Goal: Task Accomplishment & Management: Complete application form

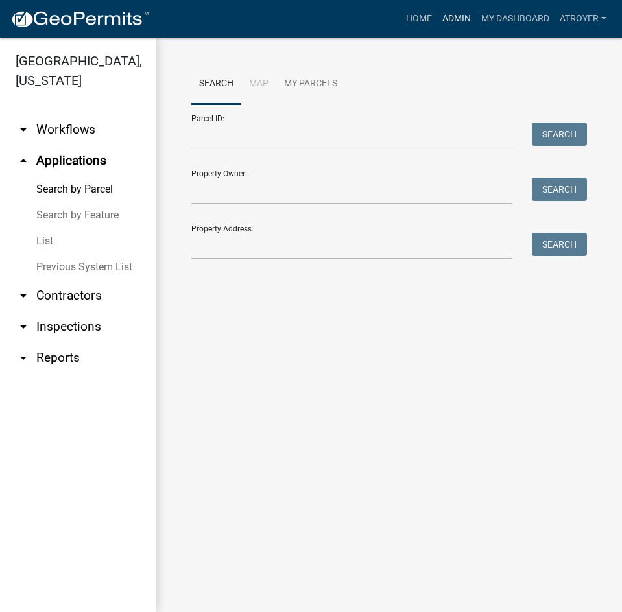
click at [451, 19] on link "Admin" at bounding box center [456, 18] width 39 height 25
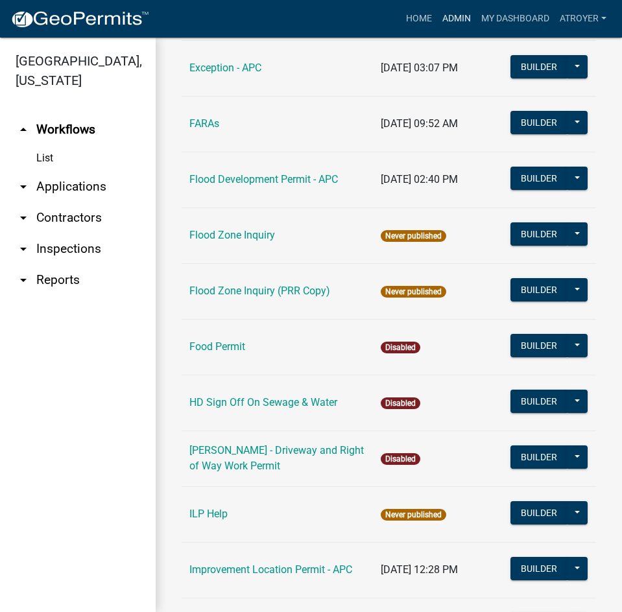
scroll to position [1362, 0]
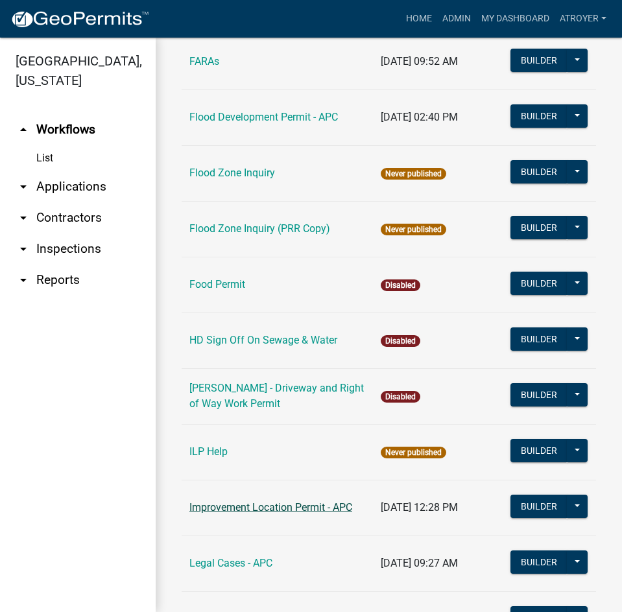
click at [252, 505] on link "Improvement Location Permit - APC" at bounding box center [270, 507] width 163 height 12
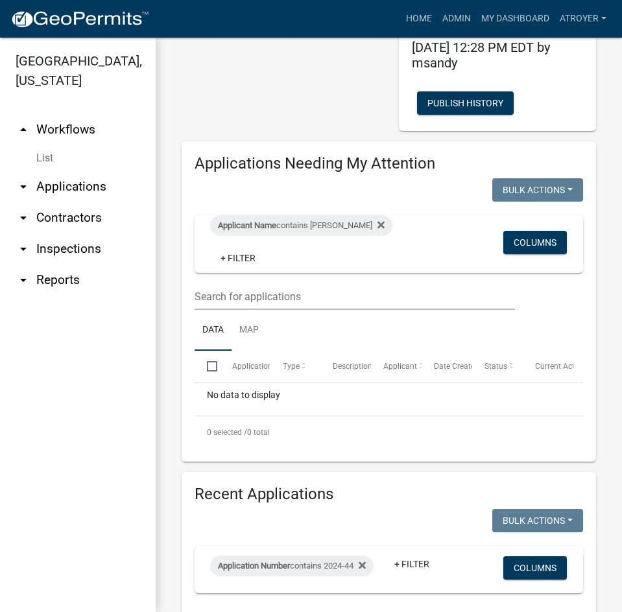
scroll to position [324, 0]
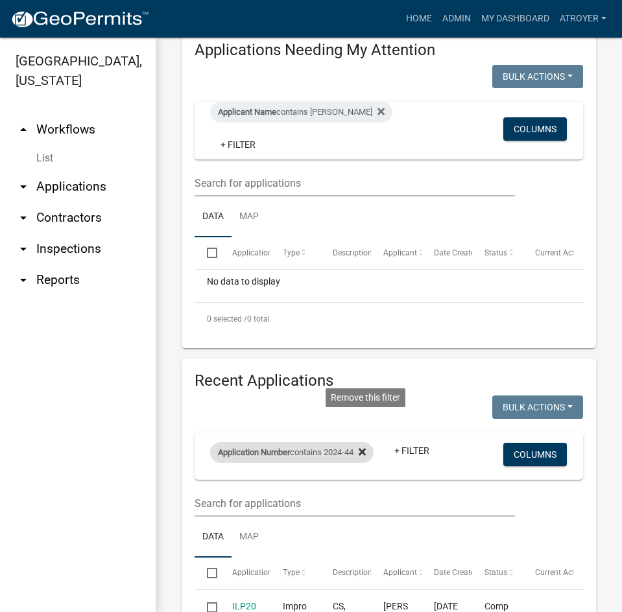
click at [366, 447] on icon at bounding box center [362, 452] width 7 height 10
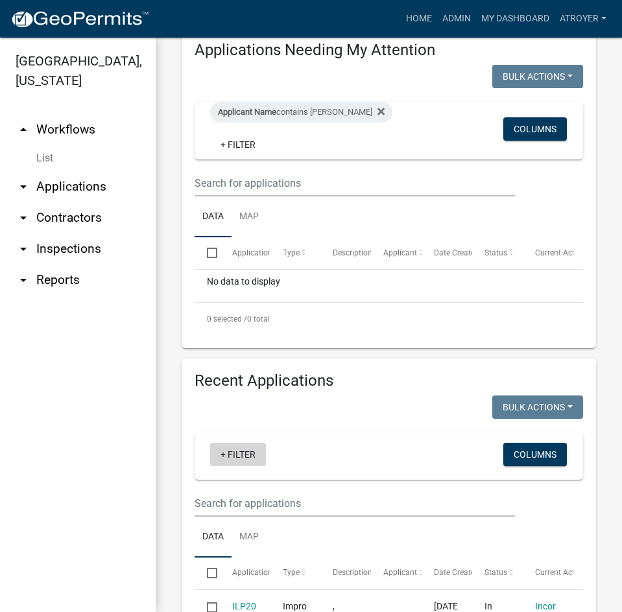
click at [246, 457] on link "+ Filter" at bounding box center [238, 454] width 56 height 23
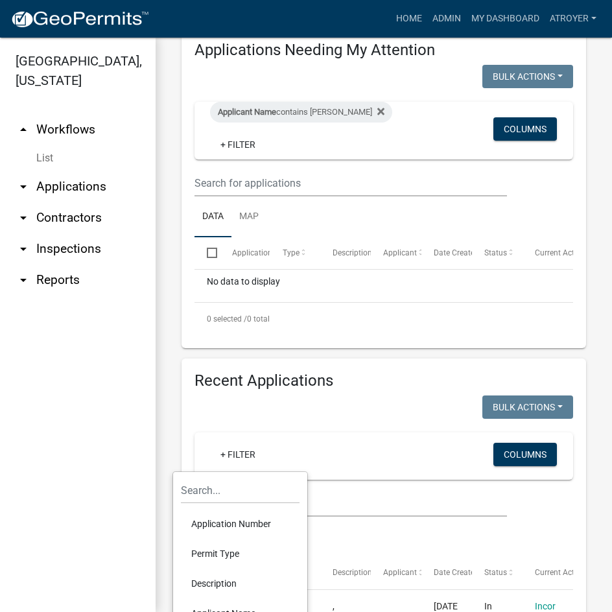
click at [246, 525] on li "Application Number" at bounding box center [240, 524] width 119 height 30
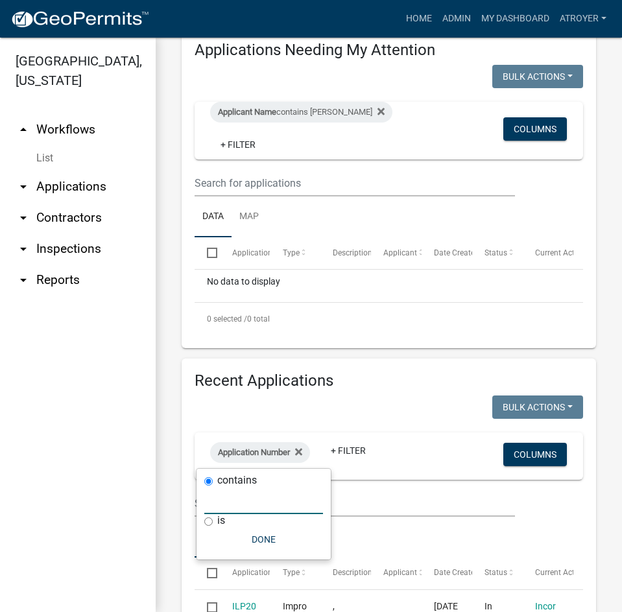
click at [278, 507] on input "text" at bounding box center [263, 501] width 119 height 27
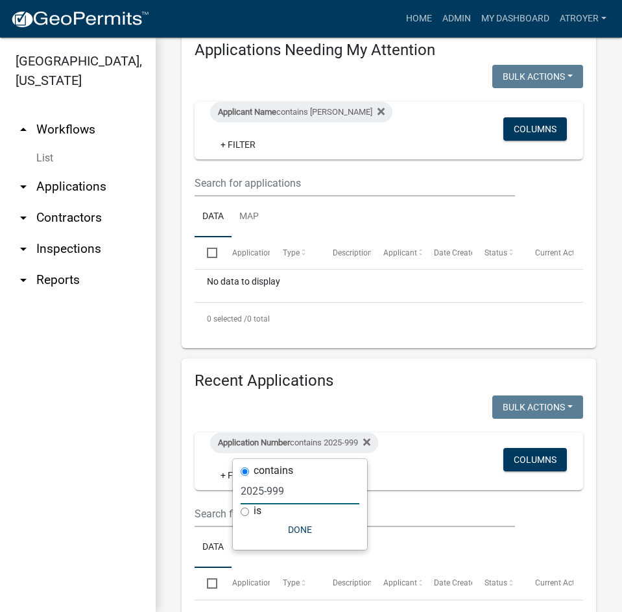
type input "2025-999"
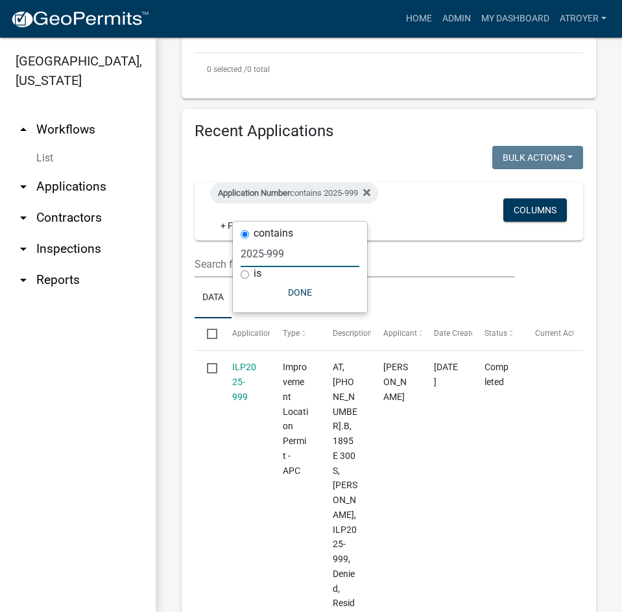
scroll to position [584, 0]
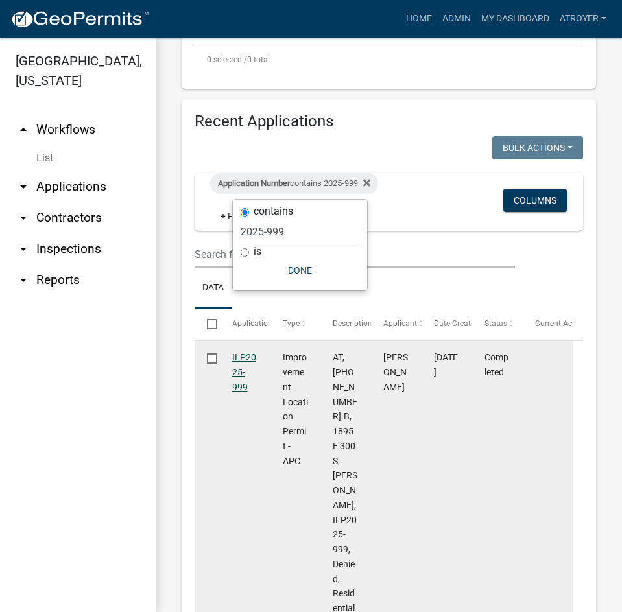
click at [243, 357] on link "ILP2025-999" at bounding box center [244, 372] width 24 height 40
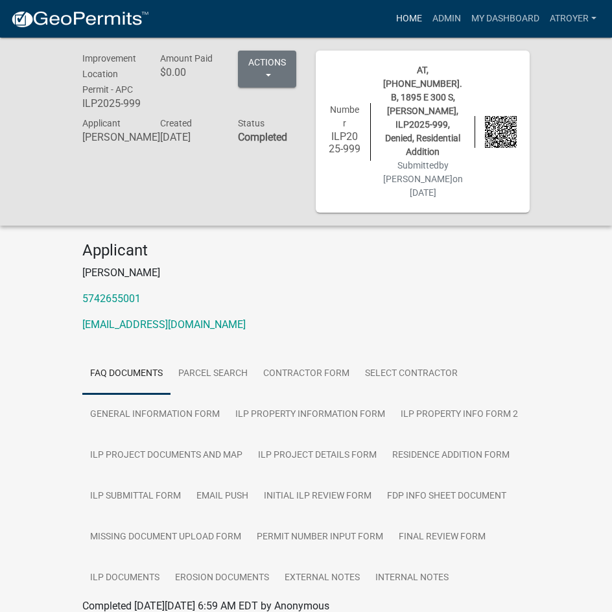
click at [404, 18] on link "Home" at bounding box center [409, 18] width 36 height 25
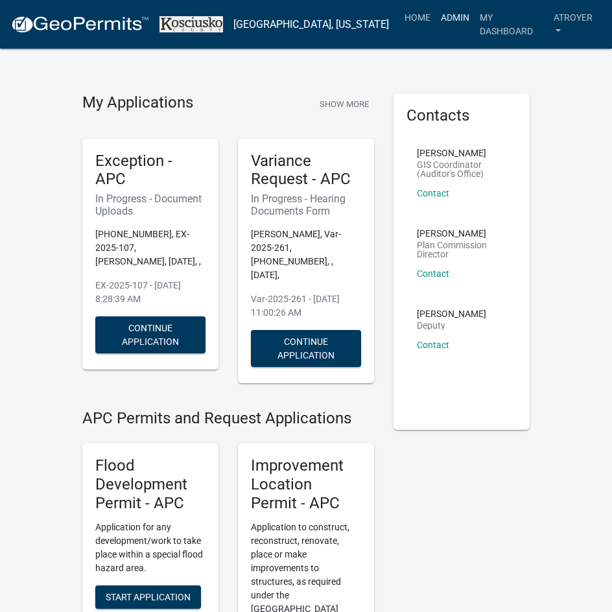
click at [440, 20] on link "Admin" at bounding box center [455, 17] width 39 height 25
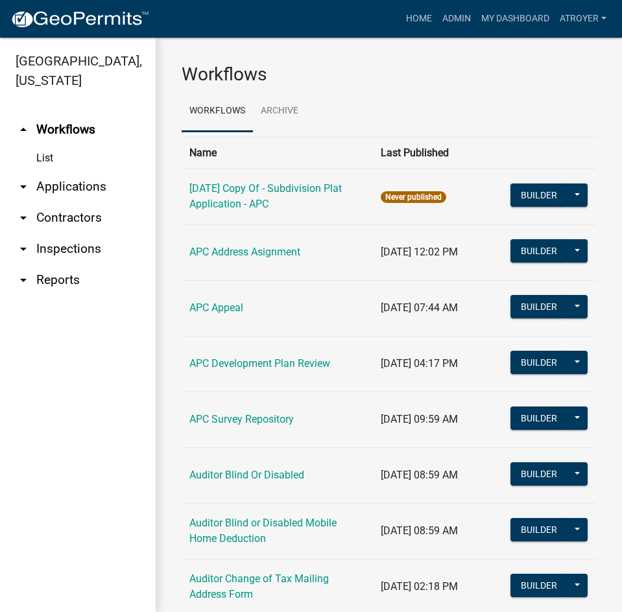
click at [84, 189] on link "arrow_drop_down Applications" at bounding box center [78, 186] width 156 height 31
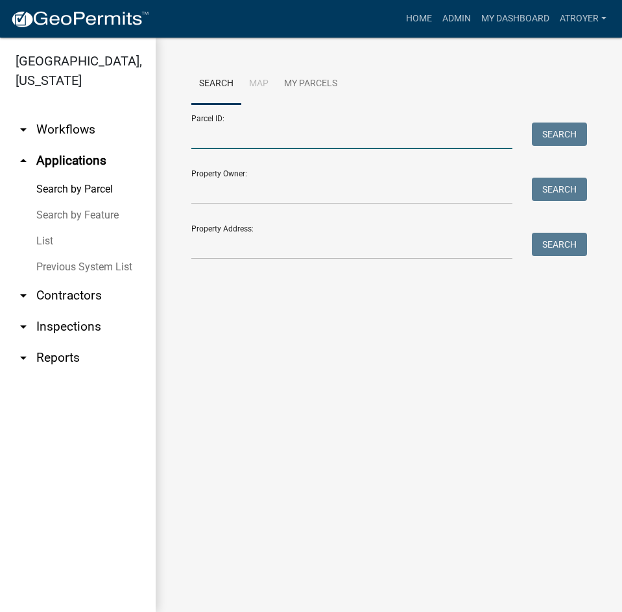
click at [309, 140] on input "Parcel ID:" at bounding box center [351, 136] width 321 height 27
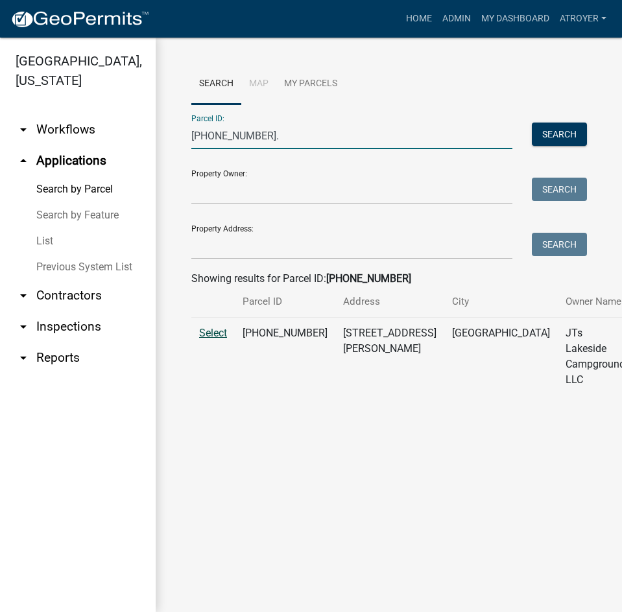
type input "[PHONE_NUMBER]."
click at [215, 339] on span "Select" at bounding box center [213, 333] width 28 height 12
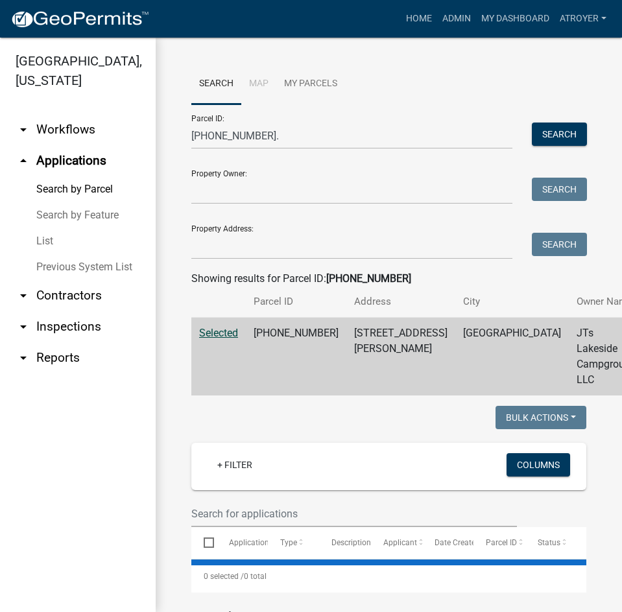
select select "2: 50"
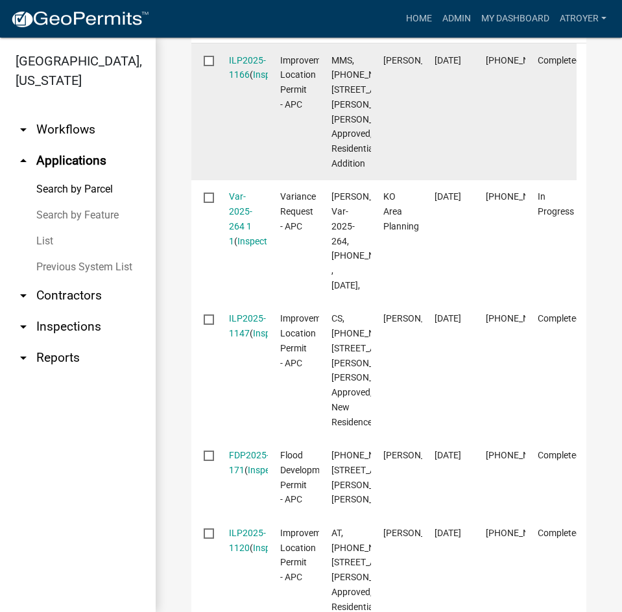
scroll to position [519, 0]
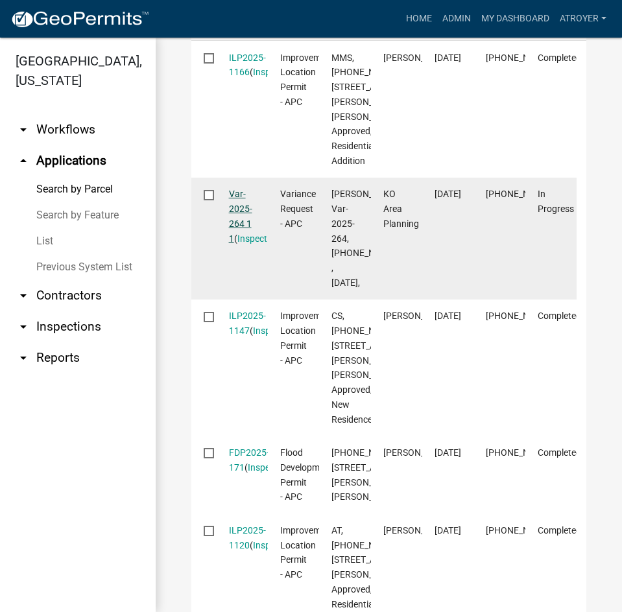
click at [238, 243] on link "Var-2025-264 1 1" at bounding box center [240, 216] width 23 height 54
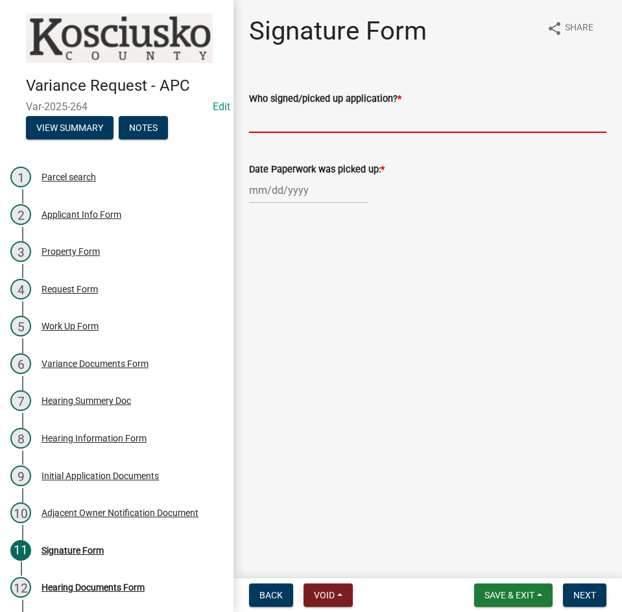
click at [393, 125] on input "Who signed/picked up application? *" at bounding box center [427, 119] width 357 height 27
type input "[PERSON_NAME]"
select select "9"
select select "2025"
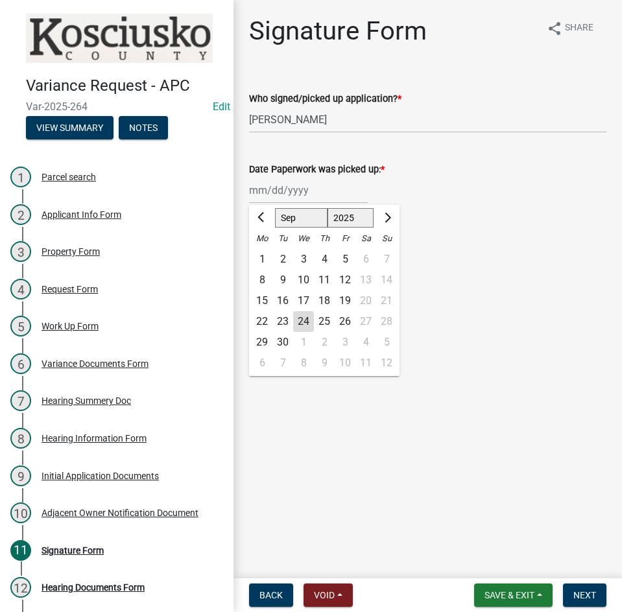
click at [337, 197] on div "[PERSON_NAME] Feb Mar Apr [PERSON_NAME][DATE] Oct Nov [DATE] 1526 1527 1528 152…" at bounding box center [308, 190] width 119 height 27
click at [263, 322] on div "22" at bounding box center [262, 321] width 21 height 21
type input "[DATE]"
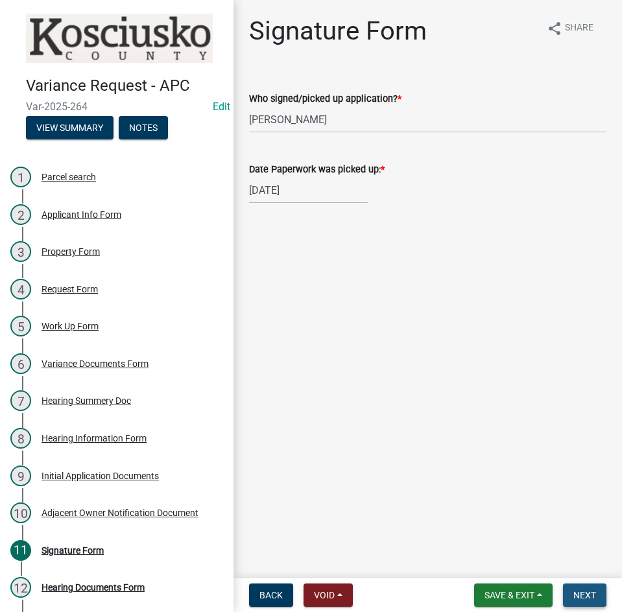
click at [584, 595] on span "Next" at bounding box center [584, 595] width 23 height 10
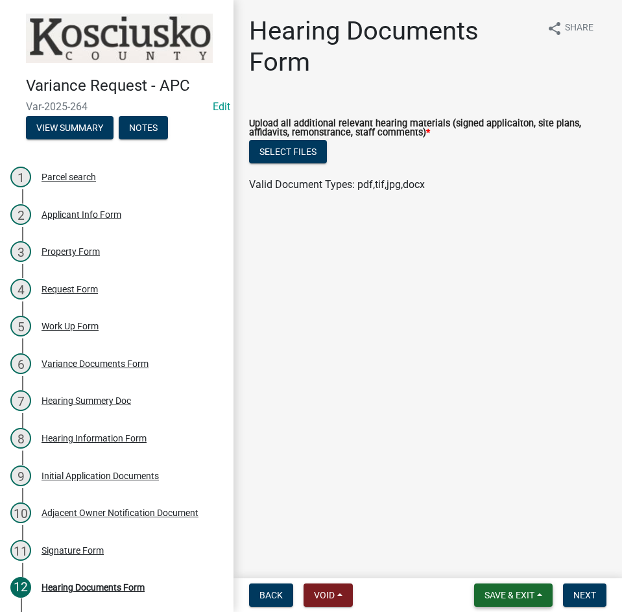
click at [503, 595] on span "Save & Exit" at bounding box center [509, 595] width 50 height 10
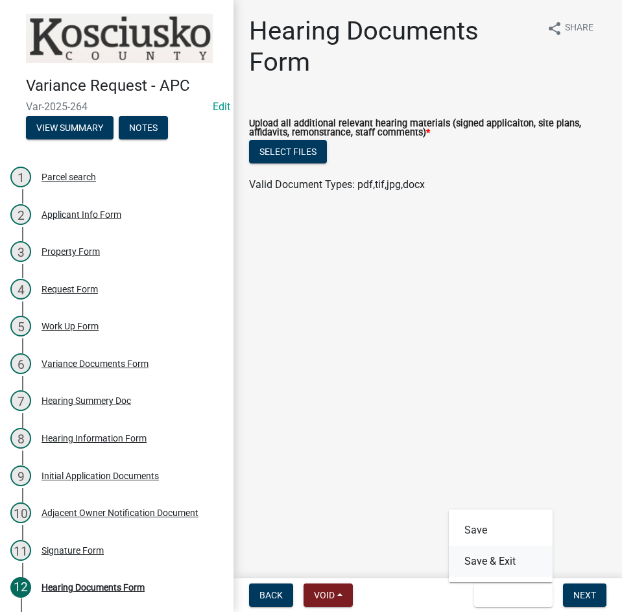
click at [500, 571] on button "Save & Exit" at bounding box center [501, 561] width 104 height 31
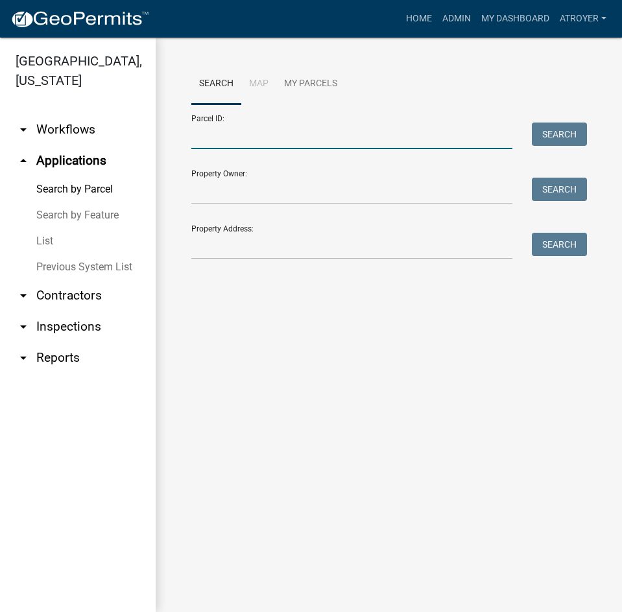
click at [246, 137] on input "Parcel ID:" at bounding box center [351, 136] width 321 height 27
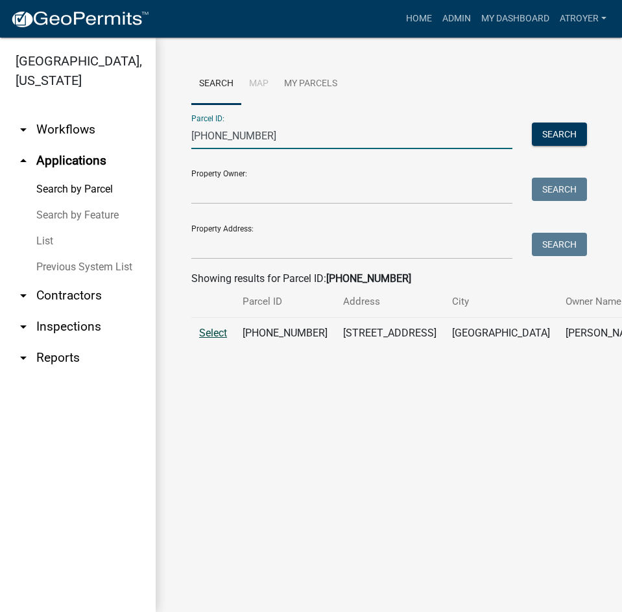
type input "[PHONE_NUMBER]"
click at [200, 339] on span "Select" at bounding box center [213, 333] width 28 height 12
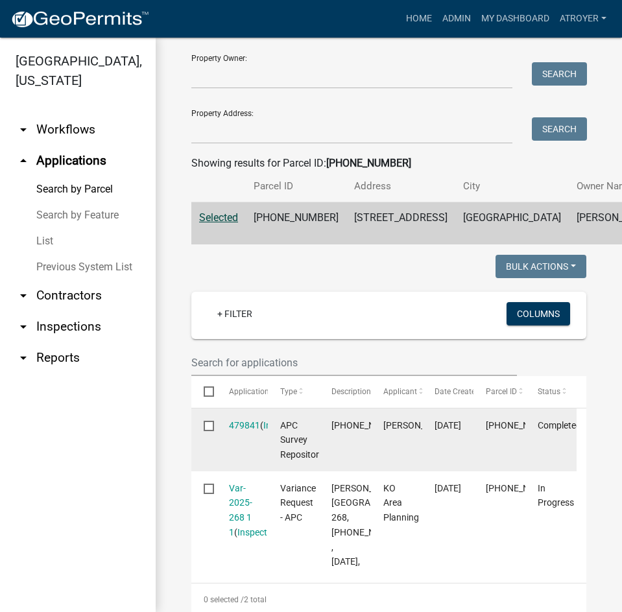
scroll to position [130, 0]
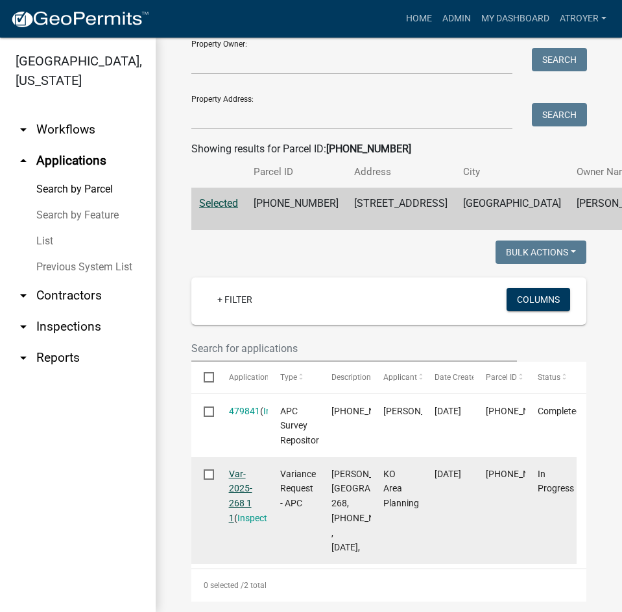
click at [238, 510] on link "Var-2025-268 1 1" at bounding box center [240, 496] width 23 height 54
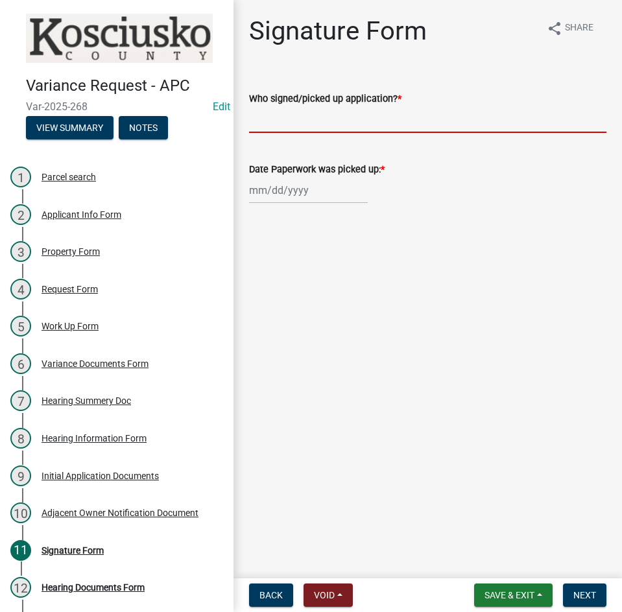
click at [413, 121] on input "Who signed/picked up application? *" at bounding box center [427, 119] width 357 height 27
type input "[PERSON_NAME]"
select select "9"
select select "2025"
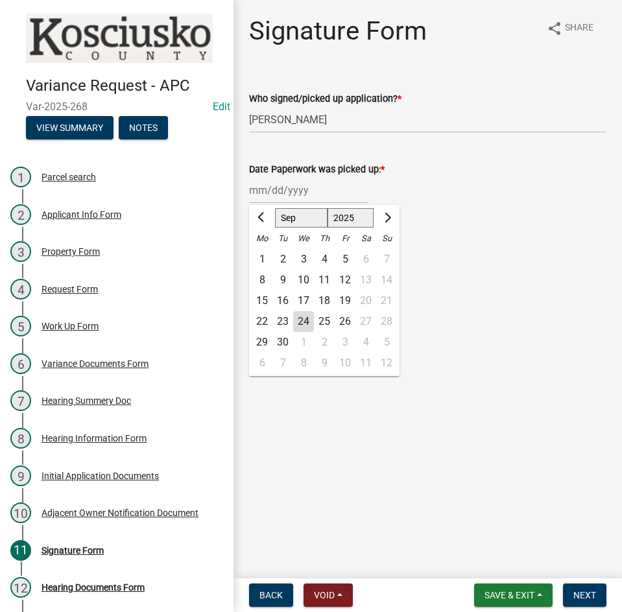
click at [265, 322] on div "22" at bounding box center [262, 321] width 21 height 21
type input "[DATE]"
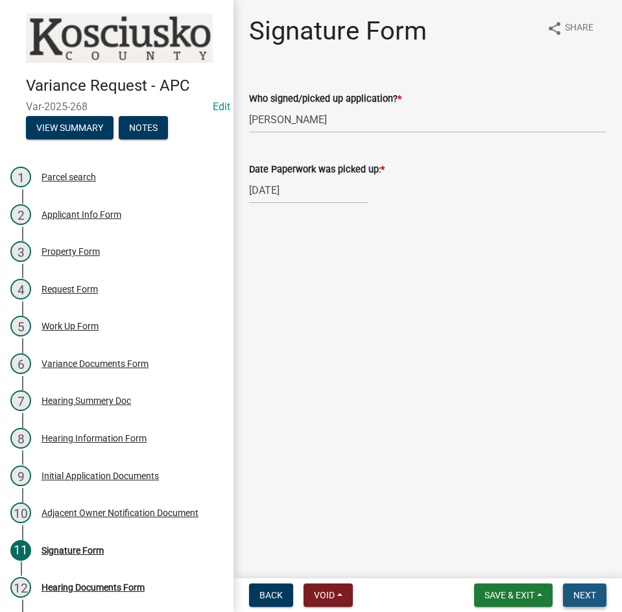
click at [580, 590] on span "Next" at bounding box center [584, 595] width 23 height 10
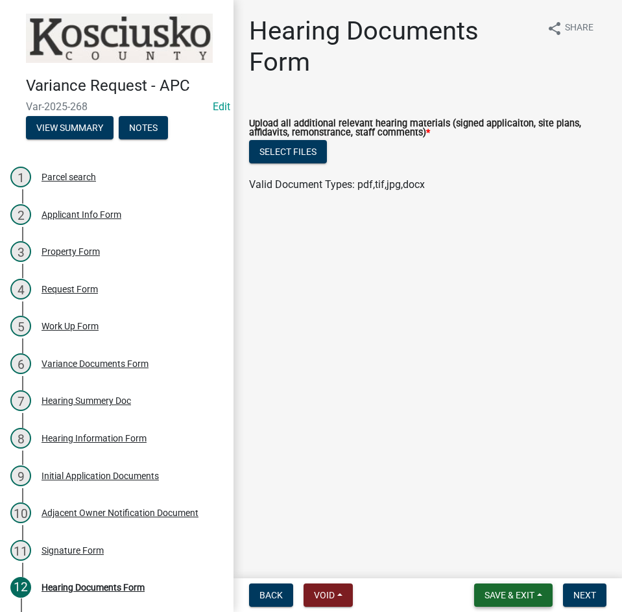
click at [515, 591] on span "Save & Exit" at bounding box center [509, 595] width 50 height 10
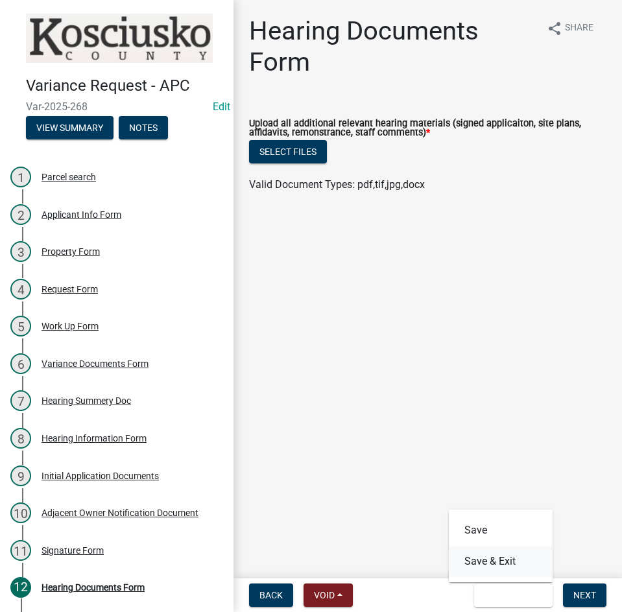
click at [505, 562] on button "Save & Exit" at bounding box center [501, 561] width 104 height 31
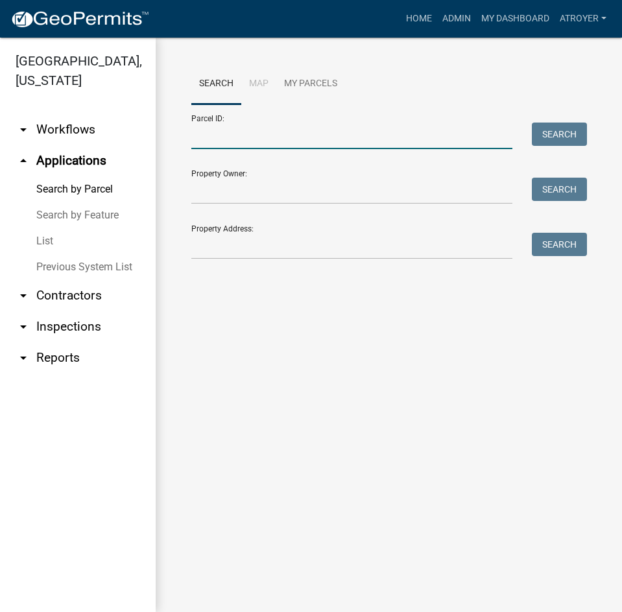
click at [245, 138] on input "Parcel ID:" at bounding box center [351, 136] width 321 height 27
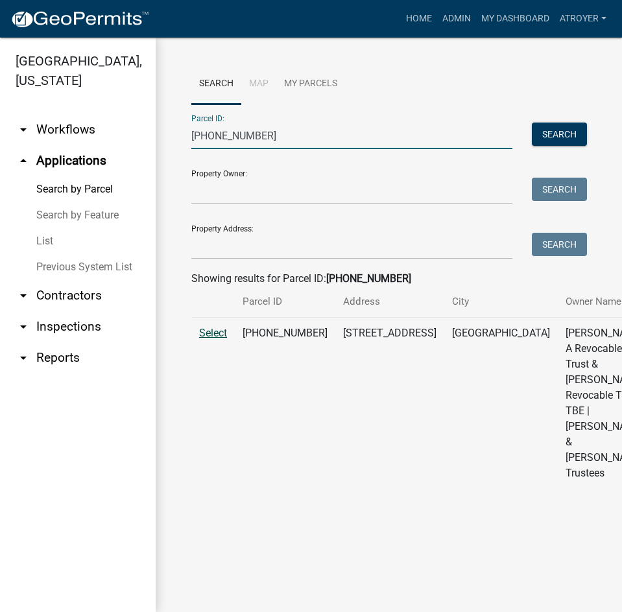
type input "[PHONE_NUMBER]"
click at [214, 339] on span "Select" at bounding box center [213, 333] width 28 height 12
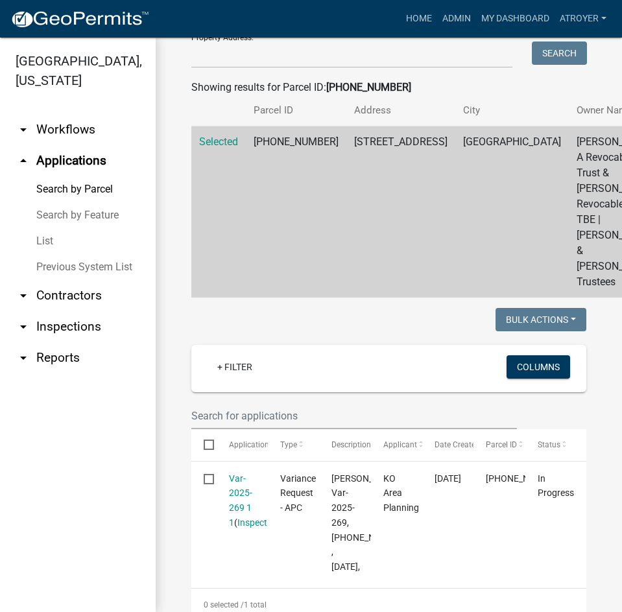
scroll to position [195, 0]
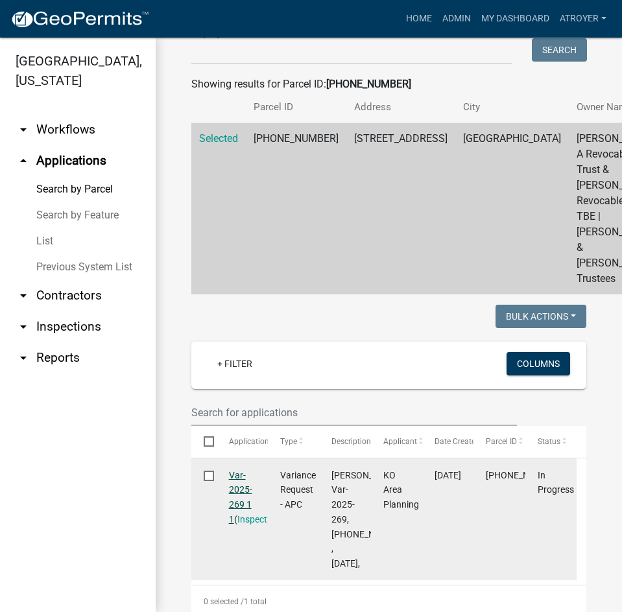
click at [239, 521] on link "Var-2025-269 1 1" at bounding box center [240, 497] width 23 height 54
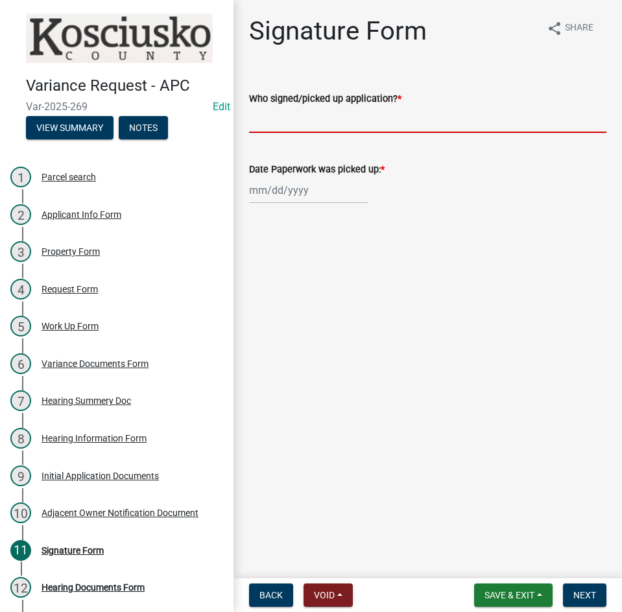
click at [420, 124] on input "Who signed/picked up application? *" at bounding box center [427, 119] width 357 height 27
type input "[PERSON_NAME]"
select select "9"
select select "2025"
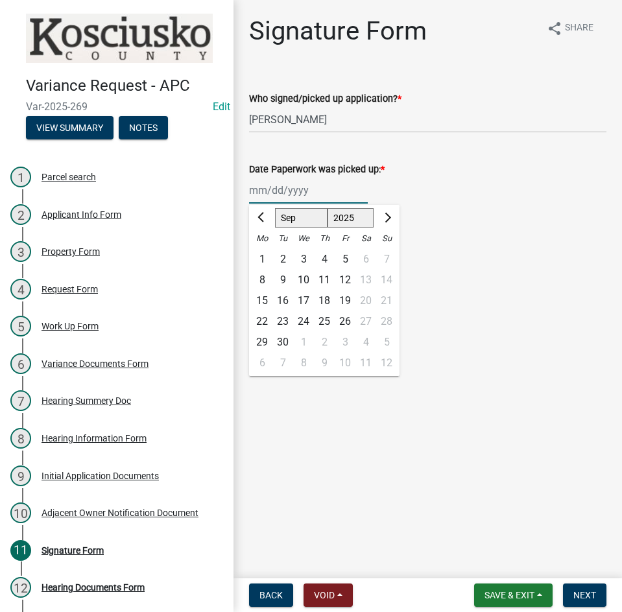
click at [274, 197] on div "[PERSON_NAME] Feb Mar Apr [PERSON_NAME][DATE] Oct Nov [DATE] 1526 1527 1528 152…" at bounding box center [308, 190] width 119 height 27
click at [259, 321] on div "22" at bounding box center [262, 321] width 21 height 21
type input "[DATE]"
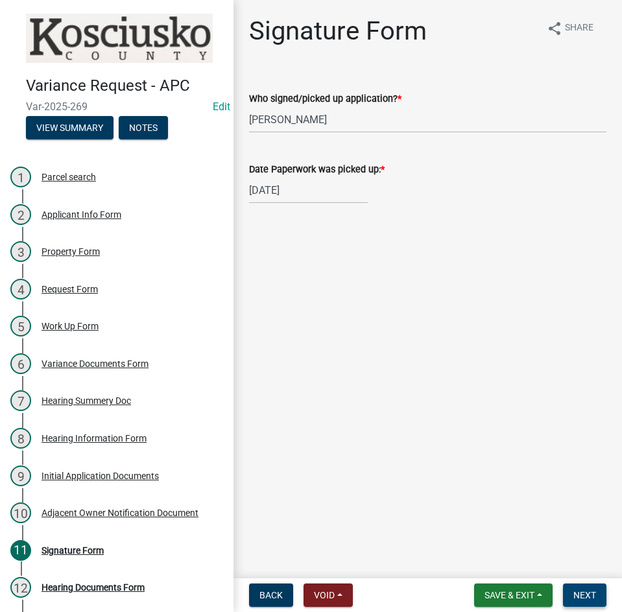
click at [579, 595] on span "Next" at bounding box center [584, 595] width 23 height 10
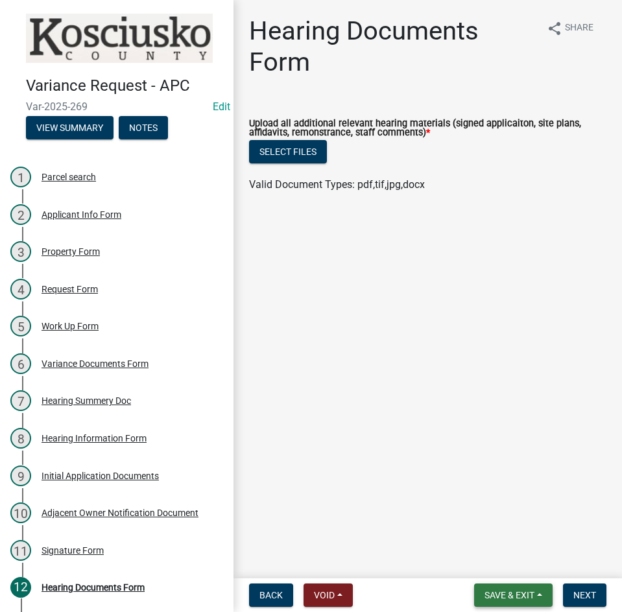
click at [501, 601] on span "Save & Exit" at bounding box center [509, 595] width 50 height 10
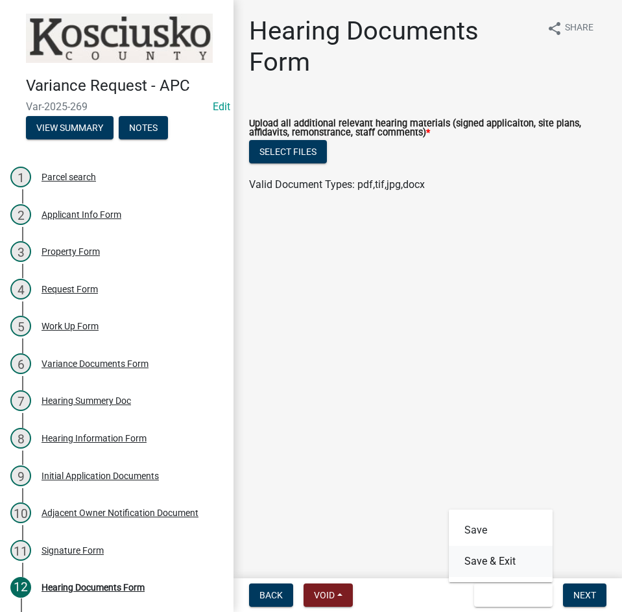
click at [493, 560] on button "Save & Exit" at bounding box center [501, 561] width 104 height 31
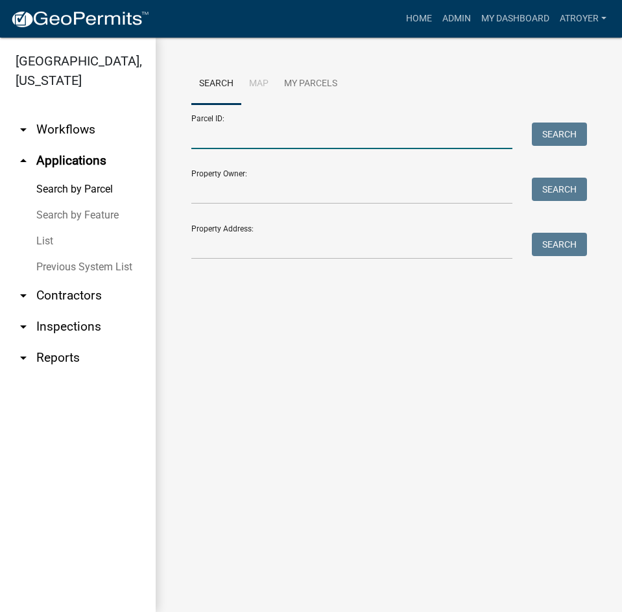
click at [345, 137] on input "Parcel ID:" at bounding box center [351, 136] width 321 height 27
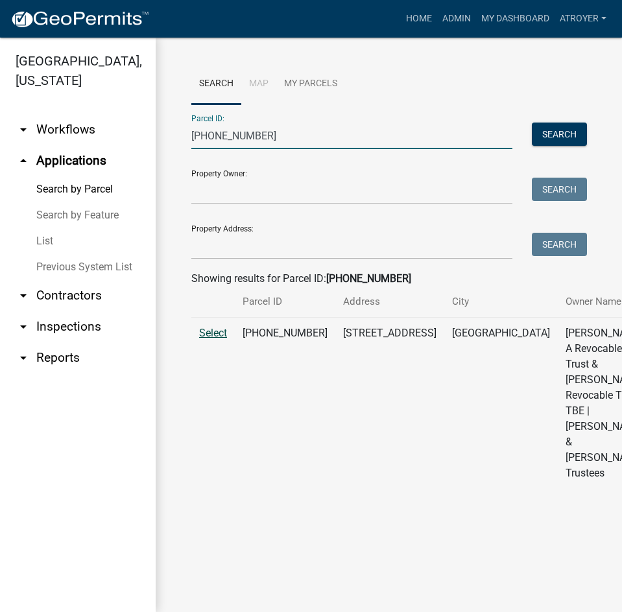
type input "[PHONE_NUMBER]"
click at [211, 339] on span "Select" at bounding box center [213, 333] width 28 height 12
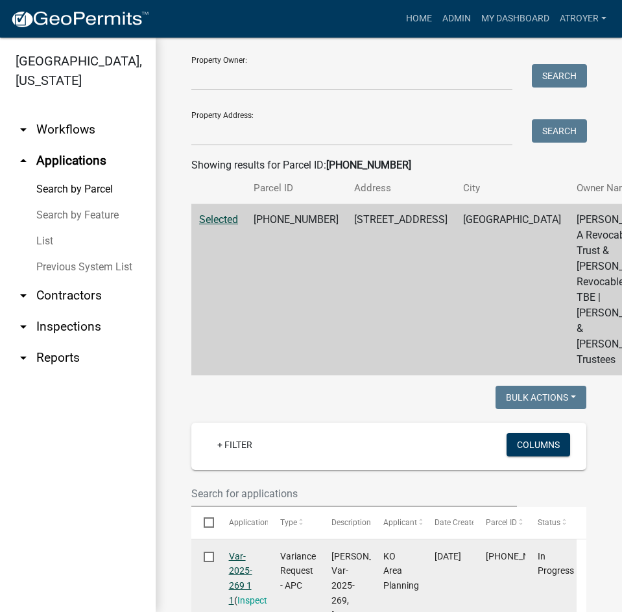
scroll to position [324, 0]
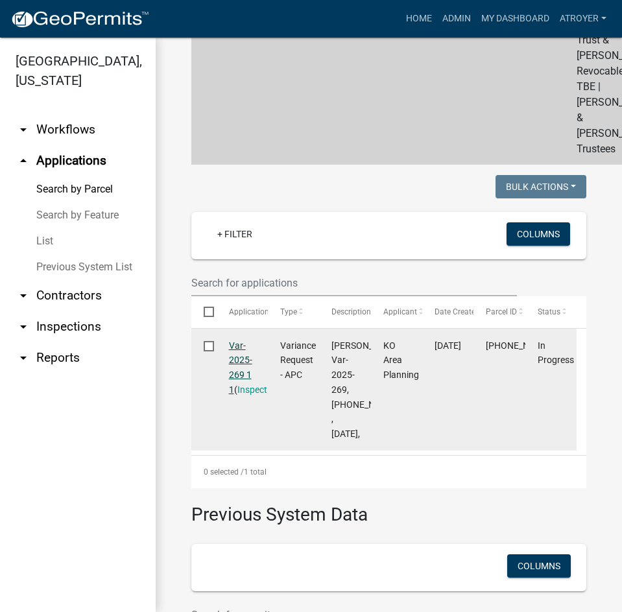
click at [235, 392] on link "Var-2025-269 1 1" at bounding box center [240, 367] width 23 height 54
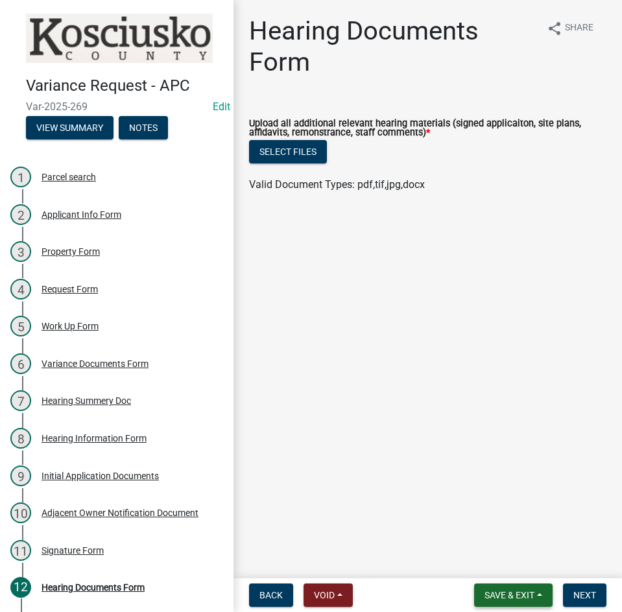
click at [509, 596] on span "Save & Exit" at bounding box center [509, 595] width 50 height 10
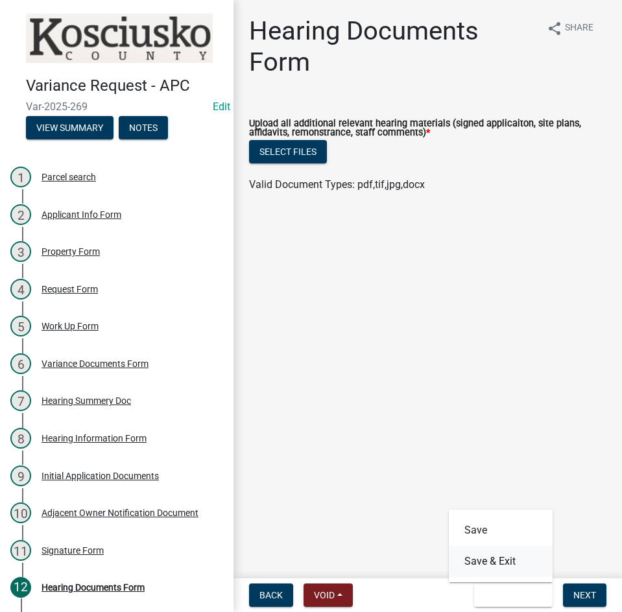
click at [499, 555] on button "Save & Exit" at bounding box center [501, 561] width 104 height 31
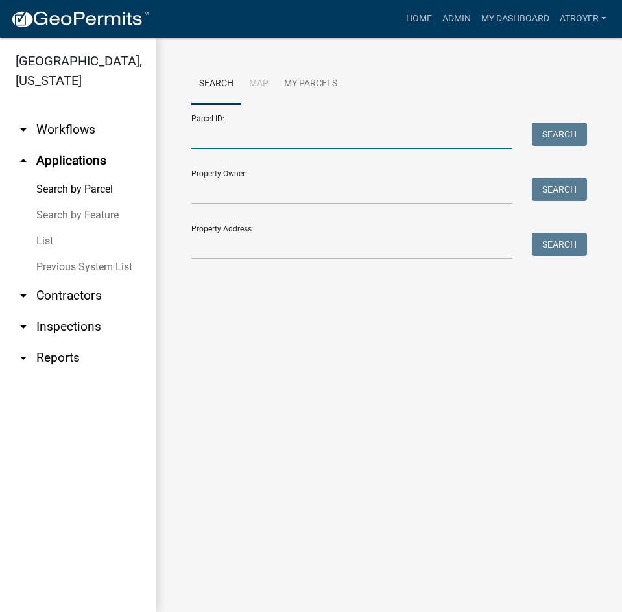
click at [285, 139] on input "Parcel ID:" at bounding box center [351, 136] width 321 height 27
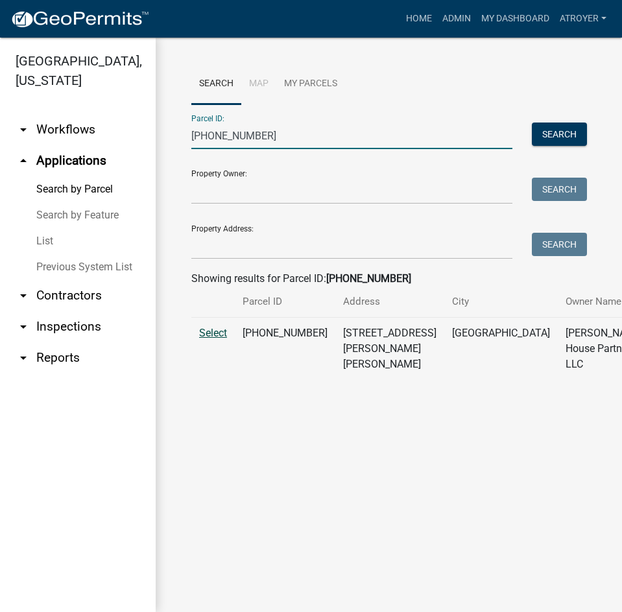
type input "[PHONE_NUMBER]"
click at [215, 339] on span "Select" at bounding box center [213, 333] width 28 height 12
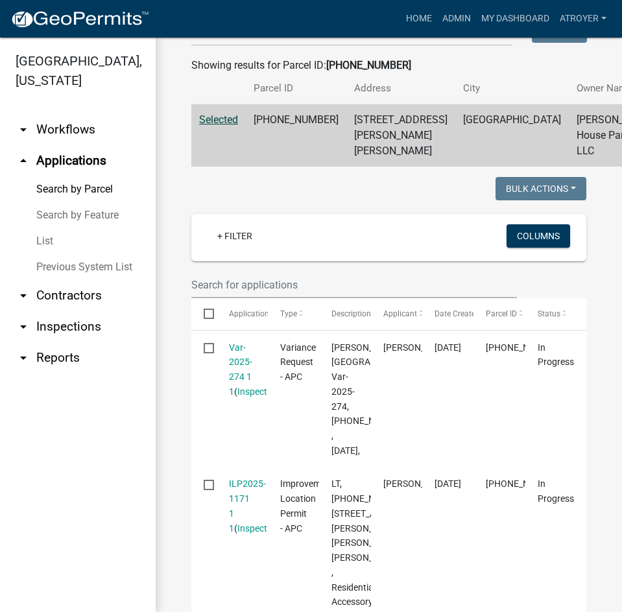
scroll to position [259, 0]
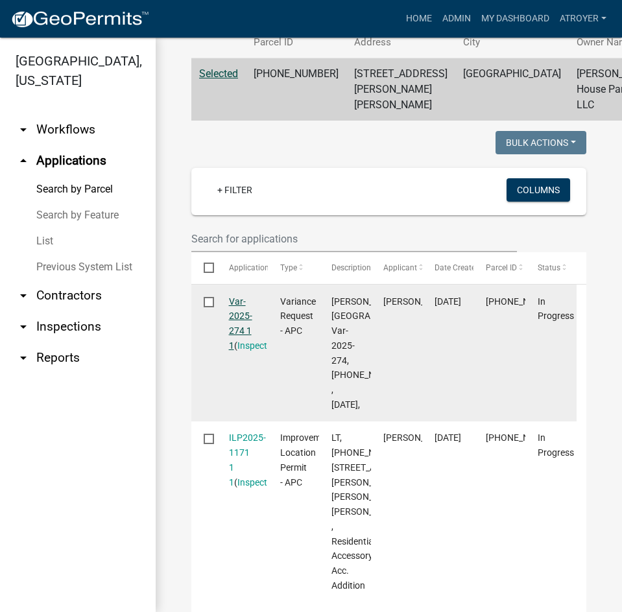
click at [237, 329] on link "Var-2025-274 1 1" at bounding box center [240, 323] width 23 height 54
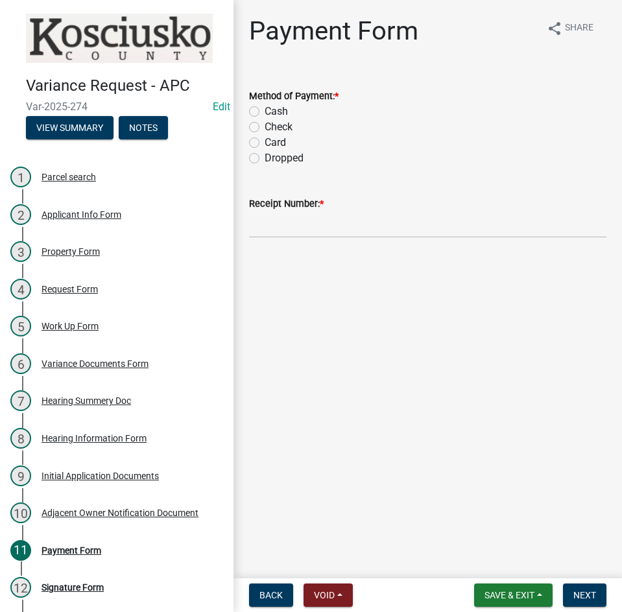
click at [265, 129] on label "Check" at bounding box center [279, 127] width 28 height 16
click at [265, 128] on input "Check" at bounding box center [269, 123] width 8 height 8
radio input "true"
click at [340, 227] on input "Receipt Number: *" at bounding box center [427, 224] width 357 height 27
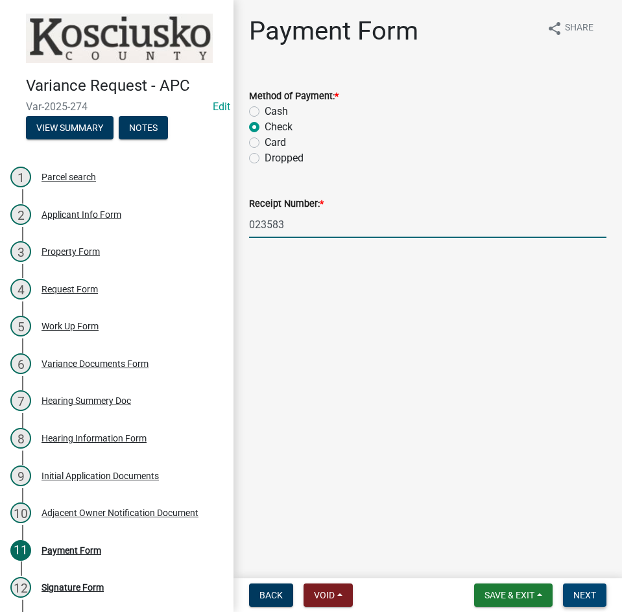
type input "023583"
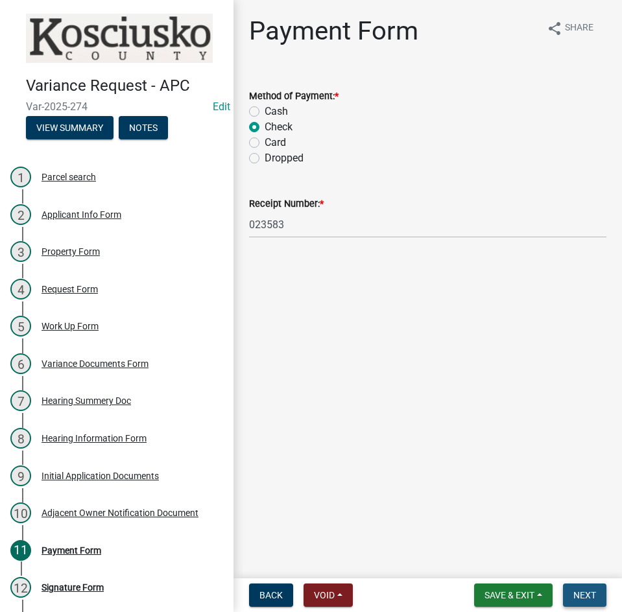
click at [591, 592] on span "Next" at bounding box center [584, 595] width 23 height 10
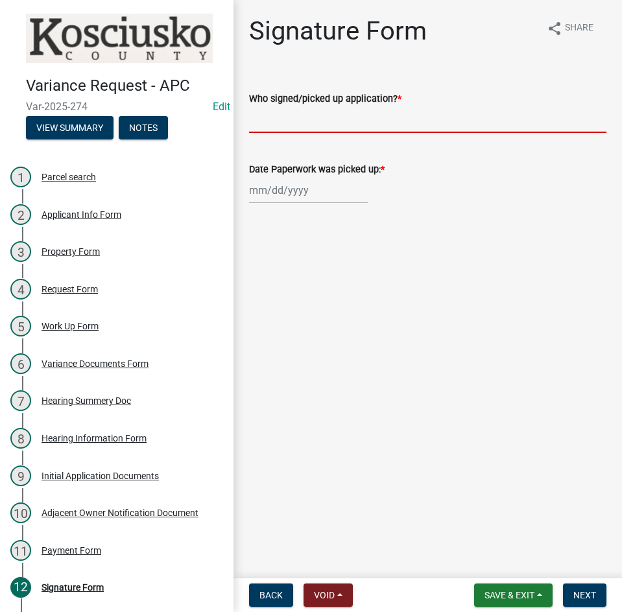
click at [420, 123] on input "Who signed/picked up application? *" at bounding box center [427, 119] width 357 height 27
type input "[PERSON_NAME]"
click at [252, 193] on div at bounding box center [308, 190] width 119 height 27
select select "9"
select select "2025"
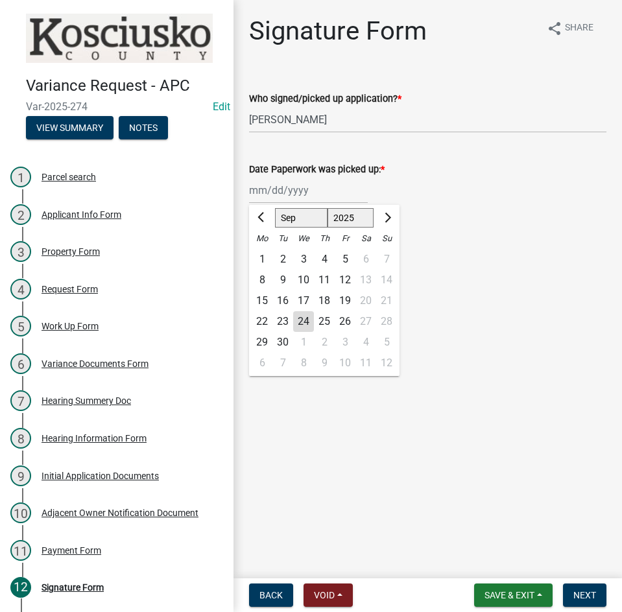
click at [255, 323] on div "22" at bounding box center [262, 321] width 21 height 21
type input "[DATE]"
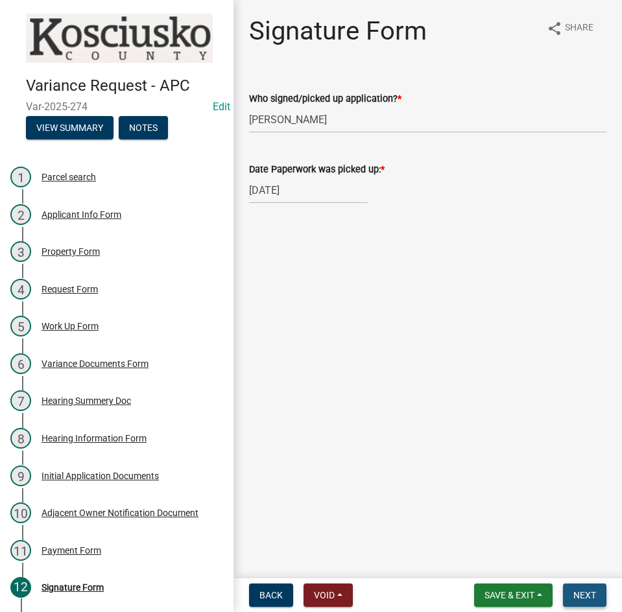
click at [573, 594] on span "Next" at bounding box center [584, 595] width 23 height 10
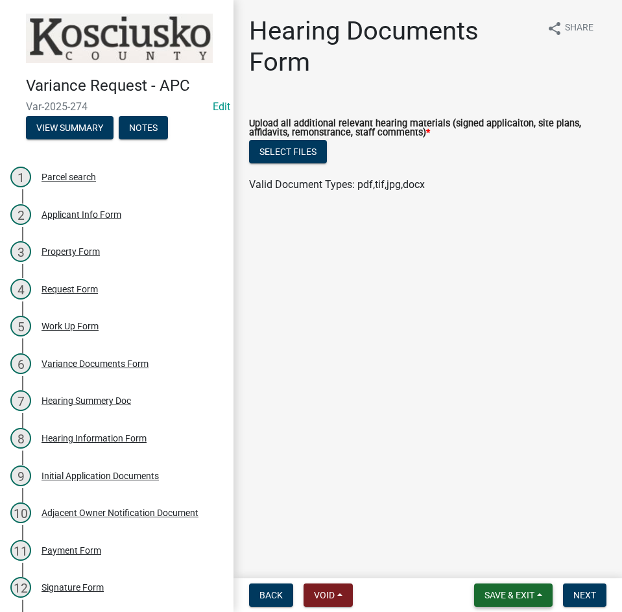
drag, startPoint x: 507, startPoint y: 593, endPoint x: 508, endPoint y: 585, distance: 8.5
click at [510, 593] on span "Save & Exit" at bounding box center [509, 595] width 50 height 10
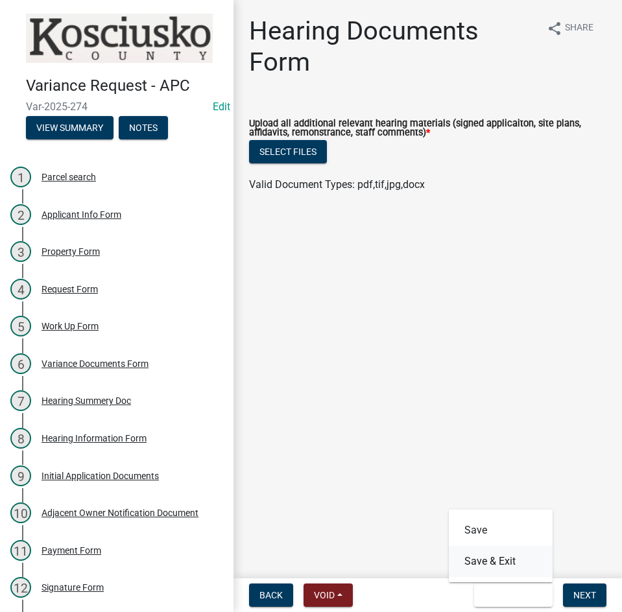
click at [501, 561] on button "Save & Exit" at bounding box center [501, 561] width 104 height 31
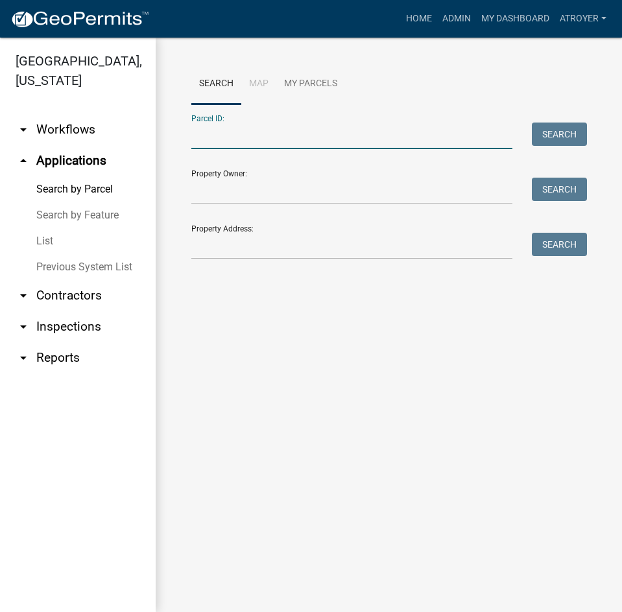
click at [359, 144] on input "Parcel ID:" at bounding box center [351, 136] width 321 height 27
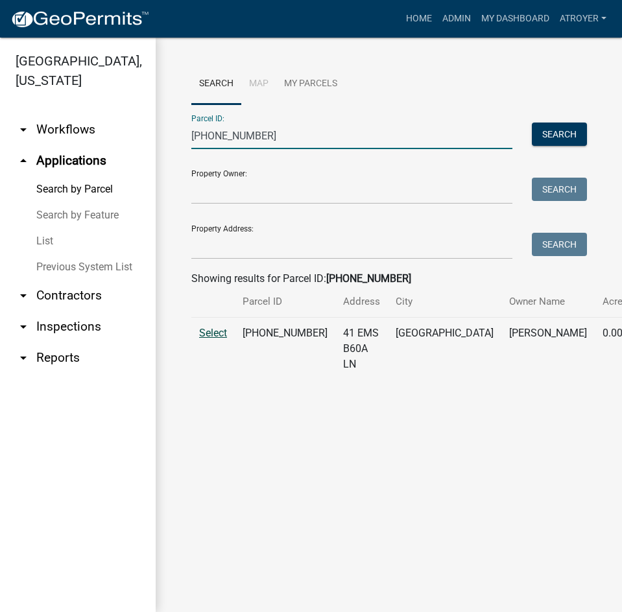
type input "[PHONE_NUMBER]"
click at [202, 339] on span "Select" at bounding box center [213, 333] width 28 height 12
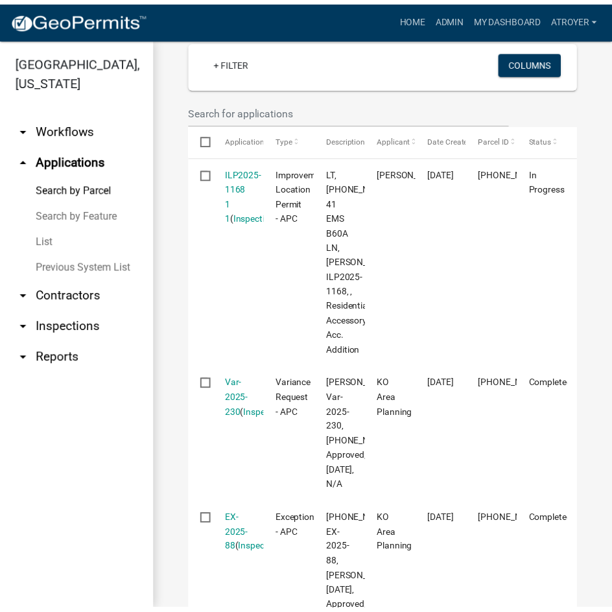
scroll to position [389, 0]
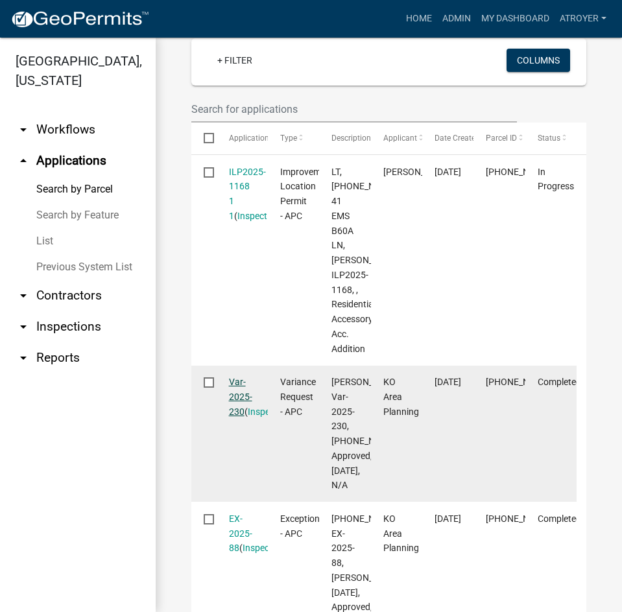
click at [230, 417] on link "Var-2025-230" at bounding box center [240, 397] width 23 height 40
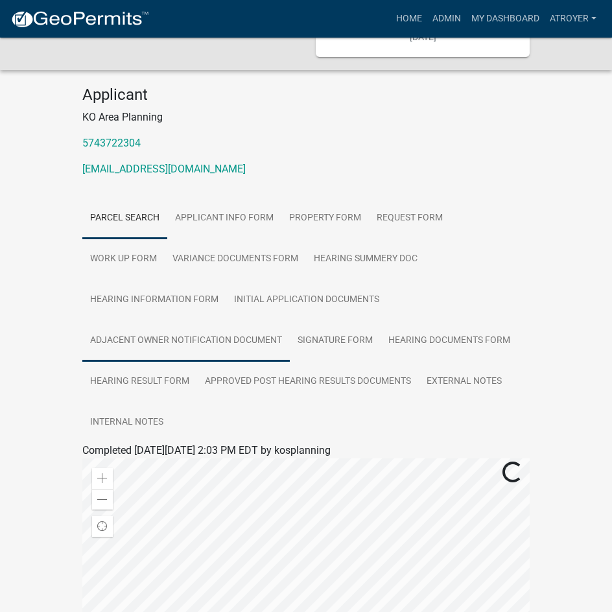
scroll to position [195, 0]
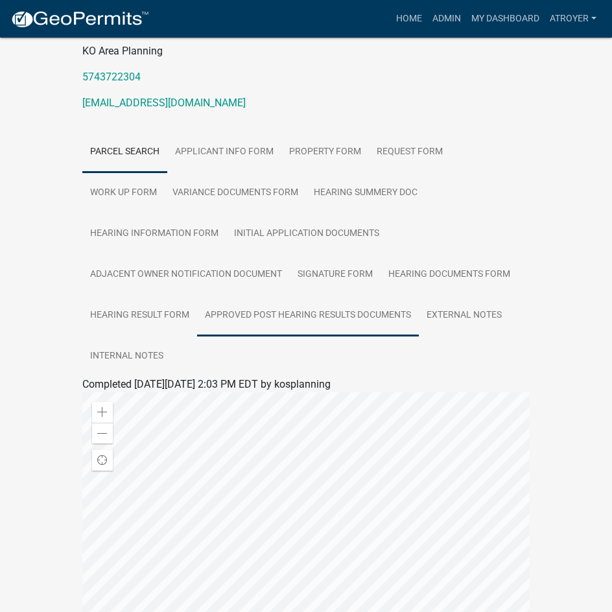
click at [360, 300] on link "Approved Post Hearing Results Documents" at bounding box center [308, 316] width 222 height 42
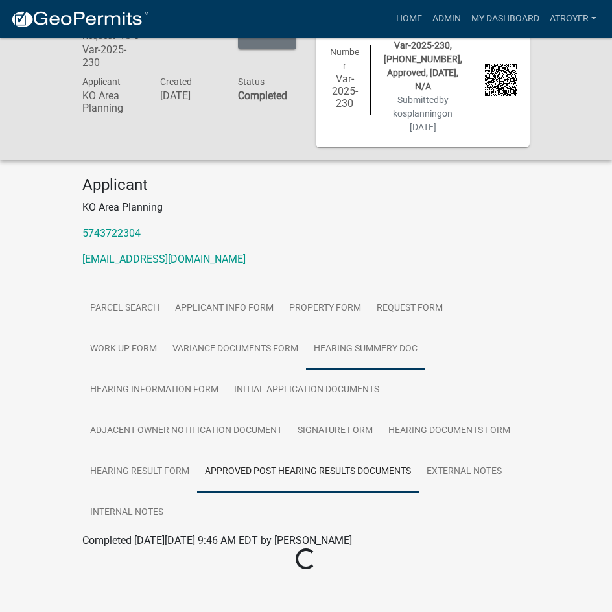
scroll to position [38, 0]
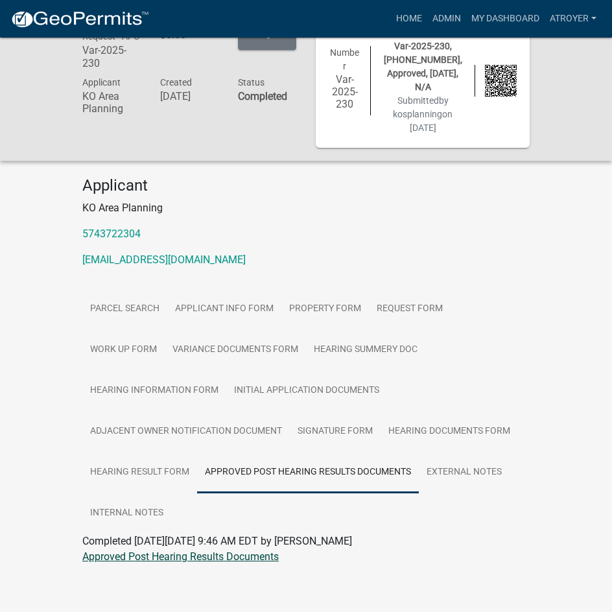
click at [167, 551] on link "Approved Post Hearing Results Documents" at bounding box center [180, 557] width 197 height 12
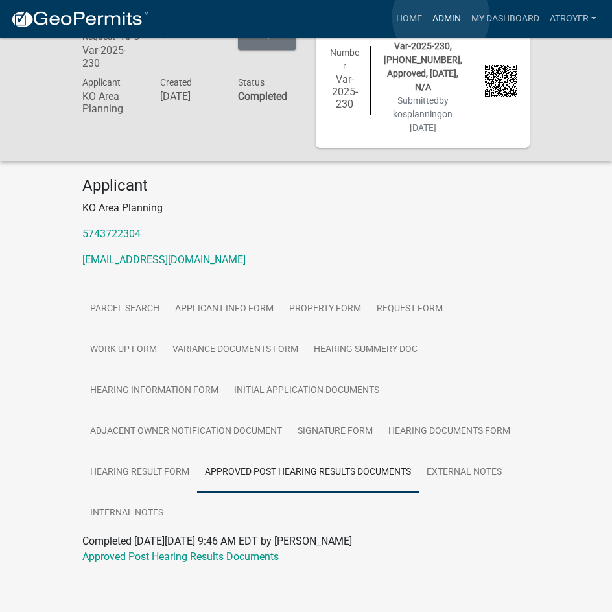
click at [441, 17] on link "Admin" at bounding box center [446, 18] width 39 height 25
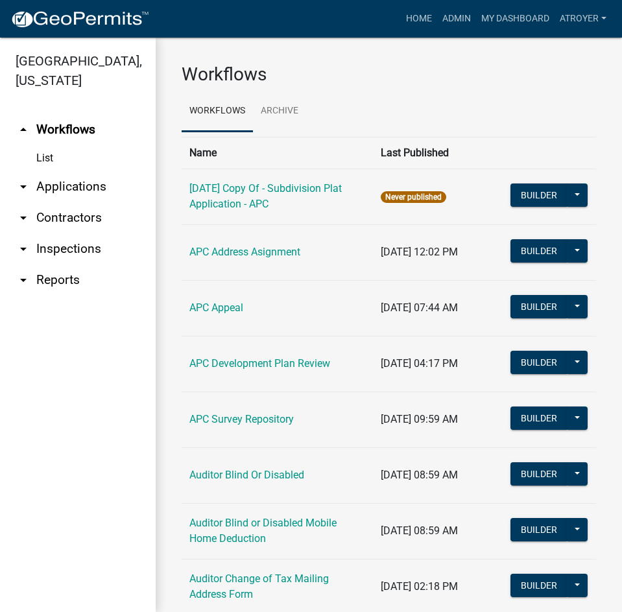
click at [60, 182] on link "arrow_drop_down Applications" at bounding box center [78, 186] width 156 height 31
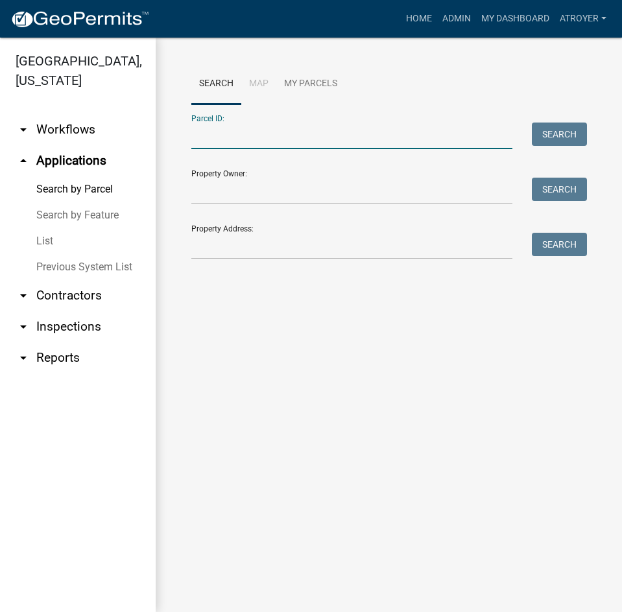
click at [305, 137] on input "Parcel ID:" at bounding box center [351, 136] width 321 height 27
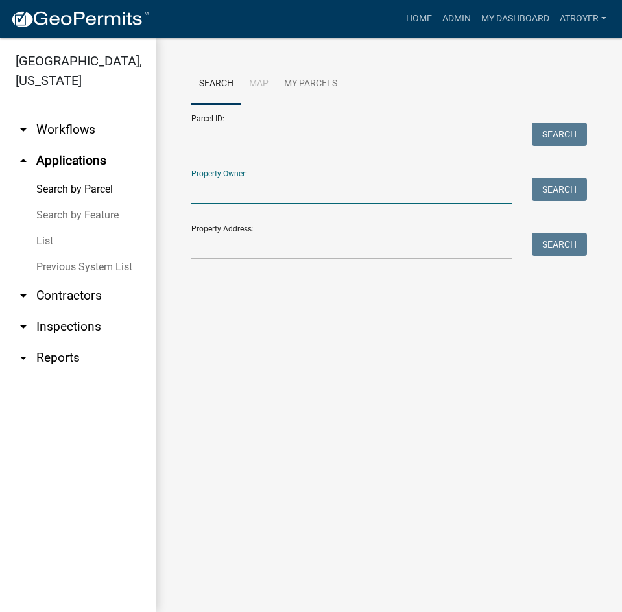
click at [275, 200] on input "Property Owner:" at bounding box center [351, 191] width 321 height 27
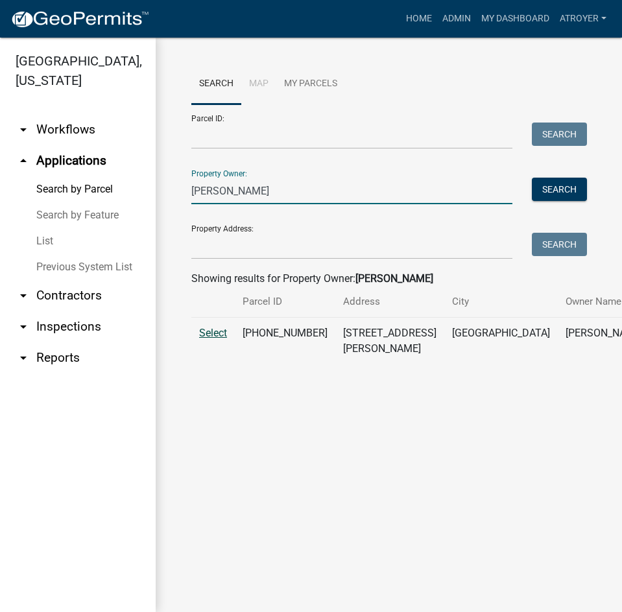
type input "[PERSON_NAME]"
click at [214, 339] on span "Select" at bounding box center [213, 333] width 28 height 12
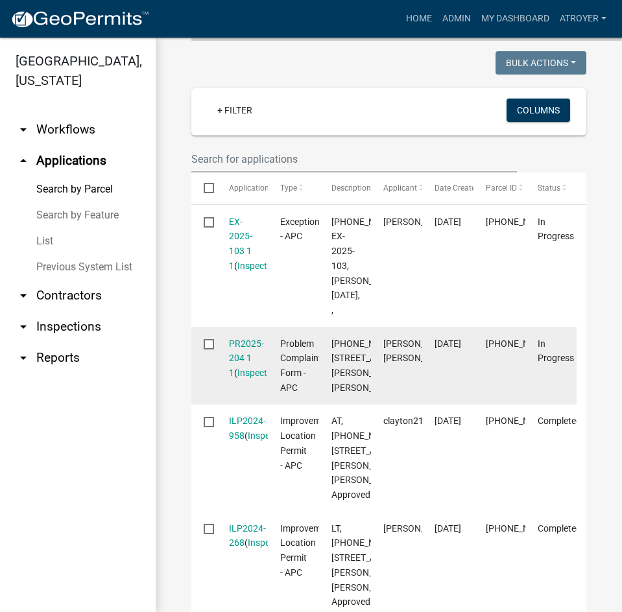
scroll to position [324, 0]
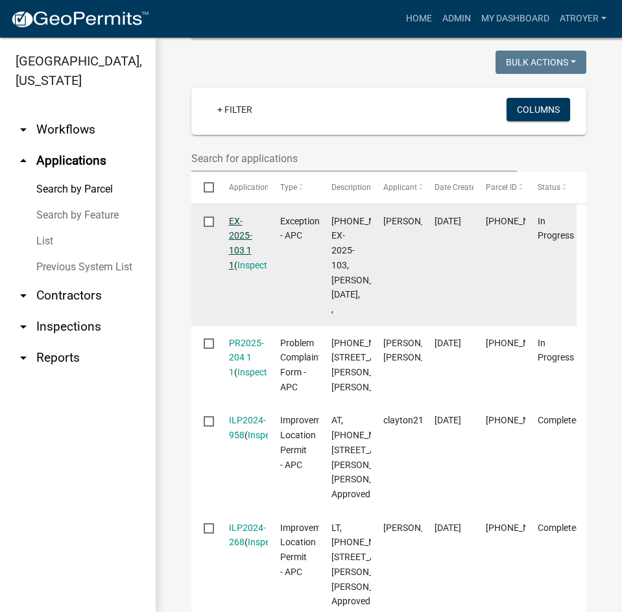
click at [237, 267] on link "EX-2025-103 1 1" at bounding box center [240, 243] width 23 height 54
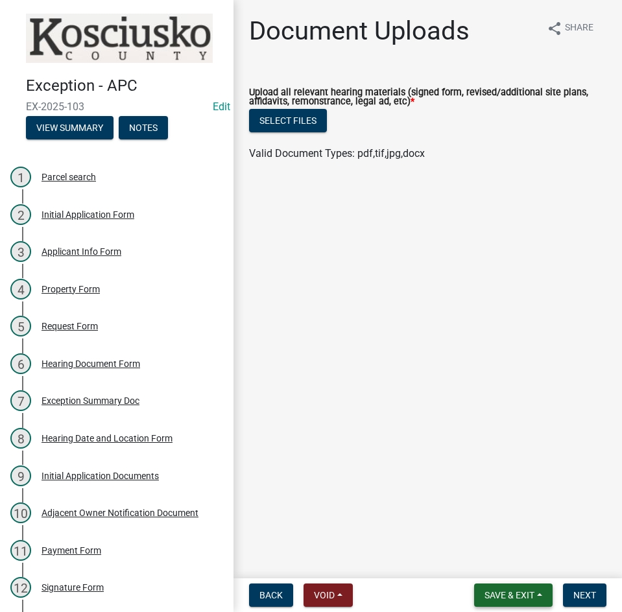
click at [498, 598] on span "Save & Exit" at bounding box center [509, 595] width 50 height 10
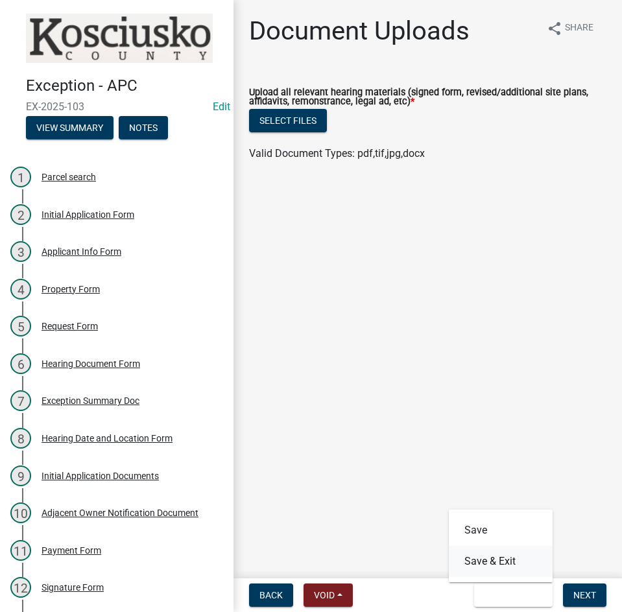
click at [501, 560] on button "Save & Exit" at bounding box center [501, 561] width 104 height 31
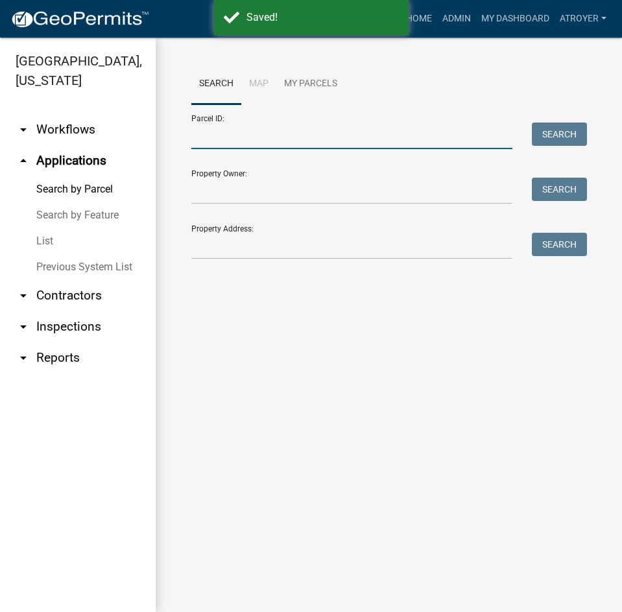
click at [291, 136] on input "Parcel ID:" at bounding box center [351, 136] width 321 height 27
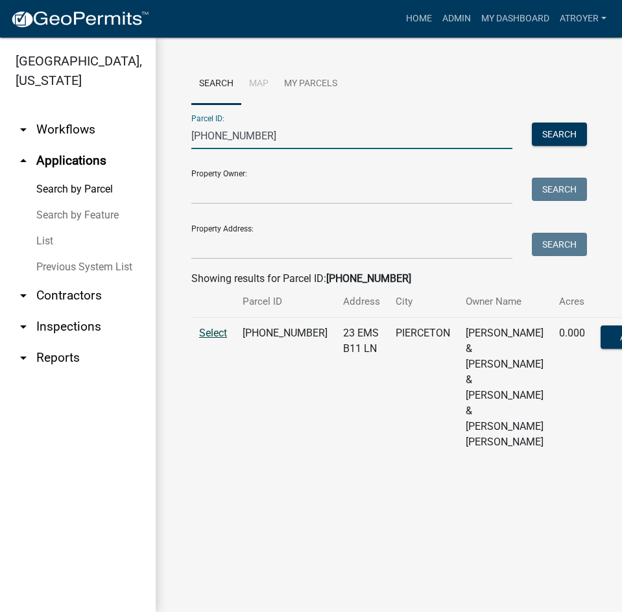
type input "[PHONE_NUMBER]"
click at [218, 339] on span "Select" at bounding box center [213, 333] width 28 height 12
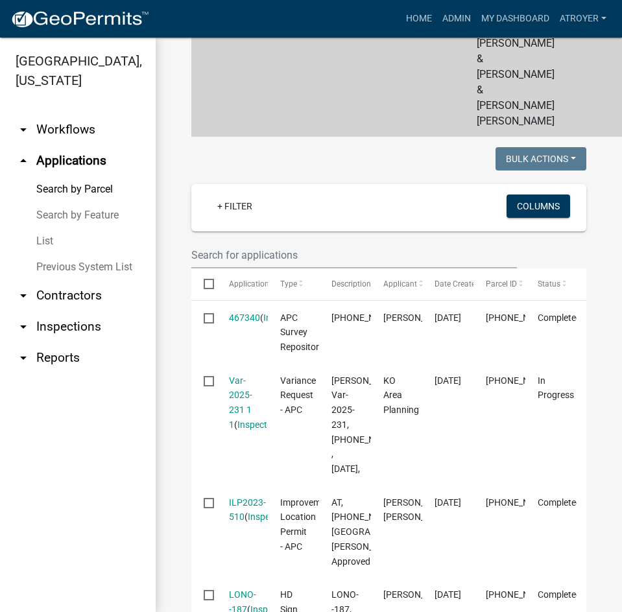
scroll to position [324, 0]
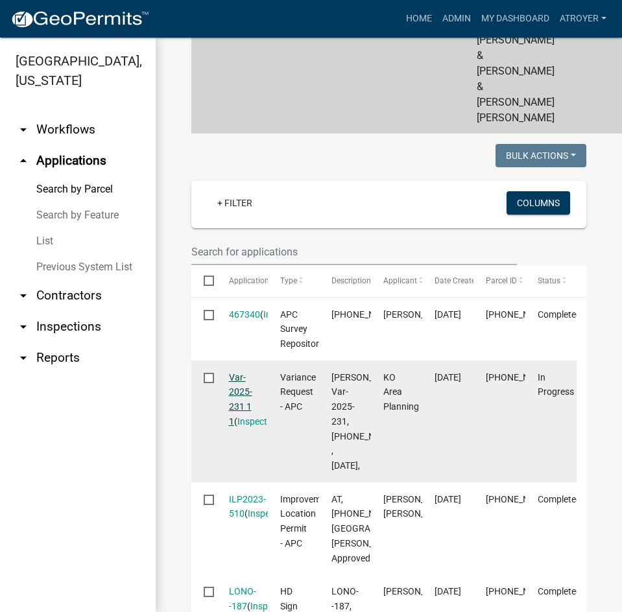
click at [238, 427] on link "Var-2025-231 1 1" at bounding box center [240, 399] width 23 height 54
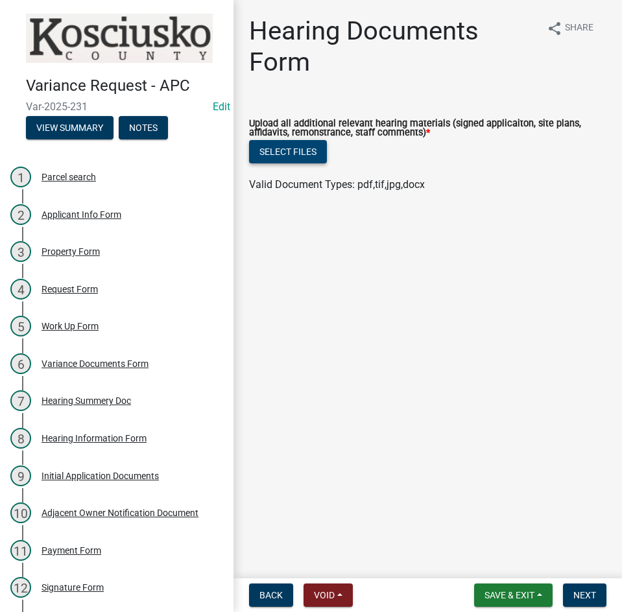
click at [284, 149] on button "Select files" at bounding box center [288, 151] width 78 height 23
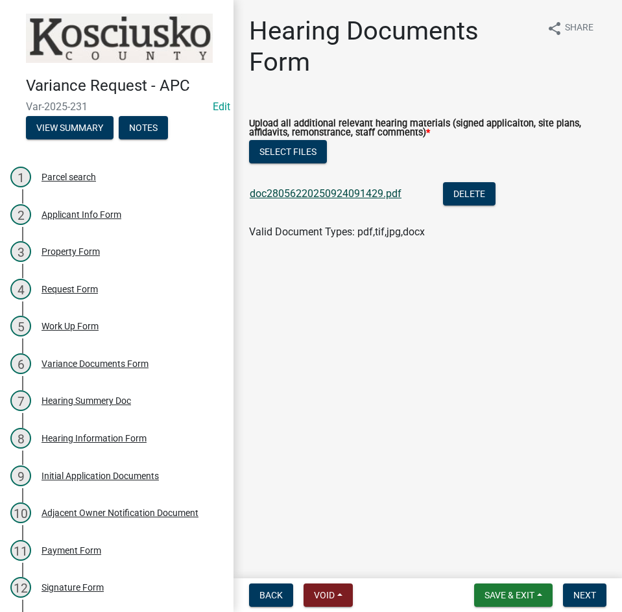
click at [314, 193] on link "doc28056220250924091429.pdf" at bounding box center [326, 193] width 152 height 12
click at [318, 189] on link "doc28056220250924091429.pdf" at bounding box center [326, 193] width 152 height 12
click at [581, 591] on span "Next" at bounding box center [584, 595] width 23 height 10
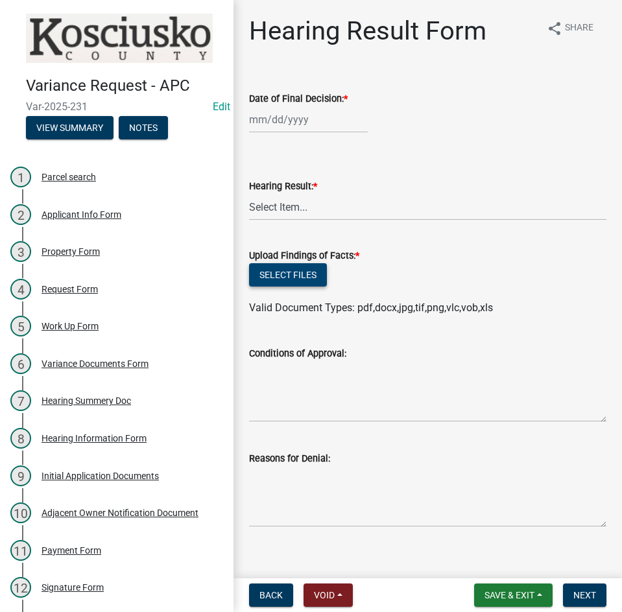
click at [289, 274] on button "Select files" at bounding box center [288, 274] width 78 height 23
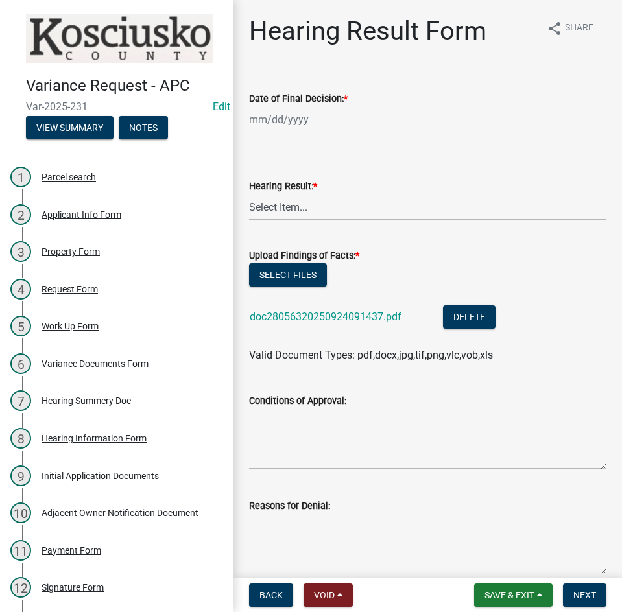
click at [325, 308] on div "doc28056320250924091437.pdf" at bounding box center [336, 318] width 173 height 27
click at [325, 318] on link "doc28056320250924091437.pdf" at bounding box center [326, 317] width 152 height 12
click at [283, 274] on button "Select files" at bounding box center [288, 274] width 78 height 23
click at [314, 119] on div at bounding box center [308, 119] width 119 height 27
select select "9"
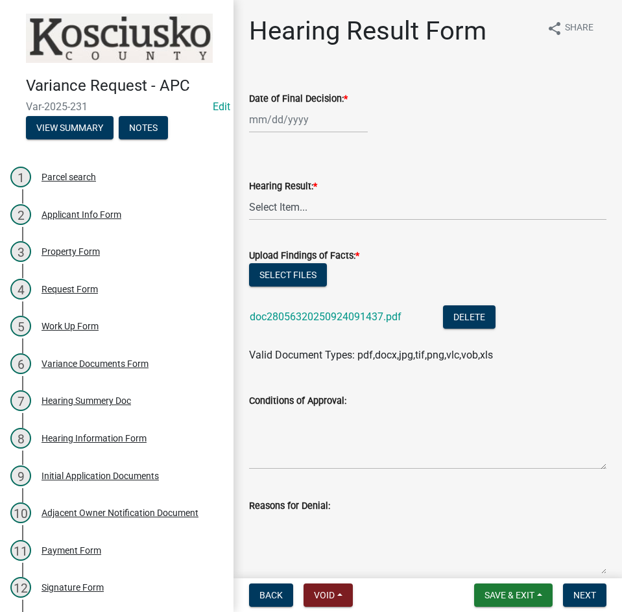
select select "2025"
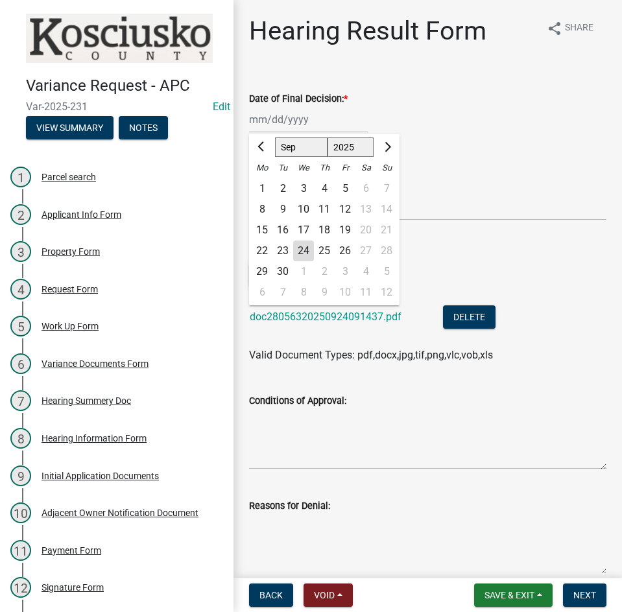
click at [263, 207] on div "8" at bounding box center [262, 209] width 21 height 21
type input "[DATE]"
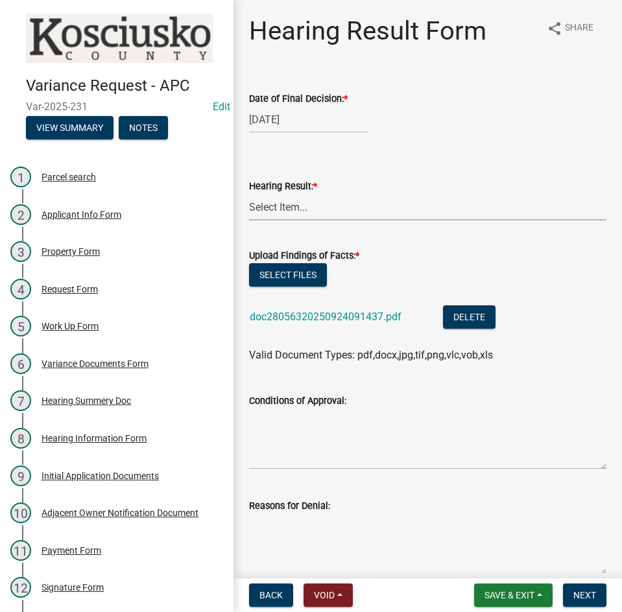
click at [287, 209] on select "Select Item... Approved Denied Withdrawn/Dropped" at bounding box center [427, 207] width 357 height 27
click at [249, 194] on select "Select Item... Approved Denied Withdrawn/Dropped" at bounding box center [427, 207] width 357 height 27
select select "808690c7-bf4f-4afa-b87c-7c10797e051c"
click at [368, 453] on textarea "Conditions of Approval:" at bounding box center [427, 439] width 357 height 61
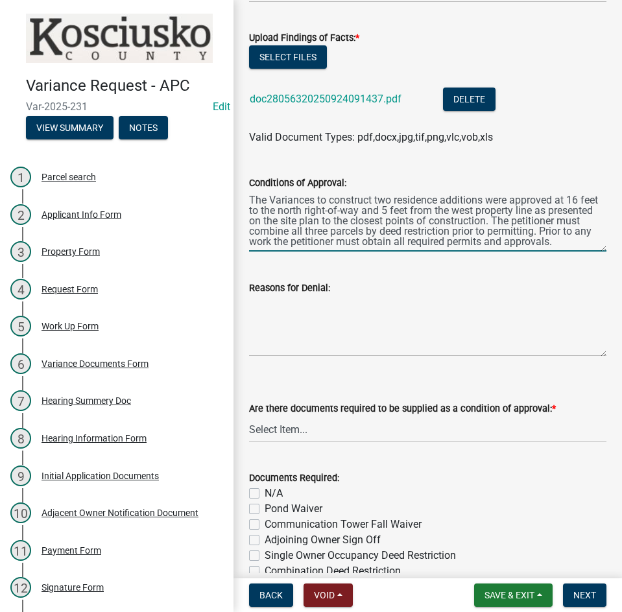
scroll to position [259, 0]
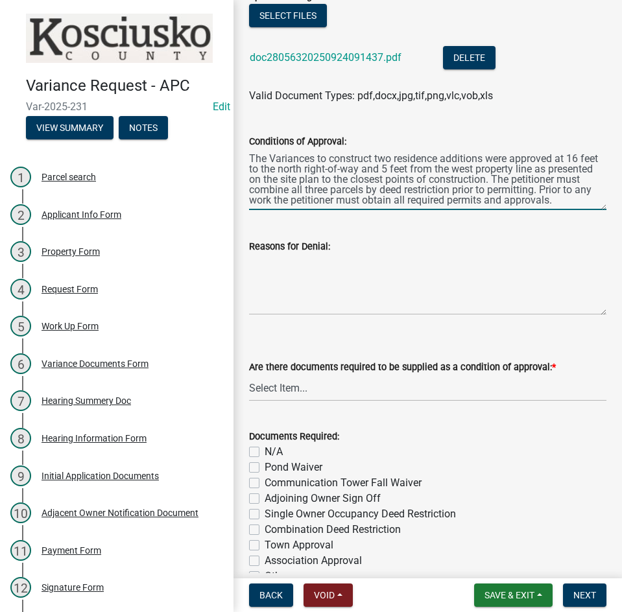
type textarea "The Variances to construct two residence additions were approved at 16 feet to …"
click at [366, 390] on select "Select Item... Yes No N/A" at bounding box center [427, 388] width 357 height 27
click at [249, 375] on select "Select Item... Yes No N/A" at bounding box center [427, 388] width 357 height 27
select select "ff6cc449-edf6-45e5-9fe1-01429fdc05a7"
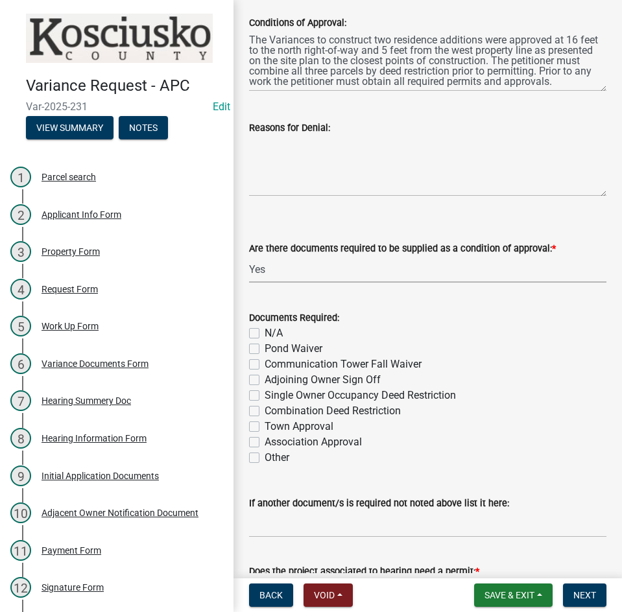
scroll to position [389, 0]
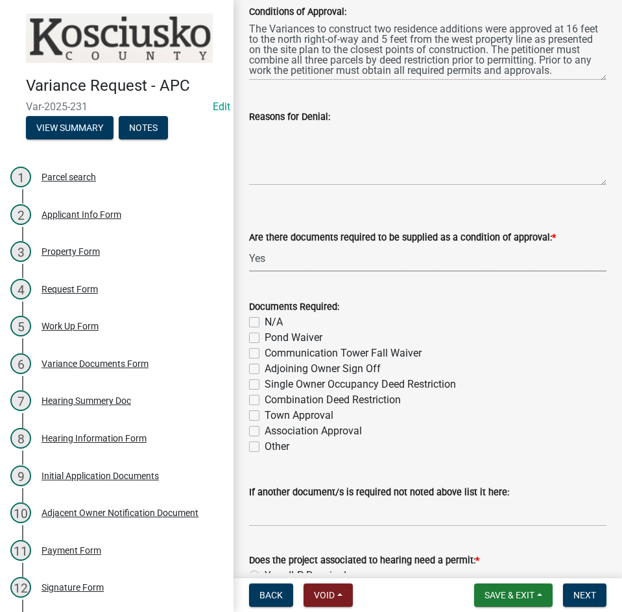
click at [265, 447] on label "Other" at bounding box center [277, 447] width 25 height 16
click at [265, 447] on input "Other" at bounding box center [269, 443] width 8 height 8
checkbox input "true"
checkbox input "false"
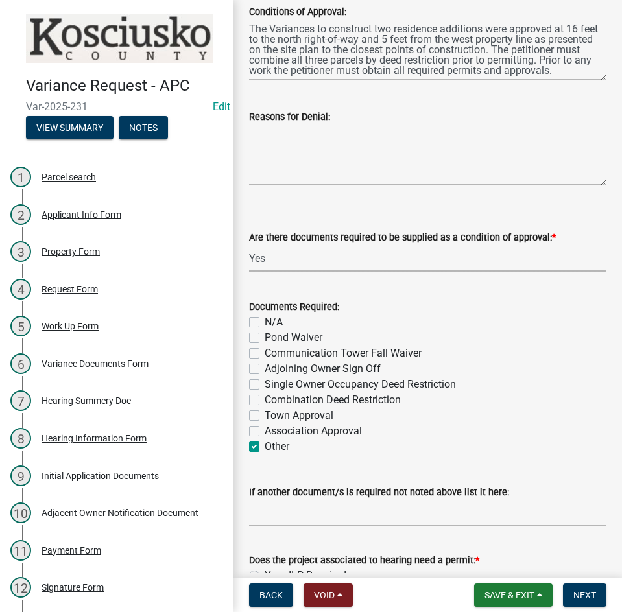
checkbox input "false"
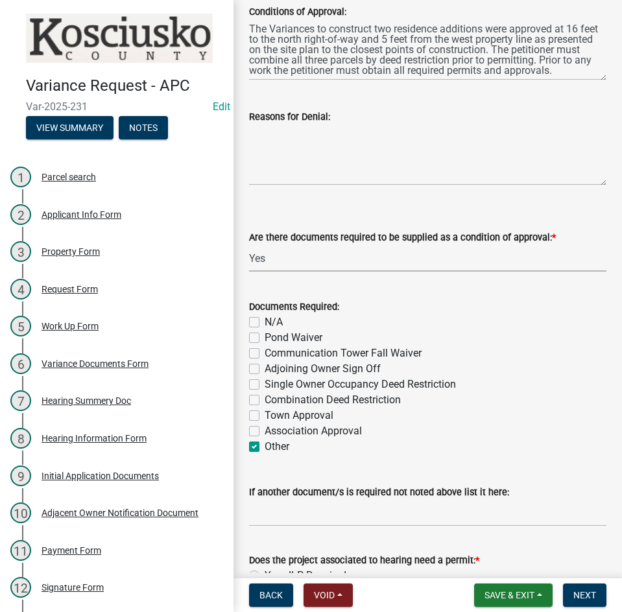
checkbox input "false"
checkbox input "true"
click at [350, 515] on input "If another document/s is required not noted above list it here:" at bounding box center [427, 513] width 357 height 27
type input "c"
click at [265, 398] on label "Combination Deed Restriction" at bounding box center [333, 400] width 136 height 16
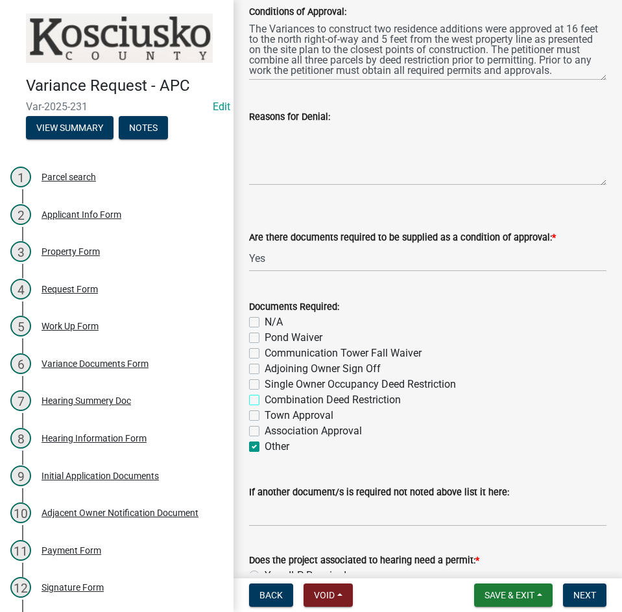
click at [265, 398] on input "Combination Deed Restriction" at bounding box center [269, 396] width 8 height 8
checkbox input "true"
checkbox input "false"
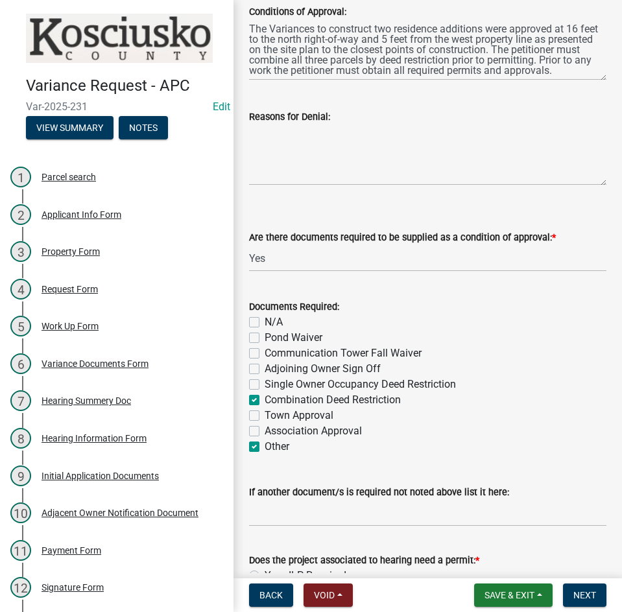
checkbox input "false"
checkbox input "true"
checkbox input "false"
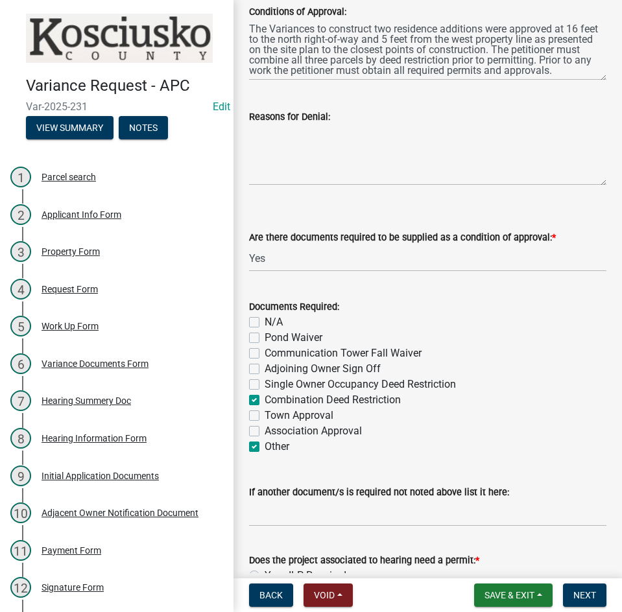
click at [265, 446] on label "Other" at bounding box center [277, 447] width 25 height 16
click at [265, 446] on input "Other" at bounding box center [269, 443] width 8 height 8
checkbox input "false"
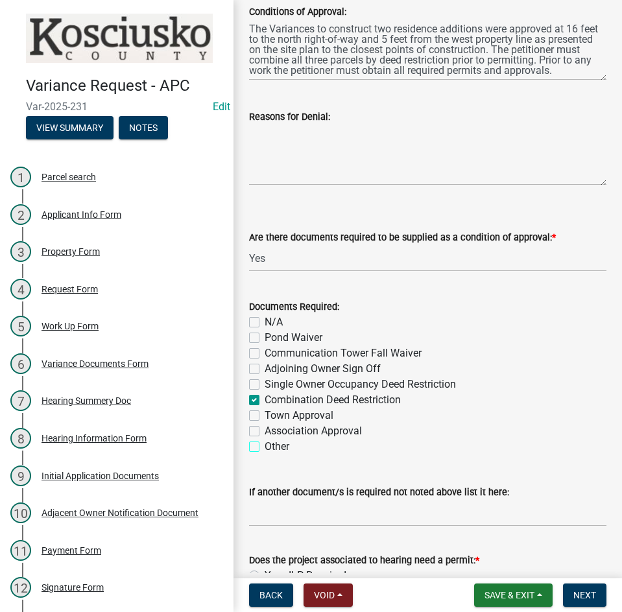
checkbox input "false"
checkbox input "true"
checkbox input "false"
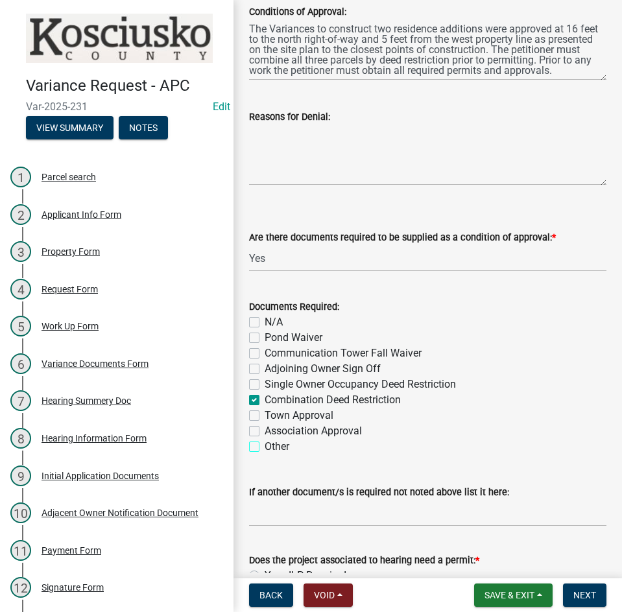
checkbox input "false"
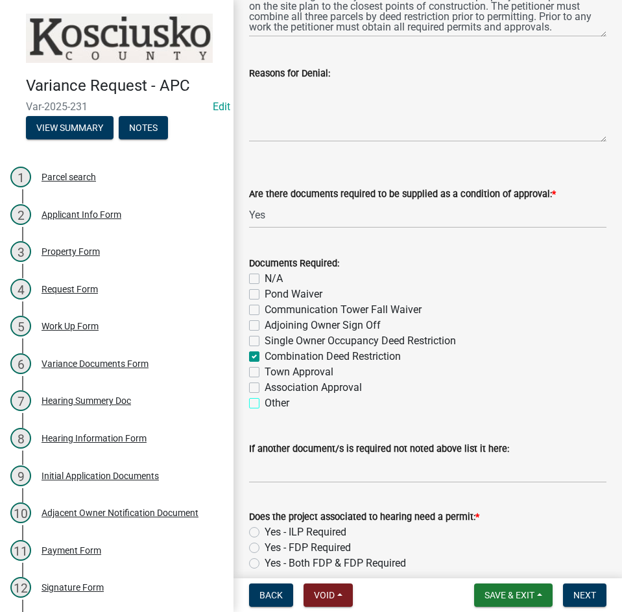
scroll to position [508, 0]
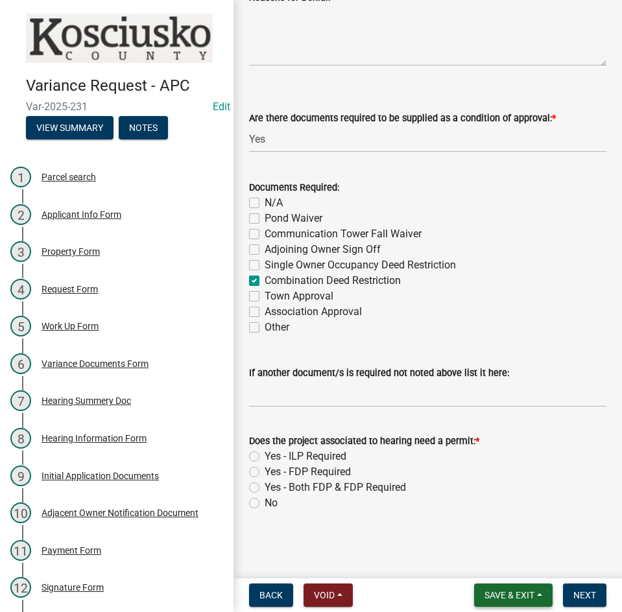
click at [487, 593] on span "Save & Exit" at bounding box center [509, 595] width 50 height 10
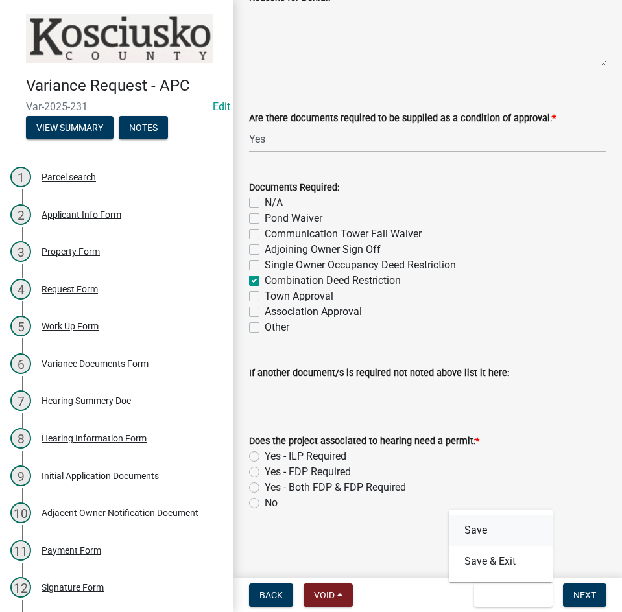
click at [477, 534] on button "Save" at bounding box center [501, 530] width 104 height 31
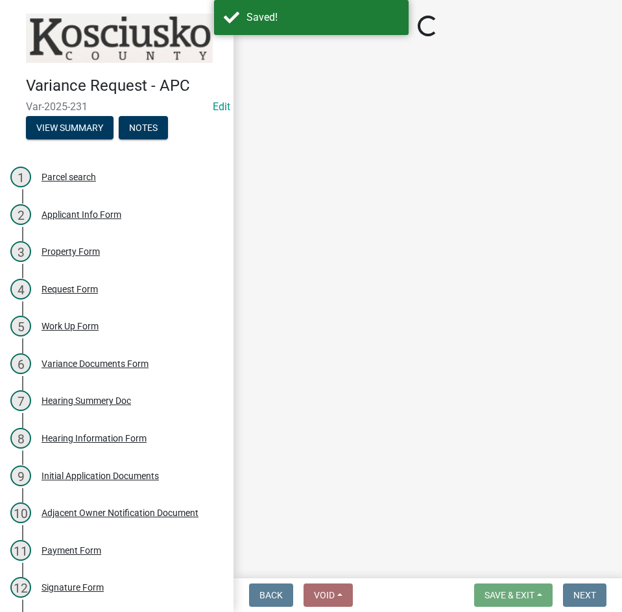
select select "808690c7-bf4f-4afa-b87c-7c10797e051c"
select select "ff6cc449-edf6-45e5-9fe1-01429fdc05a7"
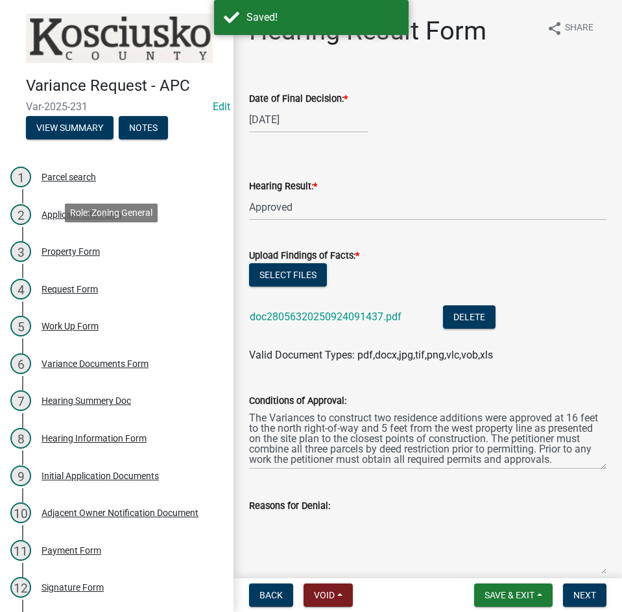
click at [87, 249] on div "Property Form" at bounding box center [71, 251] width 58 height 9
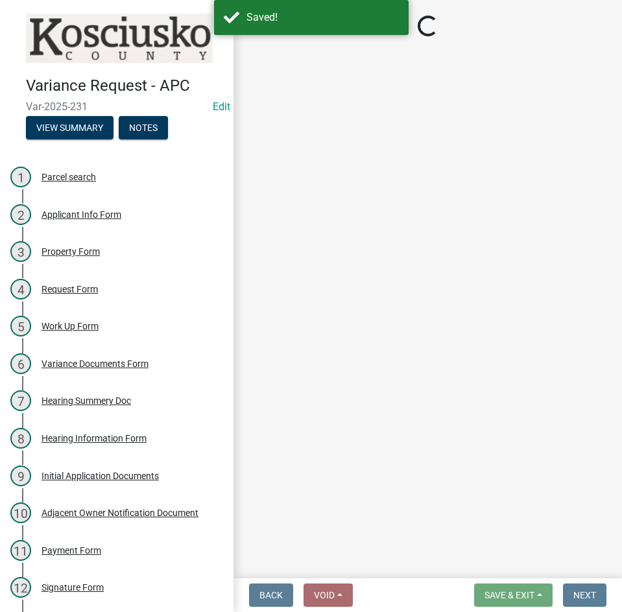
select select "1146270b-2111-4e23-bf7f-74ce85cf7041"
select select "d8c320fa-3fd0-4fe1-af08-bb647ef17508"
select select "b983368b-bd6c-49f0-a245-937c986c7d91"
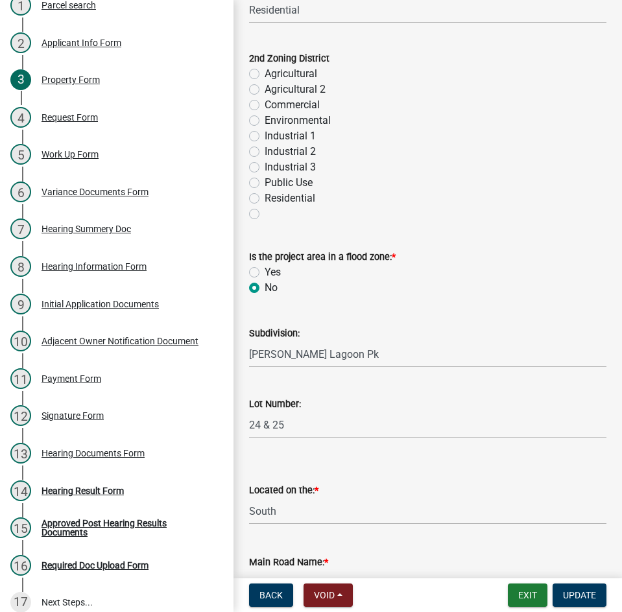
scroll to position [184, 0]
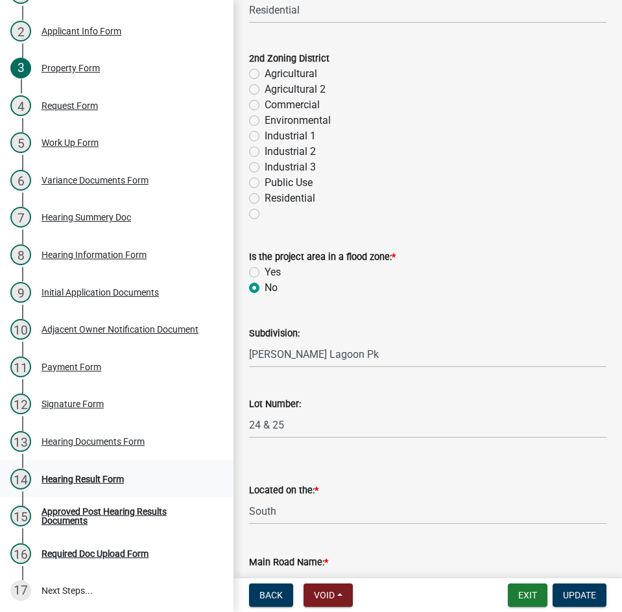
click at [80, 475] on div "Hearing Result Form" at bounding box center [83, 479] width 82 height 9
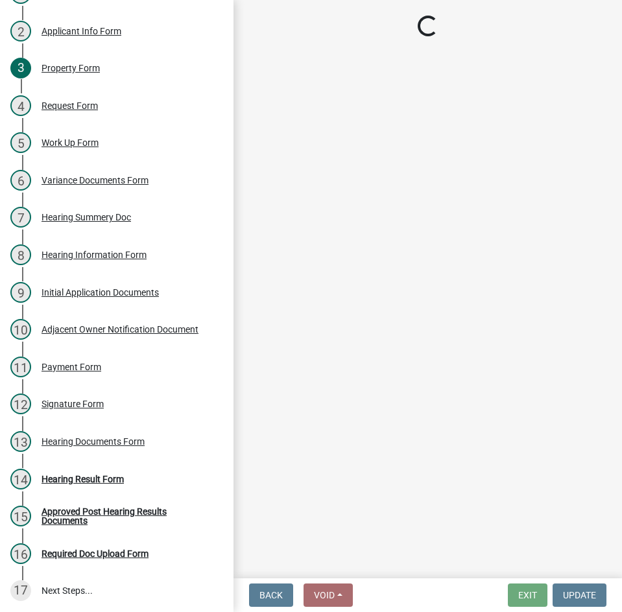
select select "808690c7-bf4f-4afa-b87c-7c10797e051c"
select select "ff6cc449-edf6-45e5-9fe1-01429fdc05a7"
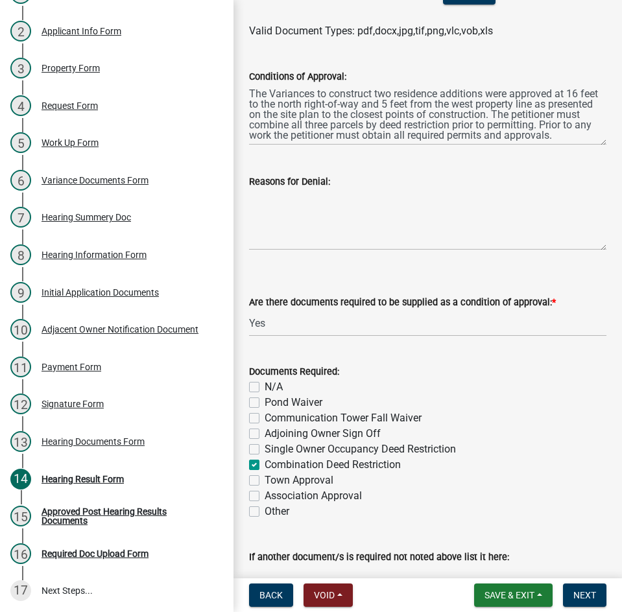
scroll to position [508, 0]
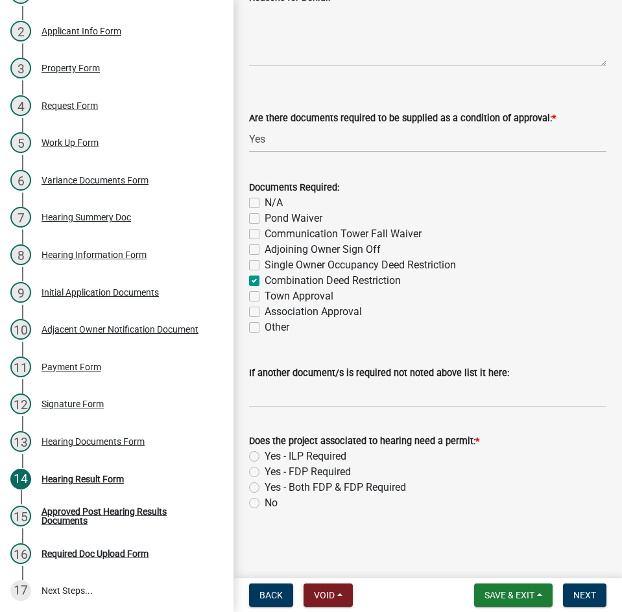
click at [265, 457] on label "Yes - ILP Required" at bounding box center [306, 457] width 82 height 16
click at [265, 457] on input "Yes - ILP Required" at bounding box center [269, 453] width 8 height 8
radio input "true"
click at [586, 595] on span "Next" at bounding box center [584, 595] width 23 height 10
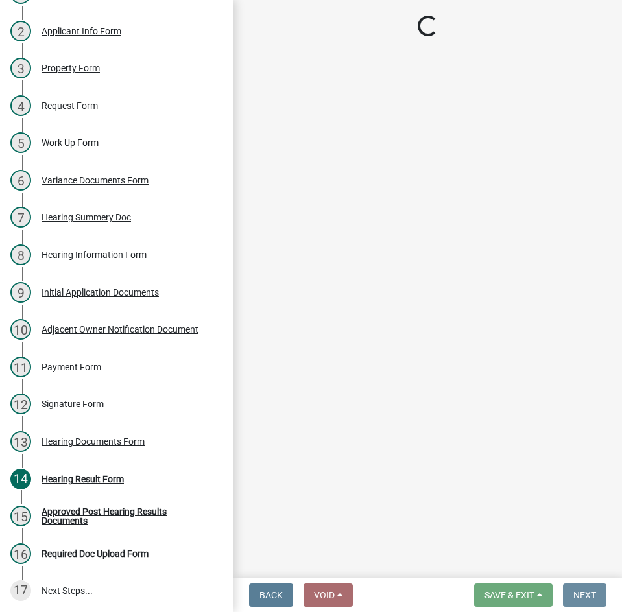
scroll to position [0, 0]
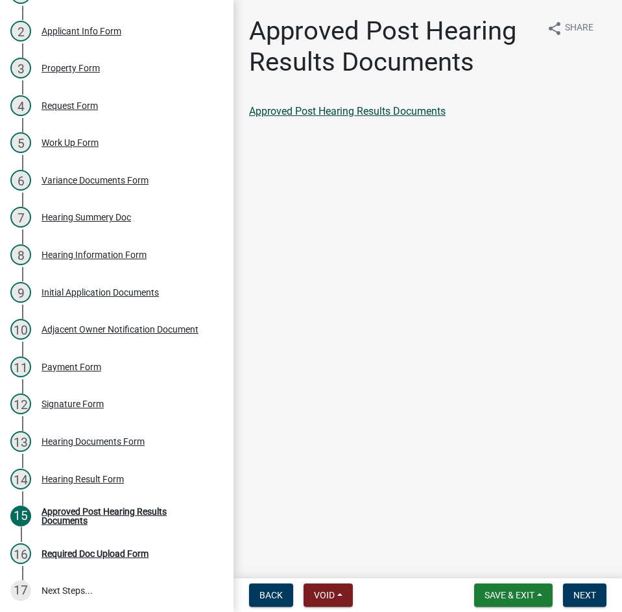
click at [362, 108] on link "Approved Post Hearing Results Documents" at bounding box center [347, 111] width 197 height 12
click at [583, 595] on span "Next" at bounding box center [584, 595] width 23 height 10
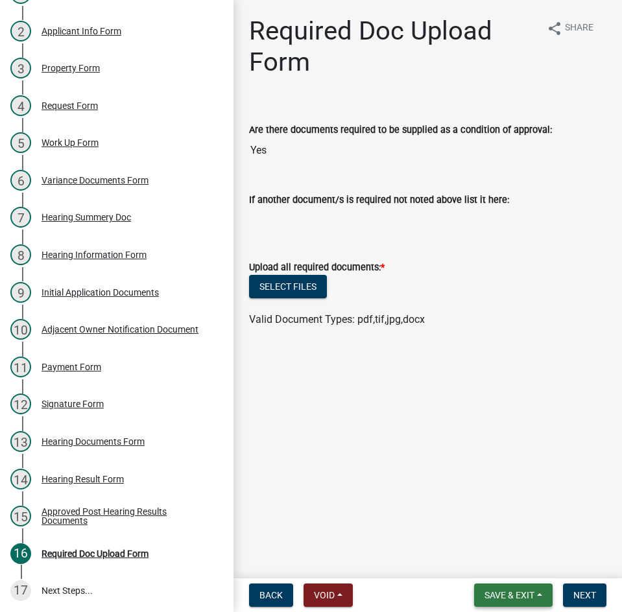
click at [521, 591] on span "Save & Exit" at bounding box center [509, 595] width 50 height 10
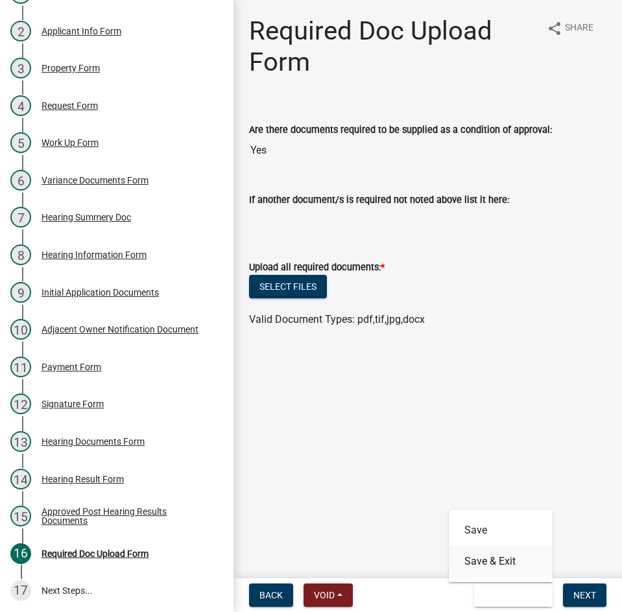
click at [505, 560] on button "Save & Exit" at bounding box center [501, 561] width 104 height 31
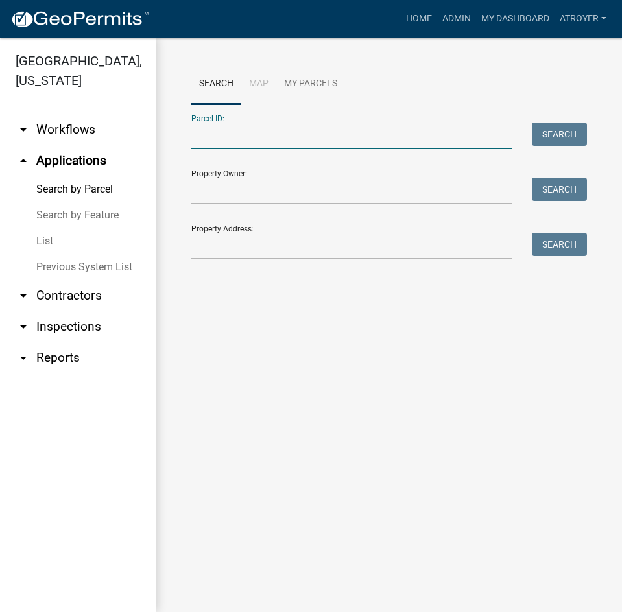
click at [329, 130] on input "Parcel ID:" at bounding box center [351, 136] width 321 height 27
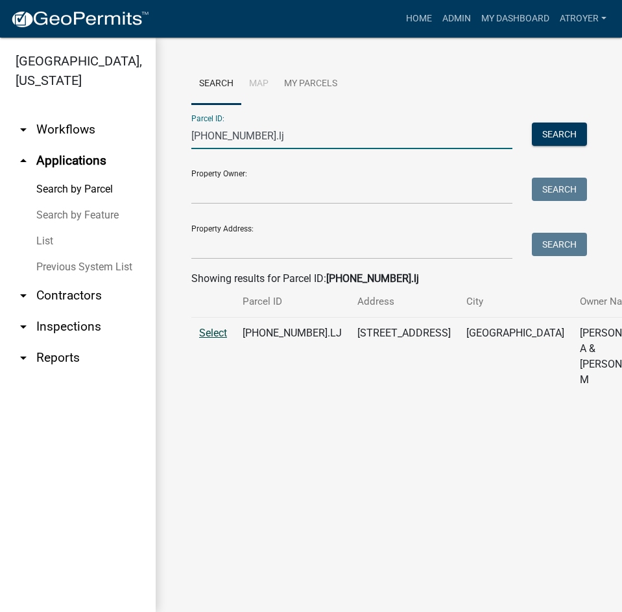
type input "[PHONE_NUMBER].lj"
click at [223, 339] on span "Select" at bounding box center [213, 333] width 28 height 12
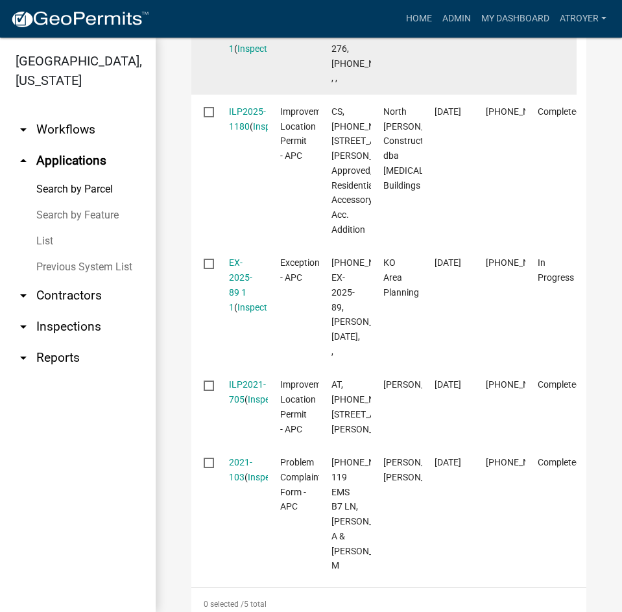
scroll to position [584, 0]
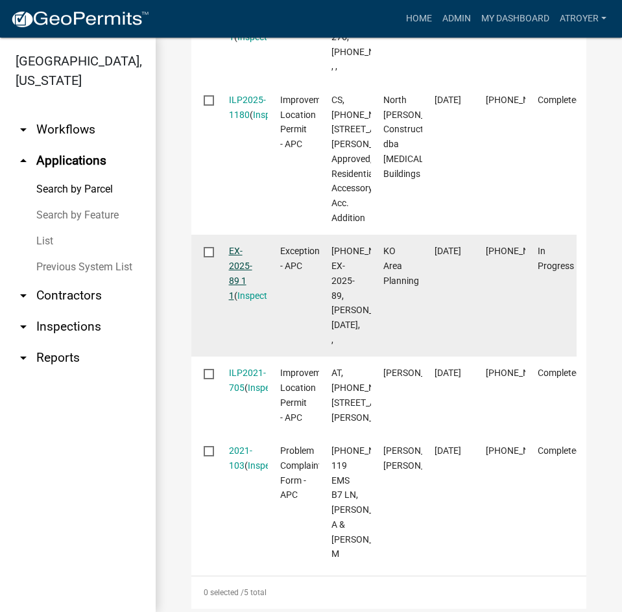
click at [237, 300] on link "EX-2025-89 1 1" at bounding box center [240, 273] width 23 height 54
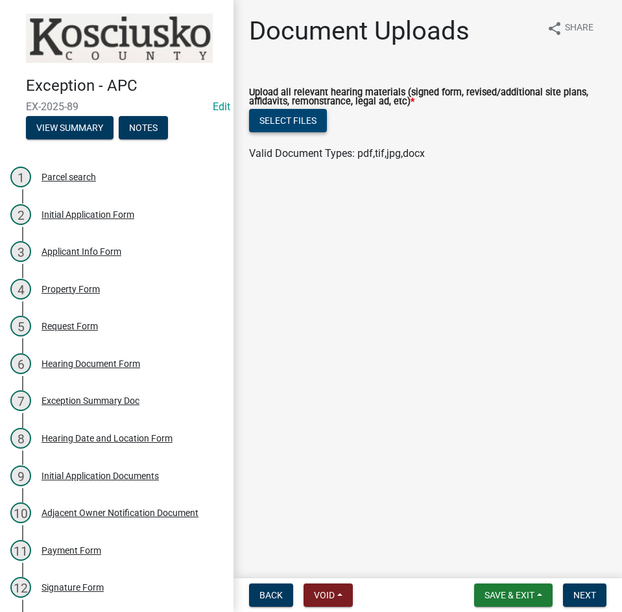
click at [292, 119] on button "Select files" at bounding box center [288, 120] width 78 height 23
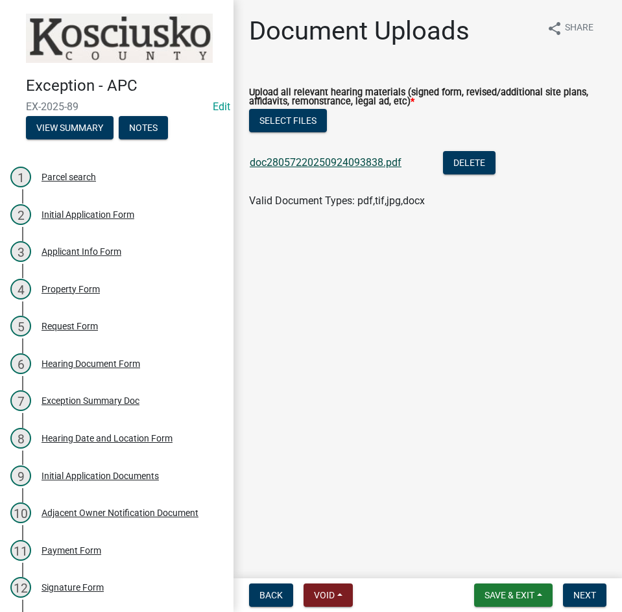
click at [314, 161] on link "doc28057220250924093838.pdf" at bounding box center [326, 162] width 152 height 12
click at [570, 595] on button "Next" at bounding box center [584, 595] width 43 height 23
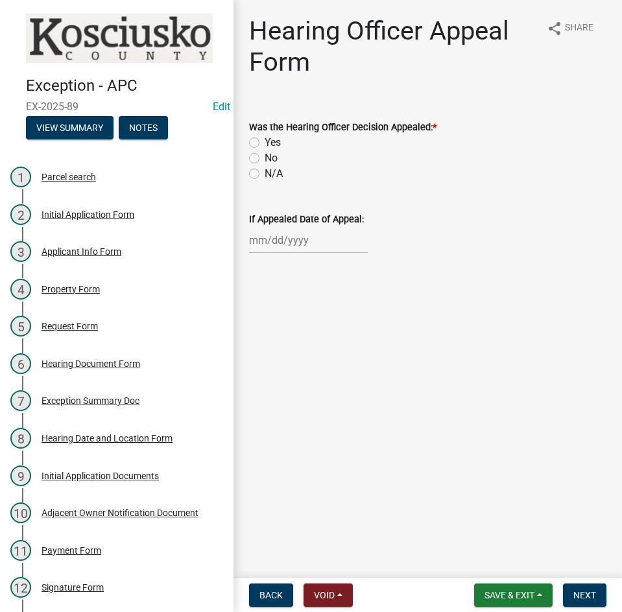
click at [265, 160] on label "No" at bounding box center [271, 158] width 13 height 16
click at [265, 159] on input "No" at bounding box center [269, 154] width 8 height 8
radio input "true"
click at [586, 601] on button "Next" at bounding box center [584, 595] width 43 height 23
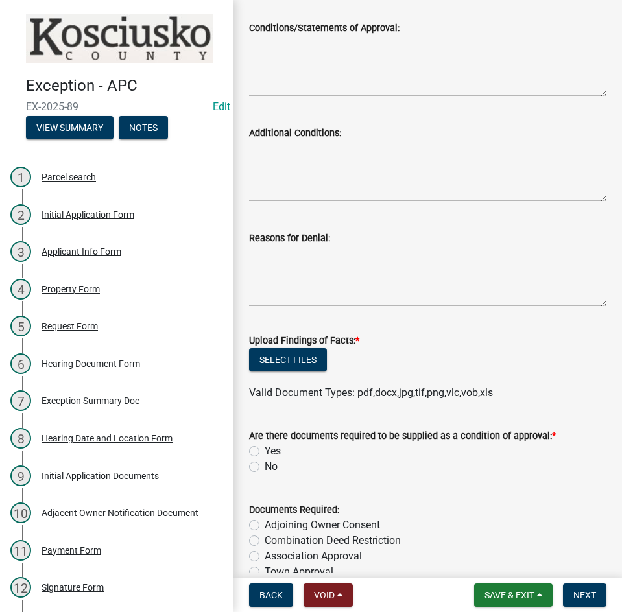
scroll to position [313, 0]
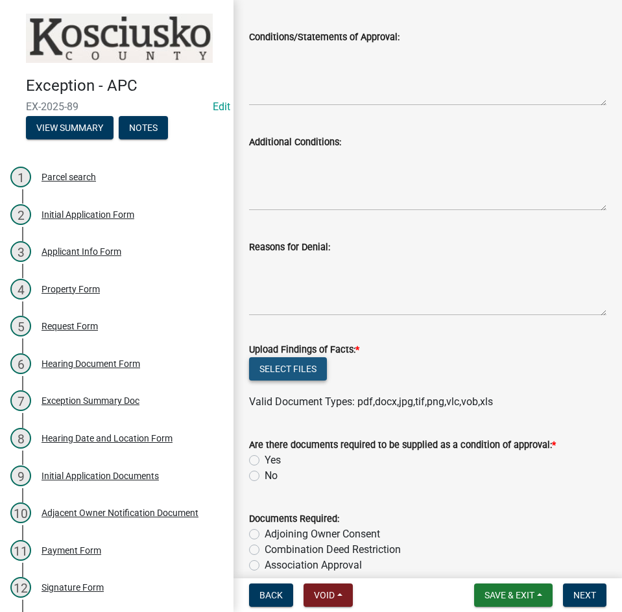
click at [270, 362] on button "Select files" at bounding box center [288, 368] width 78 height 23
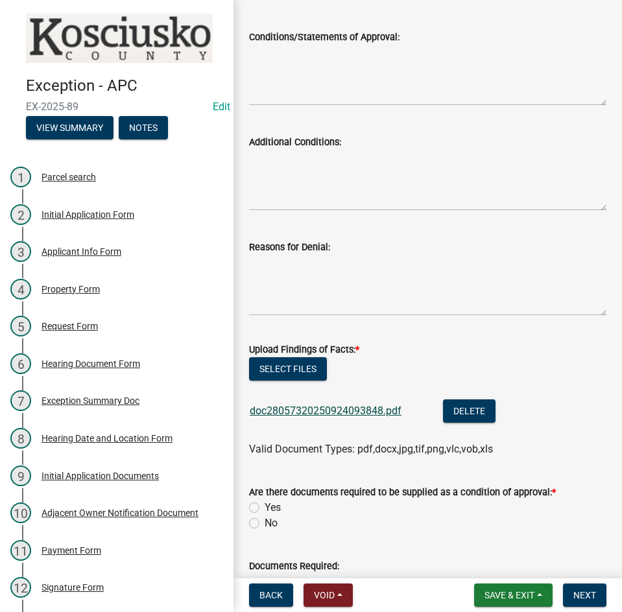
click at [337, 409] on link "doc28057320250924093848.pdf" at bounding box center [326, 411] width 152 height 12
click at [295, 364] on button "Select files" at bounding box center [288, 368] width 78 height 23
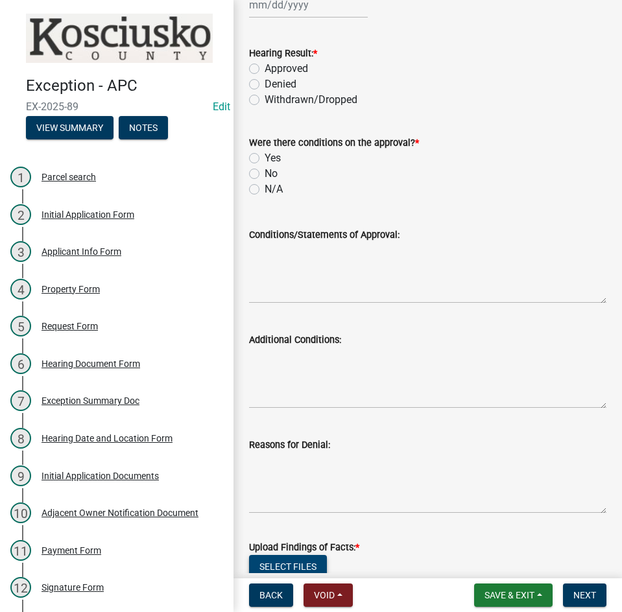
scroll to position [0, 0]
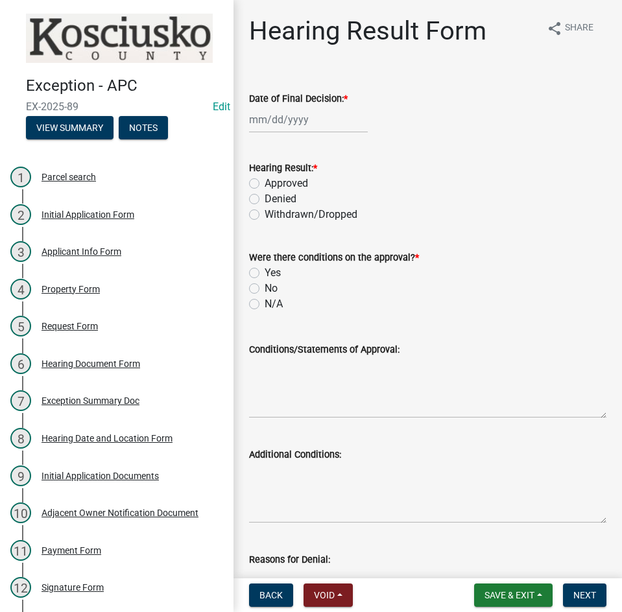
click at [318, 128] on div at bounding box center [308, 119] width 119 height 27
select select "9"
select select "2025"
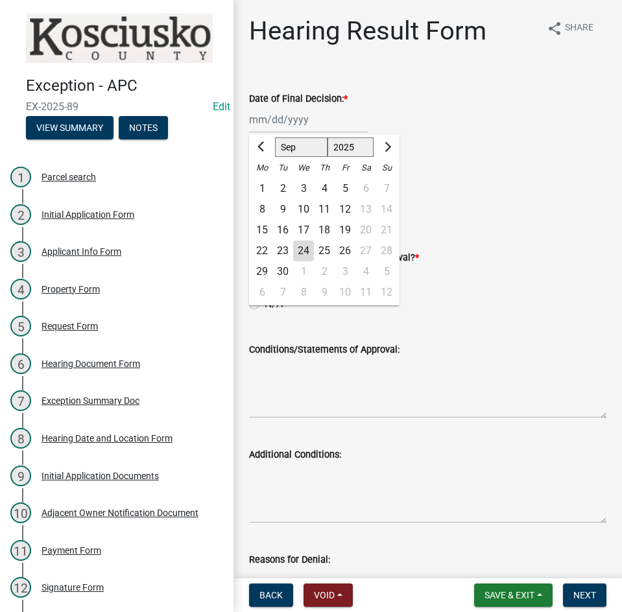
click at [260, 208] on div "8" at bounding box center [262, 209] width 21 height 21
type input "[DATE]"
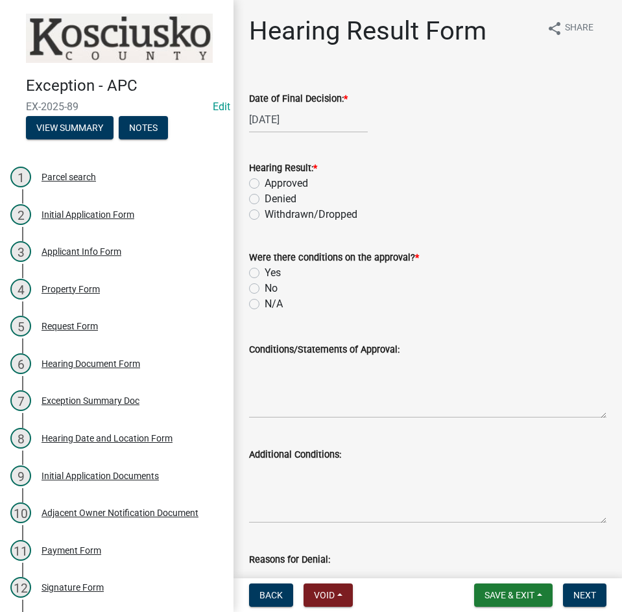
click at [265, 185] on label "Approved" at bounding box center [286, 184] width 43 height 16
click at [265, 184] on input "Approved" at bounding box center [269, 180] width 8 height 8
radio input "true"
click at [265, 307] on label "N/A" at bounding box center [274, 304] width 18 height 16
click at [265, 305] on input "N/A" at bounding box center [269, 300] width 8 height 8
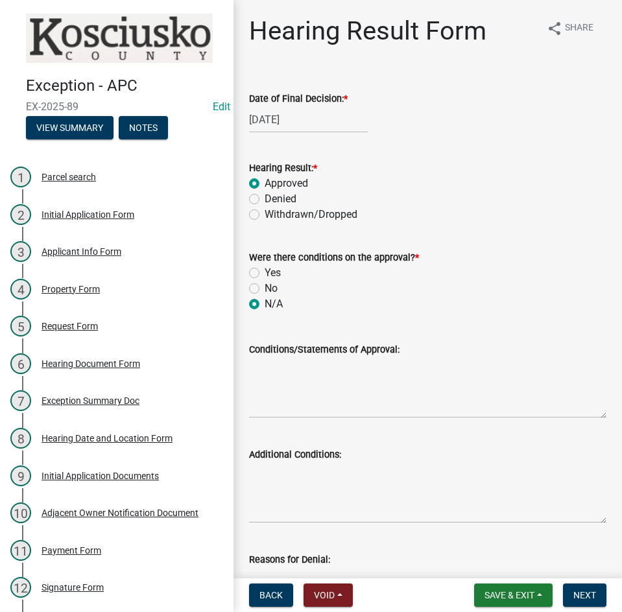
radio input "true"
click at [320, 401] on textarea "Conditions/Statements of Approval:" at bounding box center [427, 387] width 357 height 61
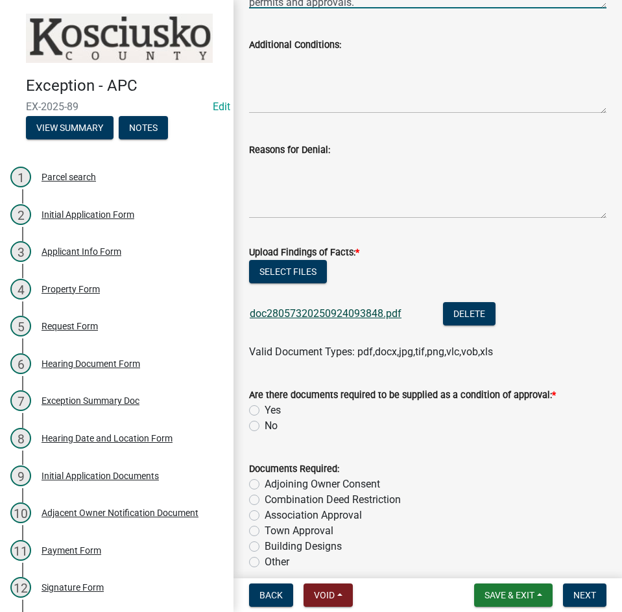
scroll to position [454, 0]
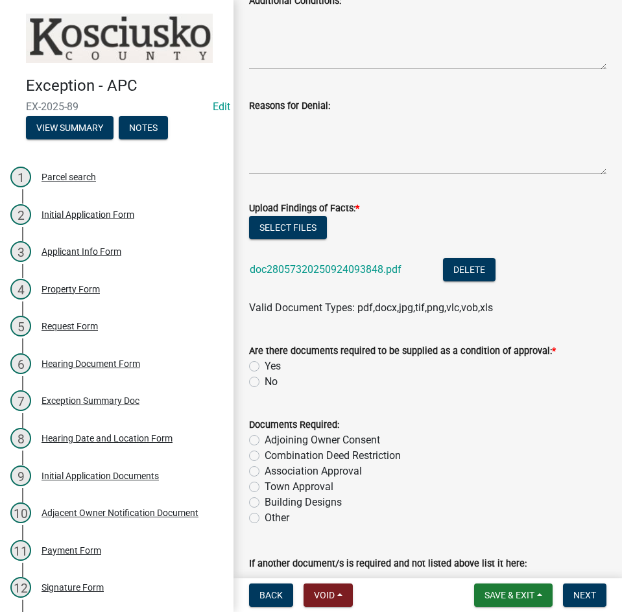
type textarea "The Exception to add onto the existing detached accessory building, creating an…"
click at [265, 383] on label "No" at bounding box center [271, 382] width 13 height 16
click at [265, 383] on input "No" at bounding box center [269, 378] width 8 height 8
radio input "true"
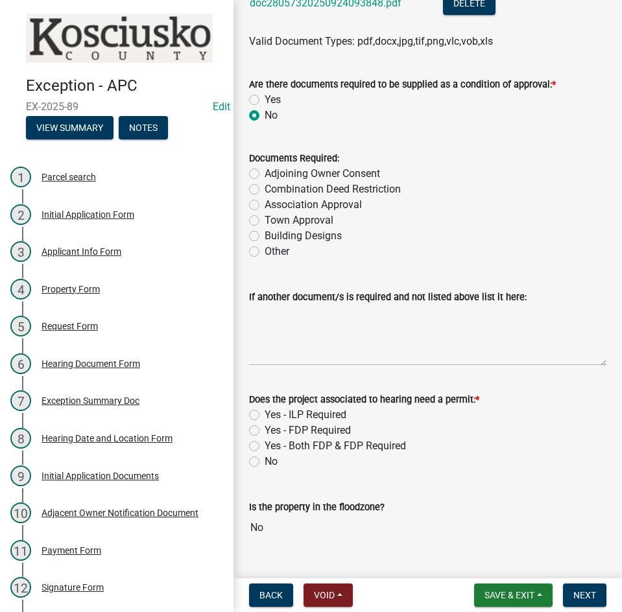
scroll to position [749, 0]
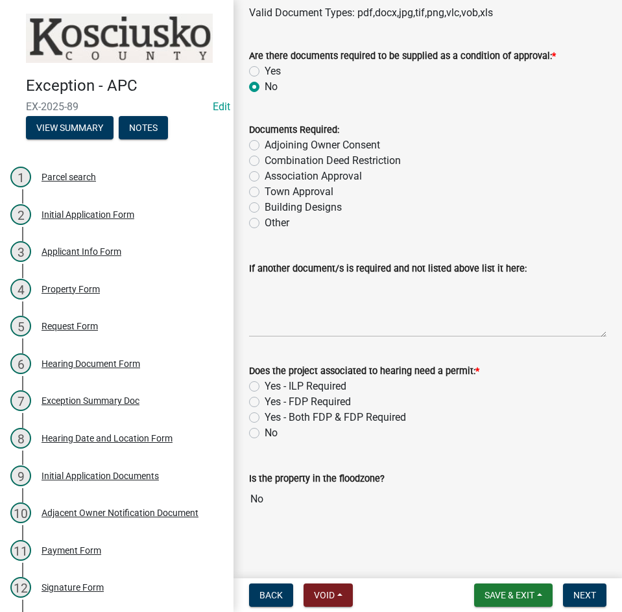
click at [265, 388] on label "Yes - ILP Required" at bounding box center [306, 387] width 82 height 16
click at [265, 387] on input "Yes - ILP Required" at bounding box center [269, 383] width 8 height 8
radio input "true"
click at [582, 593] on span "Next" at bounding box center [584, 595] width 23 height 10
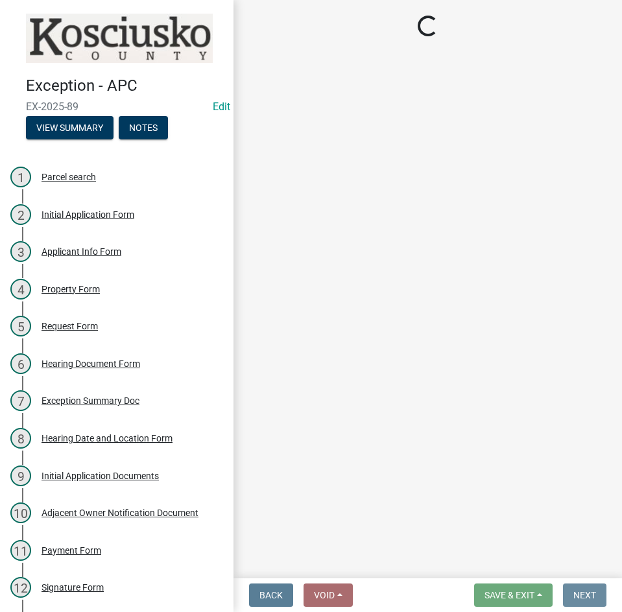
scroll to position [0, 0]
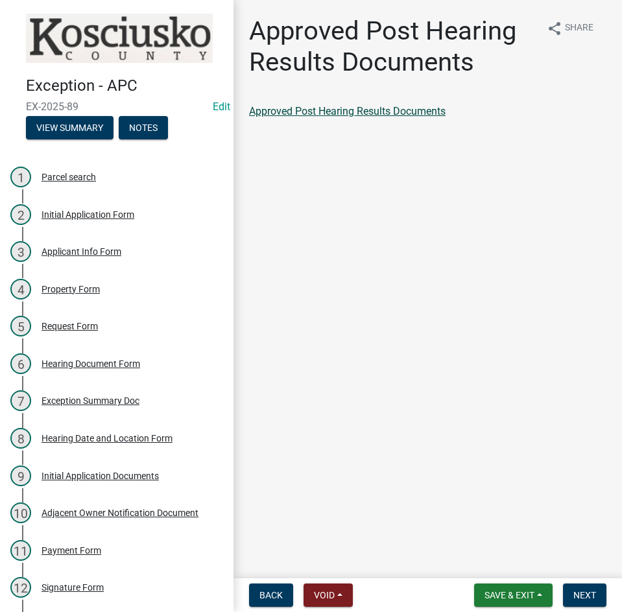
click at [371, 114] on link "Approved Post Hearing Results Documents" at bounding box center [347, 111] width 197 height 12
click at [581, 597] on span "Next" at bounding box center [584, 595] width 23 height 10
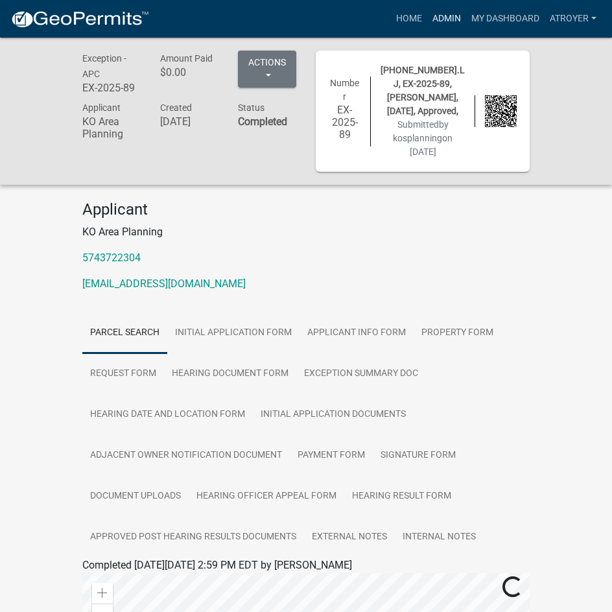
click at [446, 19] on link "Admin" at bounding box center [446, 18] width 39 height 25
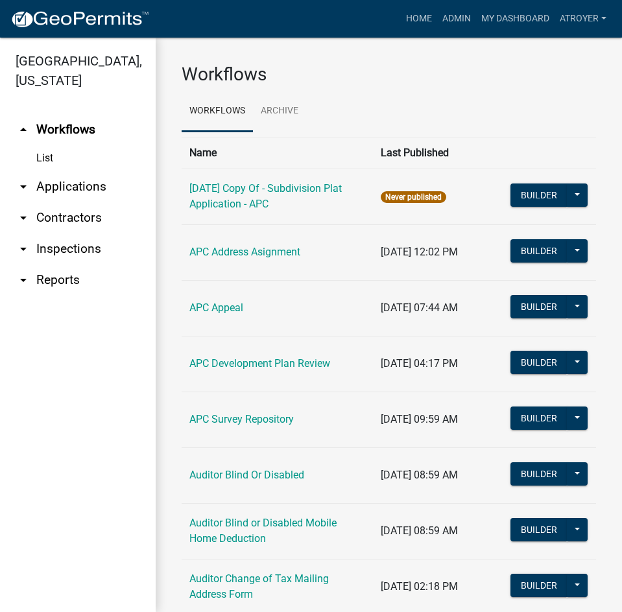
click at [86, 182] on link "arrow_drop_down Applications" at bounding box center [78, 186] width 156 height 31
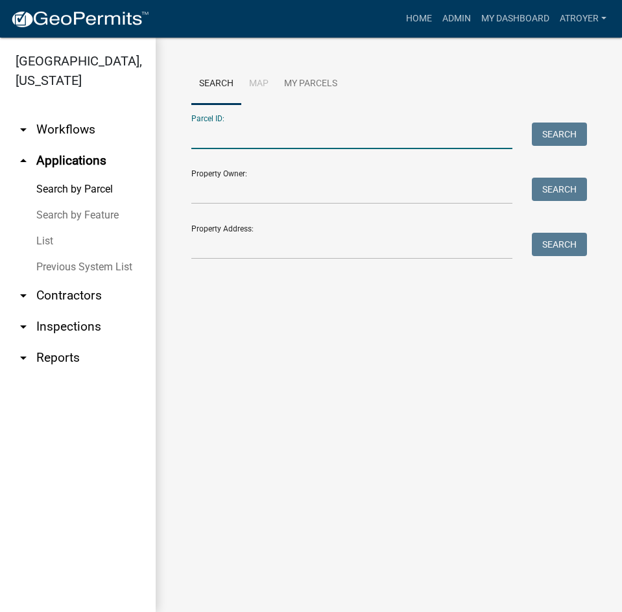
click at [300, 143] on input "Parcel ID:" at bounding box center [351, 136] width 321 height 27
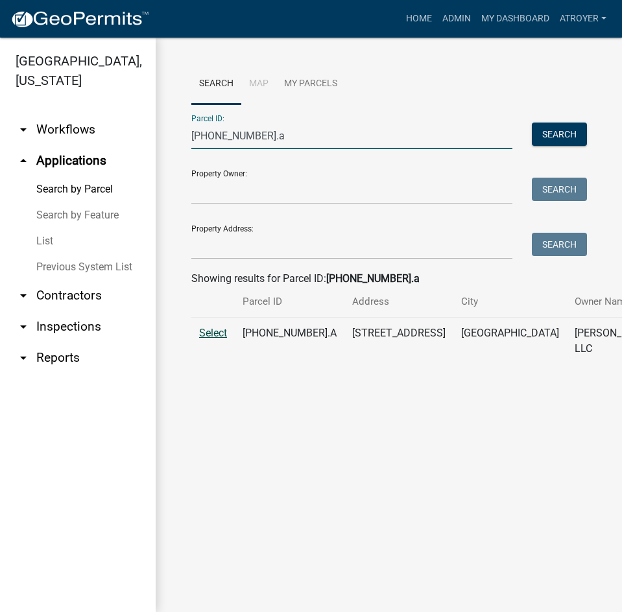
type input "[PHONE_NUMBER].a"
click at [215, 339] on span "Select" at bounding box center [213, 333] width 28 height 12
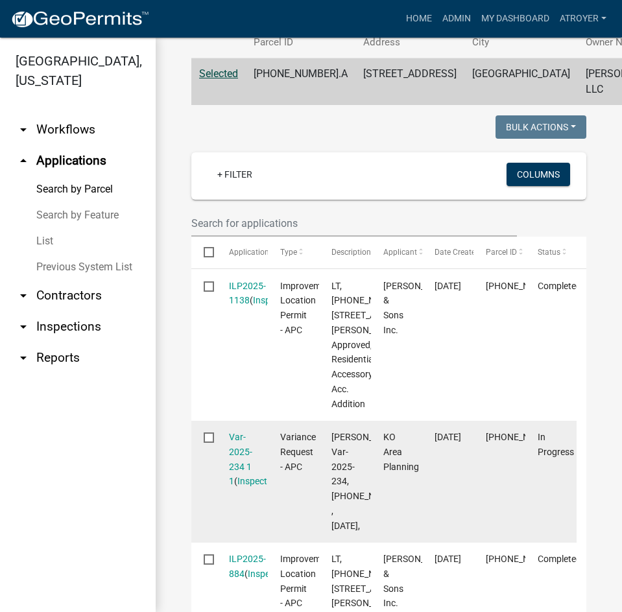
scroll to position [454, 0]
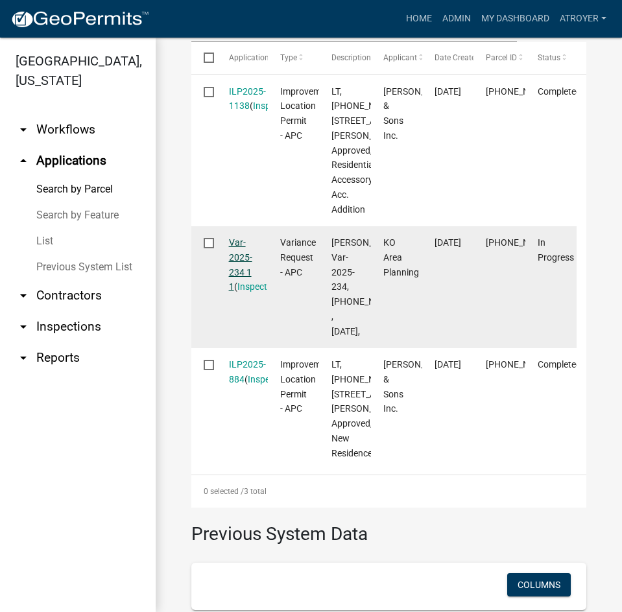
click at [236, 292] on link "Var-2025-234 1 1" at bounding box center [240, 264] width 23 height 54
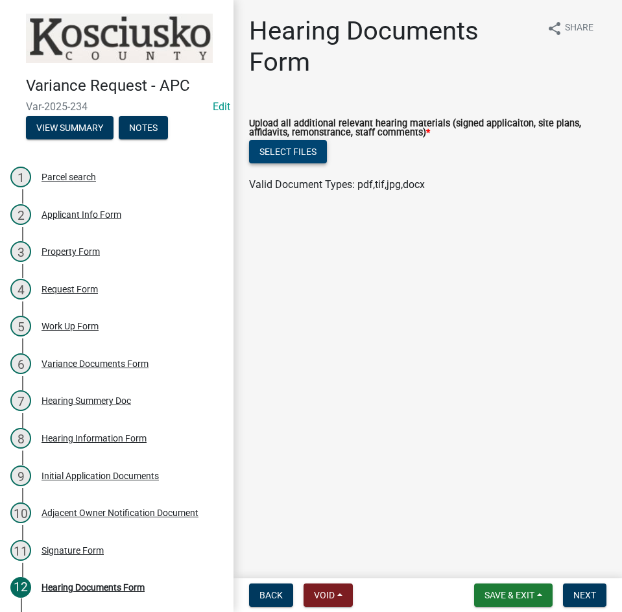
click at [277, 154] on button "Select files" at bounding box center [288, 151] width 78 height 23
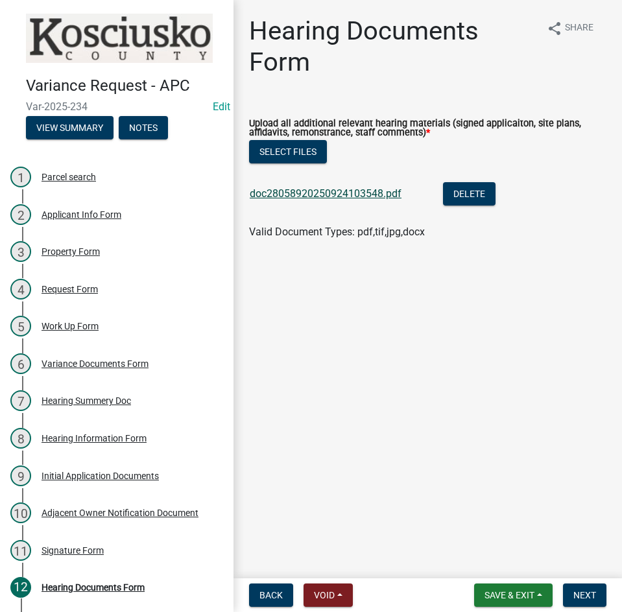
click at [339, 197] on link "doc28058920250924103548.pdf" at bounding box center [326, 193] width 152 height 12
click at [582, 595] on span "Next" at bounding box center [584, 595] width 23 height 10
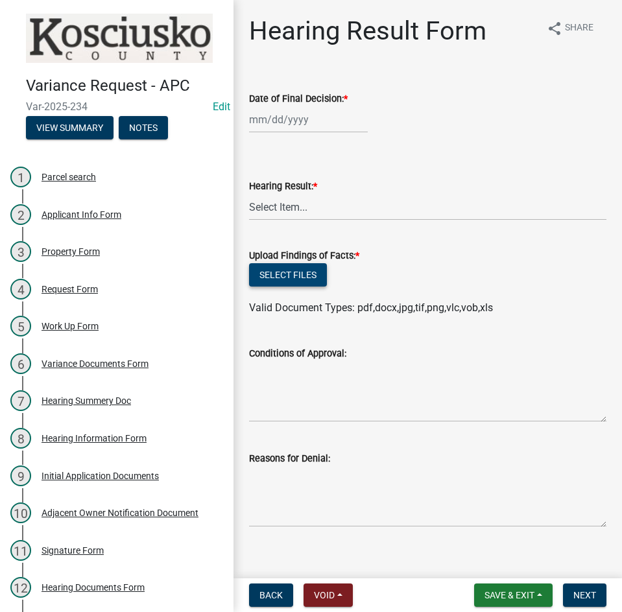
click at [294, 274] on button "Select files" at bounding box center [288, 274] width 78 height 23
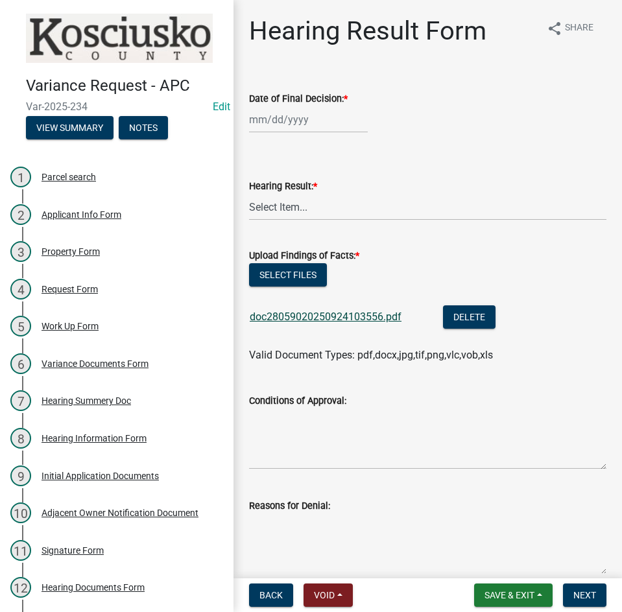
click at [342, 319] on link "doc28059020250924103556.pdf" at bounding box center [326, 317] width 152 height 12
click at [284, 274] on button "Select files" at bounding box center [288, 274] width 78 height 23
click at [318, 122] on div at bounding box center [308, 119] width 119 height 27
select select "9"
select select "2025"
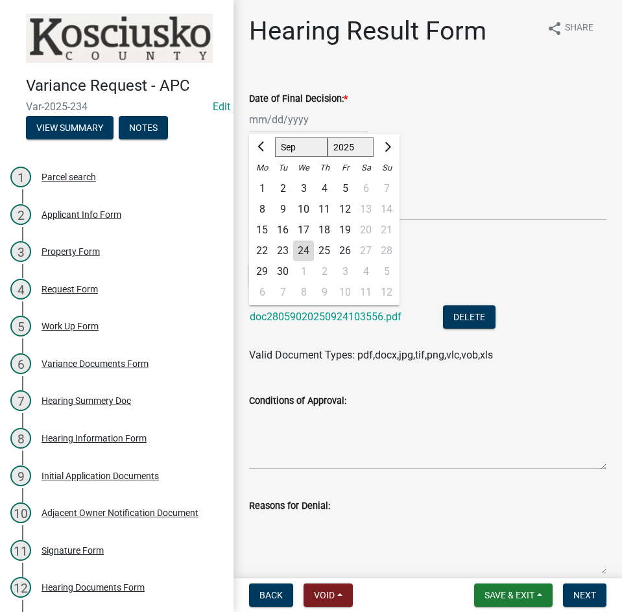
click at [264, 206] on div "8" at bounding box center [262, 209] width 21 height 21
type input "[DATE]"
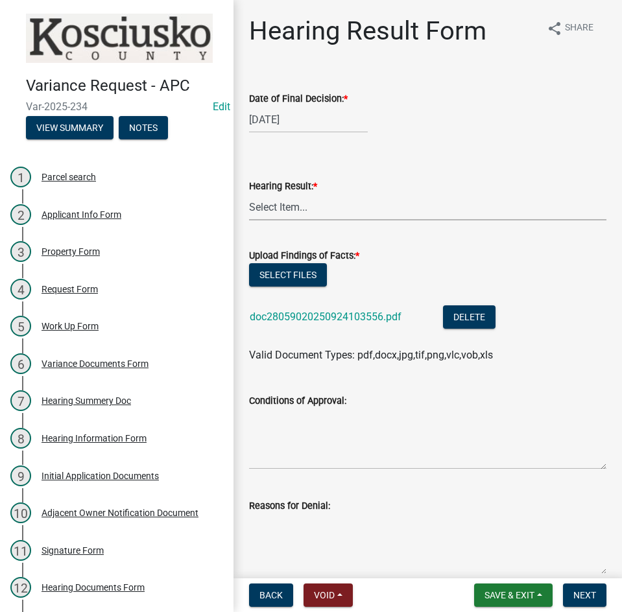
click at [264, 206] on select "Select Item... Approved Denied Withdrawn/Dropped" at bounding box center [427, 207] width 357 height 27
click at [249, 194] on select "Select Item... Approved Denied Withdrawn/Dropped" at bounding box center [427, 207] width 357 height 27
select select "808690c7-bf4f-4afa-b87c-7c10797e051c"
drag, startPoint x: 306, startPoint y: 440, endPoint x: 306, endPoint y: 431, distance: 8.4
click at [306, 441] on textarea "Conditions of Approval:" at bounding box center [427, 439] width 357 height 61
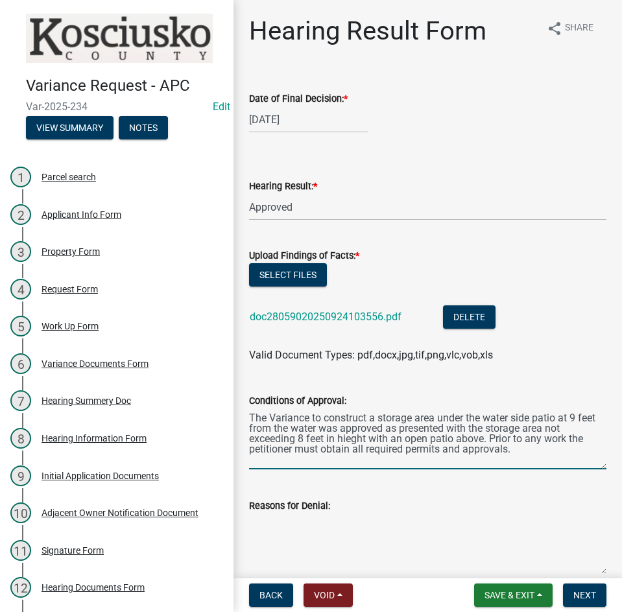
click at [345, 440] on textarea "The Variance to construct a storage area under the water side patio at 9 feet f…" at bounding box center [427, 439] width 357 height 61
click at [347, 438] on textarea "The Variance to construct a storage area under the water side patio at 9 feet f…" at bounding box center [427, 439] width 357 height 61
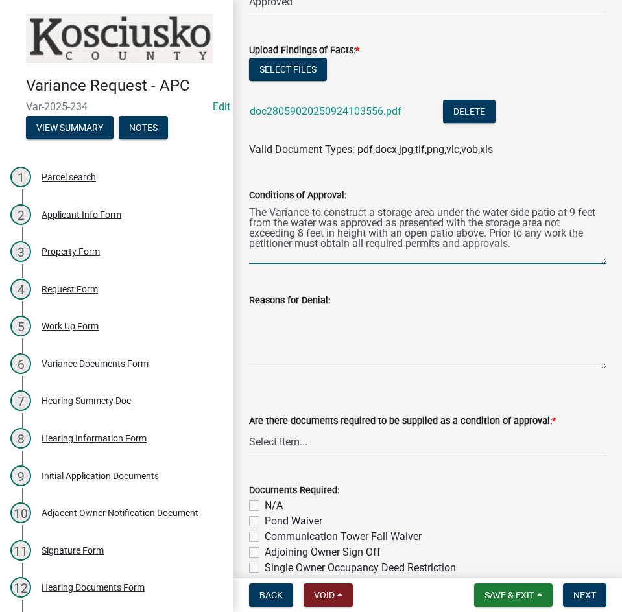
scroll to position [259, 0]
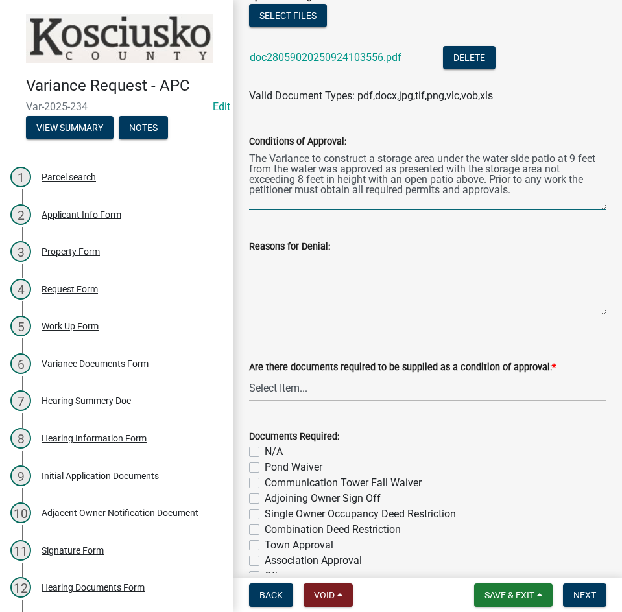
type textarea "The Variance to construct a storage area under the water side patio at 9 feet f…"
click at [374, 392] on select "Select Item... Yes No N/A" at bounding box center [427, 388] width 357 height 27
click at [249, 375] on select "Select Item... Yes No N/A" at bounding box center [427, 388] width 357 height 27
select select "3ebdabd2-24d2-4634-81b5-20525b4a7a54"
click at [265, 453] on label "N/A" at bounding box center [274, 452] width 18 height 16
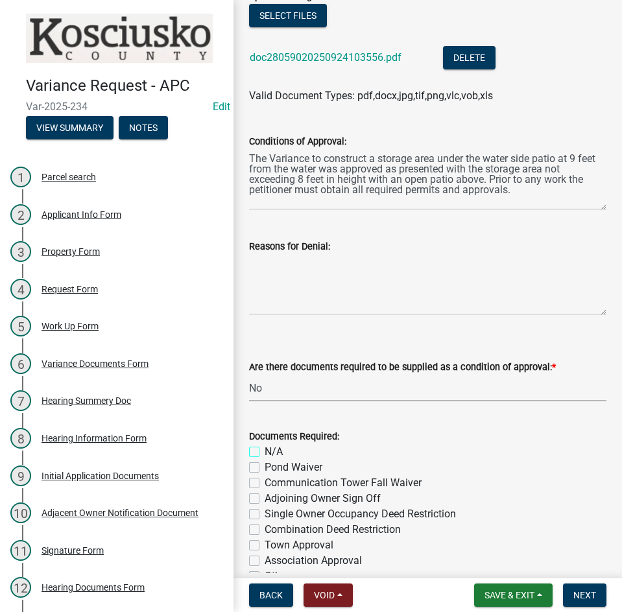
click at [265, 453] on input "N/A" at bounding box center [269, 448] width 8 height 8
checkbox input "true"
checkbox input "false"
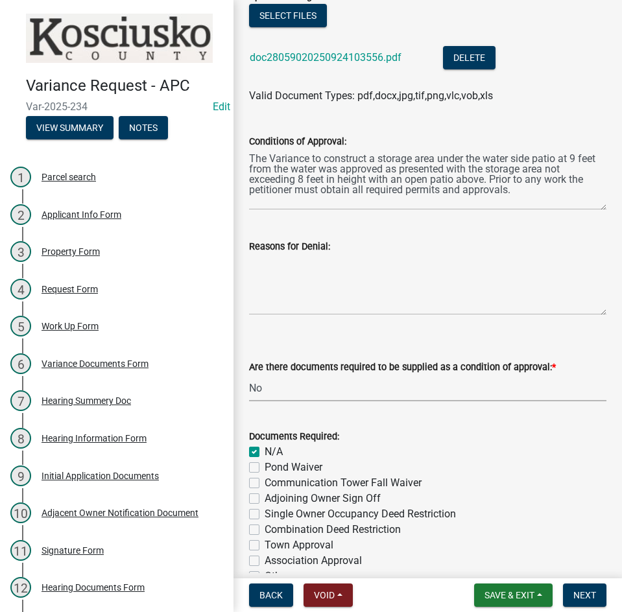
checkbox input "false"
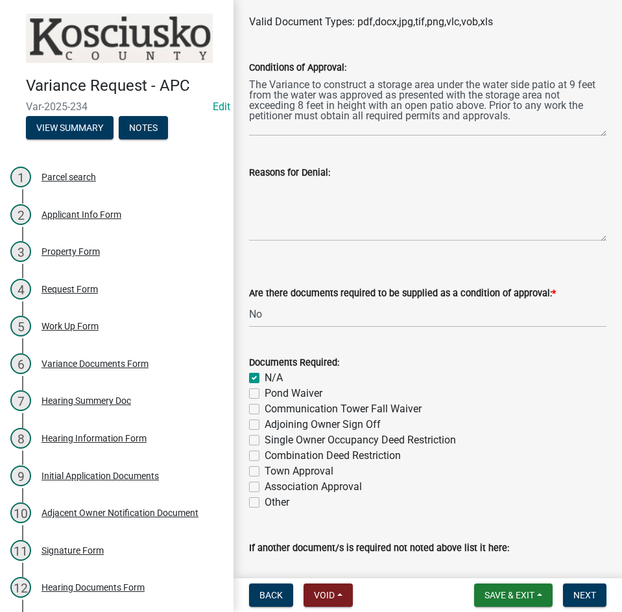
scroll to position [508, 0]
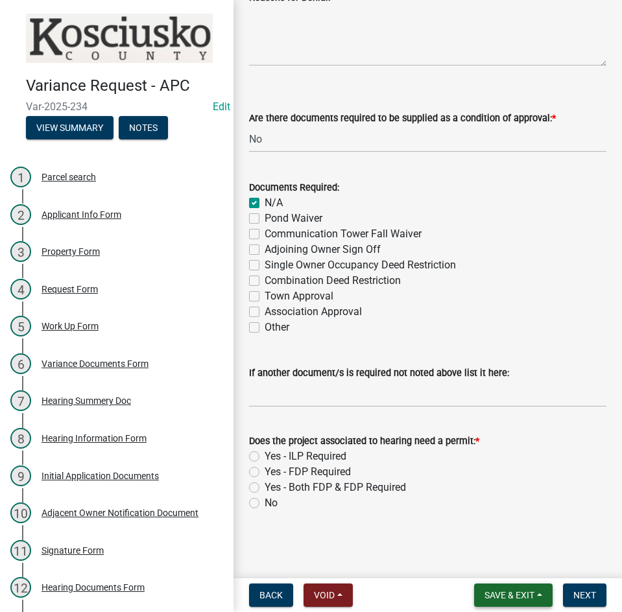
click at [505, 595] on span "Save & Exit" at bounding box center [509, 595] width 50 height 10
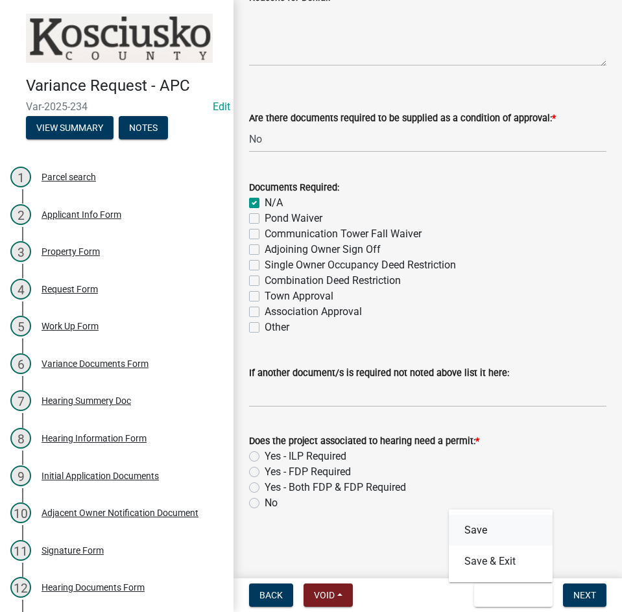
click at [486, 528] on button "Save" at bounding box center [501, 530] width 104 height 31
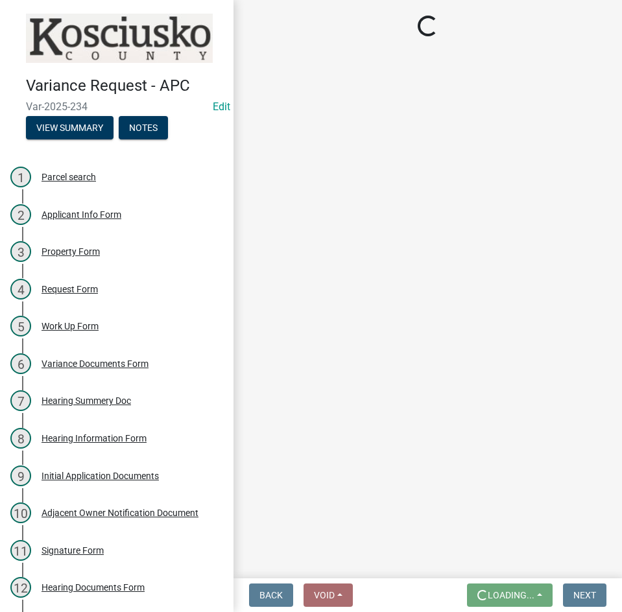
scroll to position [0, 0]
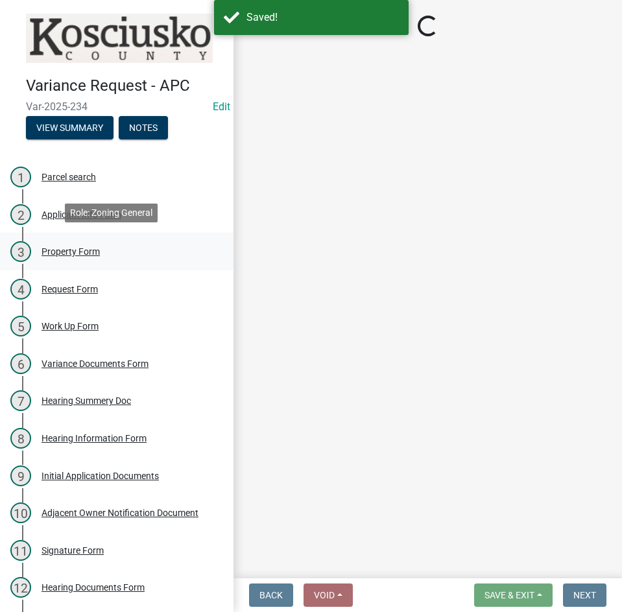
select select "808690c7-bf4f-4afa-b87c-7c10797e051c"
select select "3ebdabd2-24d2-4634-81b5-20525b4a7a54"
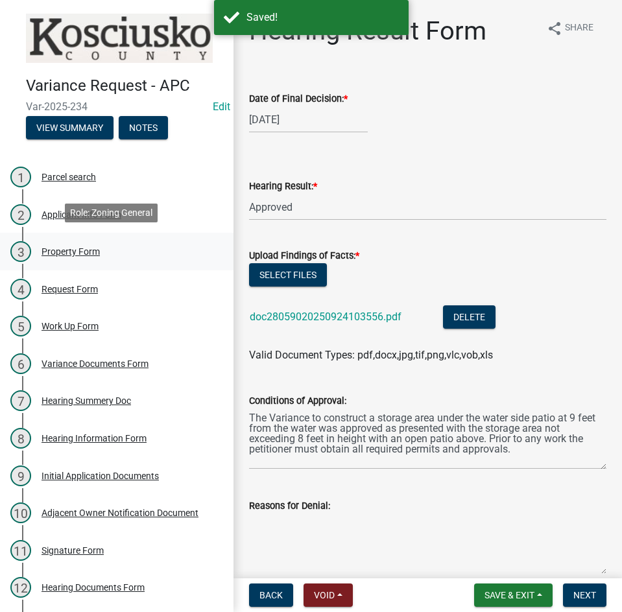
click at [54, 248] on div "Property Form" at bounding box center [71, 251] width 58 height 9
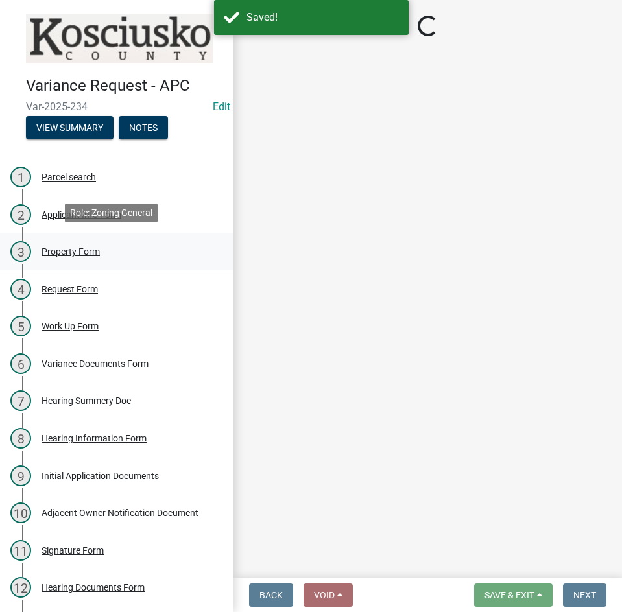
select select "1146270b-2111-4e23-bf7f-74ce85cf7041"
select select "dd23c302-fd8e-4dc5-81ce-e8ac1d060e01"
select select "12355200-60c1-438c-bbad-938150612a70"
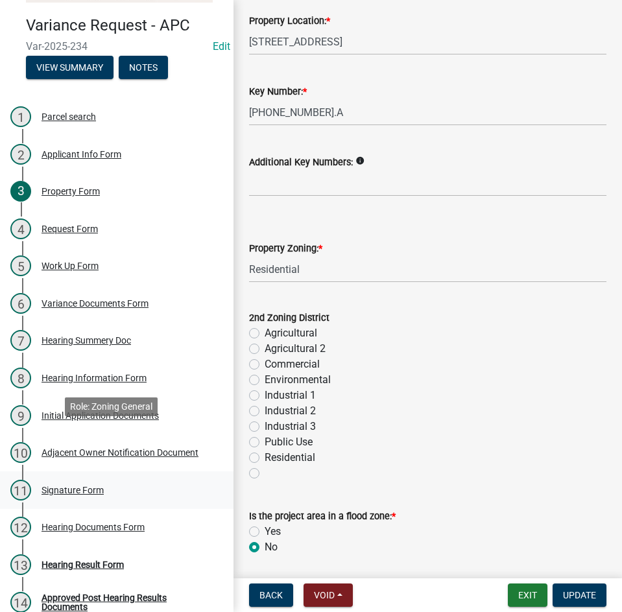
scroll to position [109, 0]
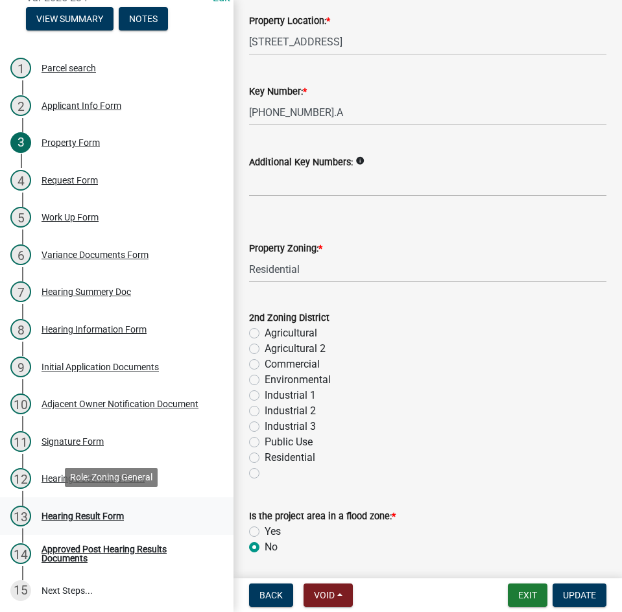
click at [93, 513] on div "Hearing Result Form" at bounding box center [83, 516] width 82 height 9
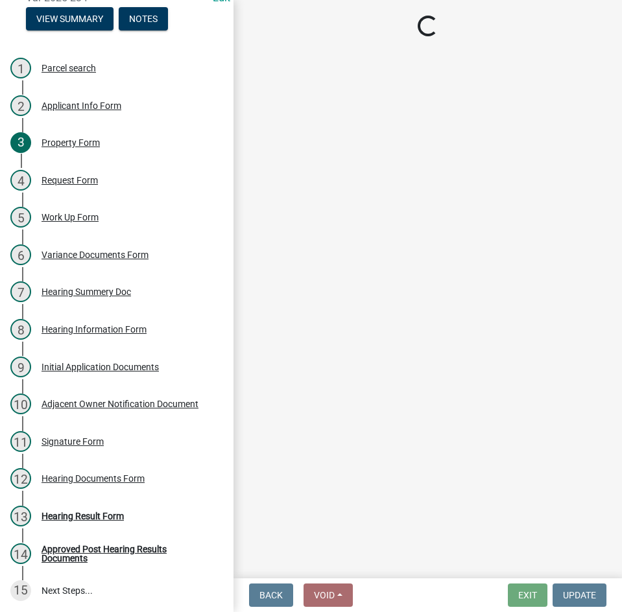
select select "808690c7-bf4f-4afa-b87c-7c10797e051c"
select select "3ebdabd2-24d2-4634-81b5-20525b4a7a54"
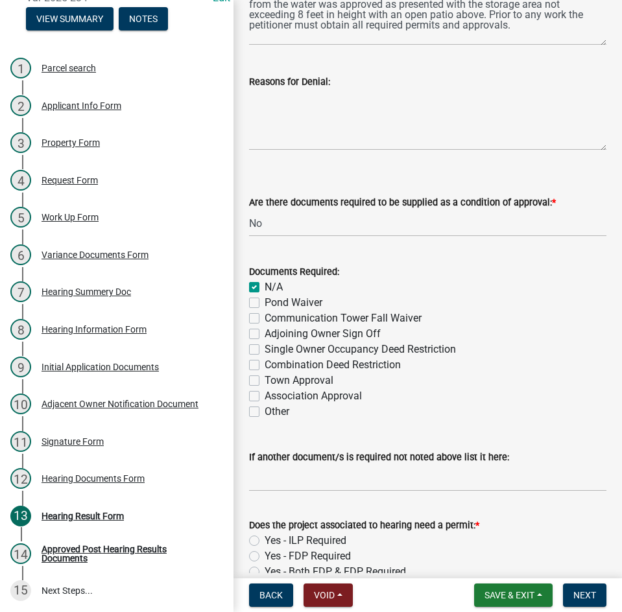
scroll to position [508, 0]
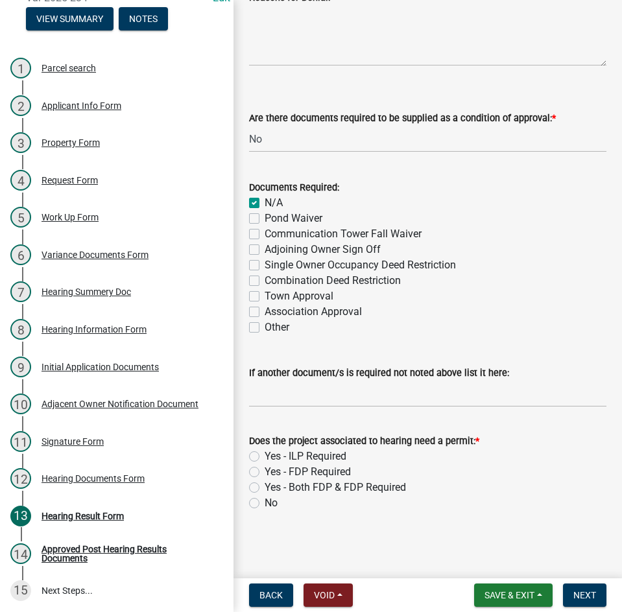
click at [265, 456] on label "Yes - ILP Required" at bounding box center [306, 457] width 82 height 16
click at [265, 456] on input "Yes - ILP Required" at bounding box center [269, 453] width 8 height 8
radio input "true"
click at [583, 592] on span "Next" at bounding box center [584, 595] width 23 height 10
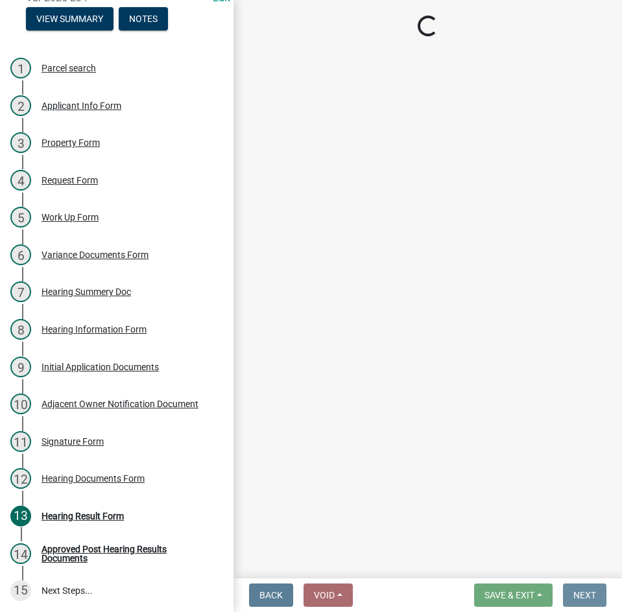
scroll to position [0, 0]
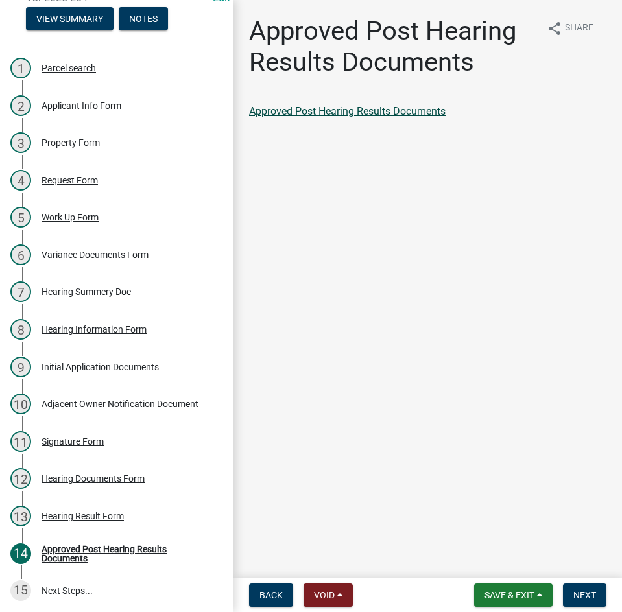
click at [315, 111] on link "Approved Post Hearing Results Documents" at bounding box center [347, 111] width 197 height 12
click at [586, 593] on span "Next" at bounding box center [584, 595] width 23 height 10
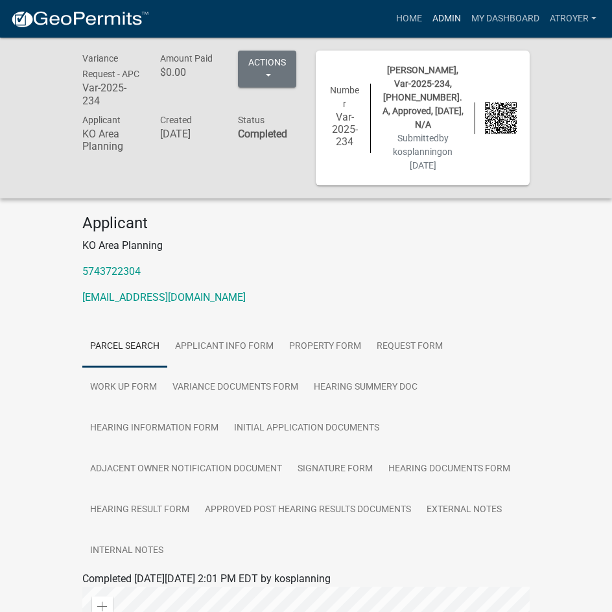
click at [449, 16] on link "Admin" at bounding box center [446, 18] width 39 height 25
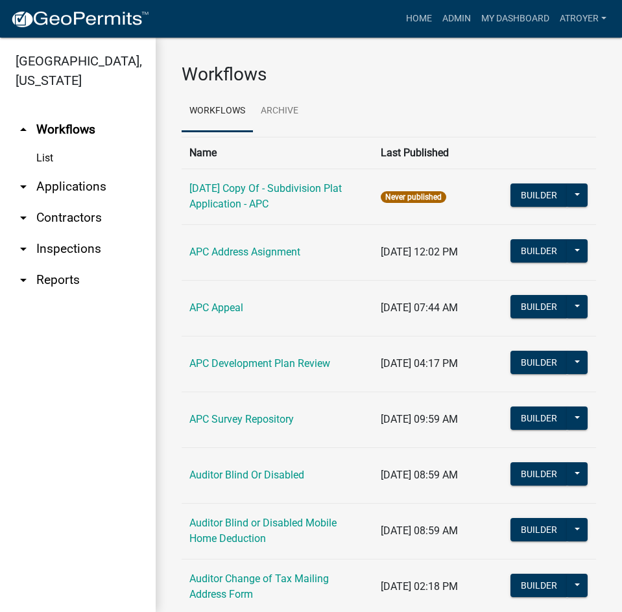
click at [81, 186] on link "arrow_drop_down Applications" at bounding box center [78, 186] width 156 height 31
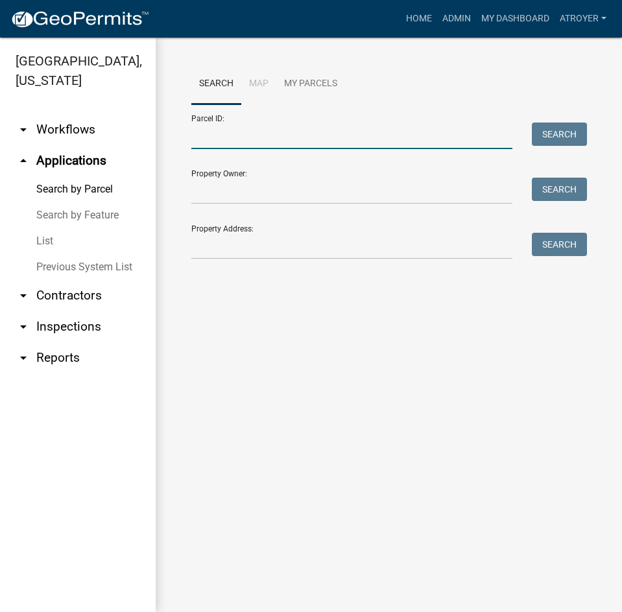
click at [292, 141] on input "Parcel ID:" at bounding box center [351, 136] width 321 height 27
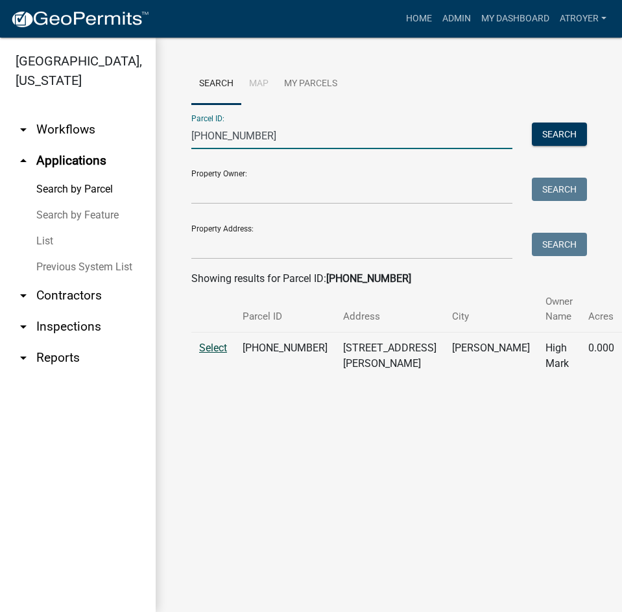
type input "[PHONE_NUMBER]"
click at [217, 349] on span "Select" at bounding box center [213, 348] width 28 height 12
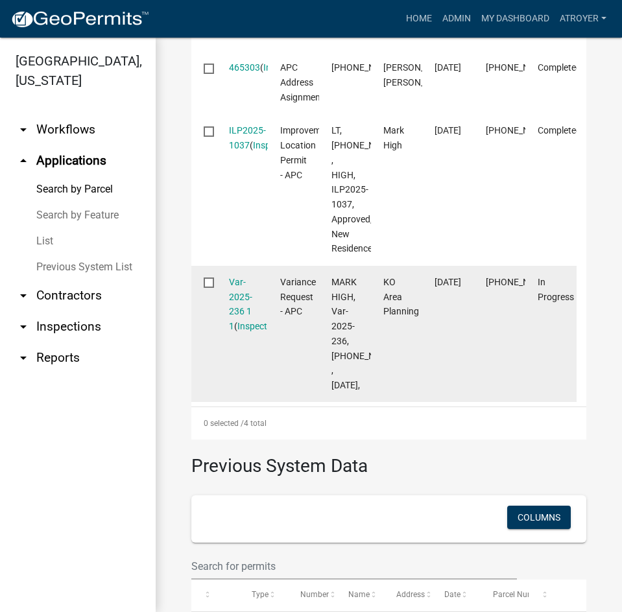
scroll to position [649, 0]
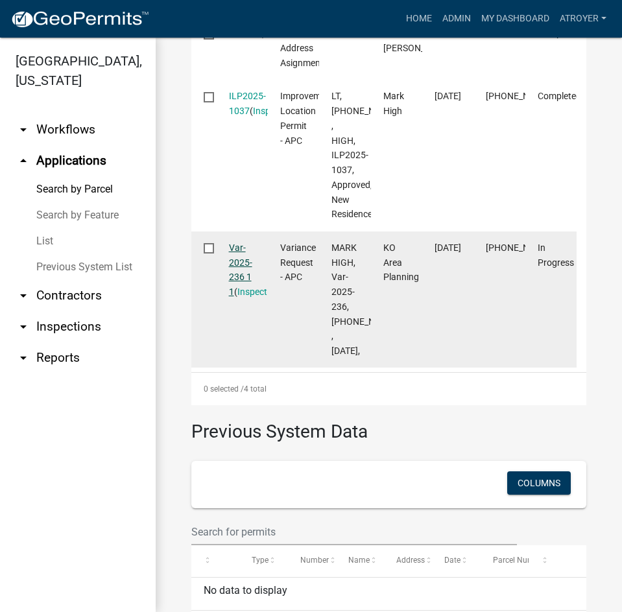
click at [237, 297] on link "Var-2025-236 1 1" at bounding box center [240, 270] width 23 height 54
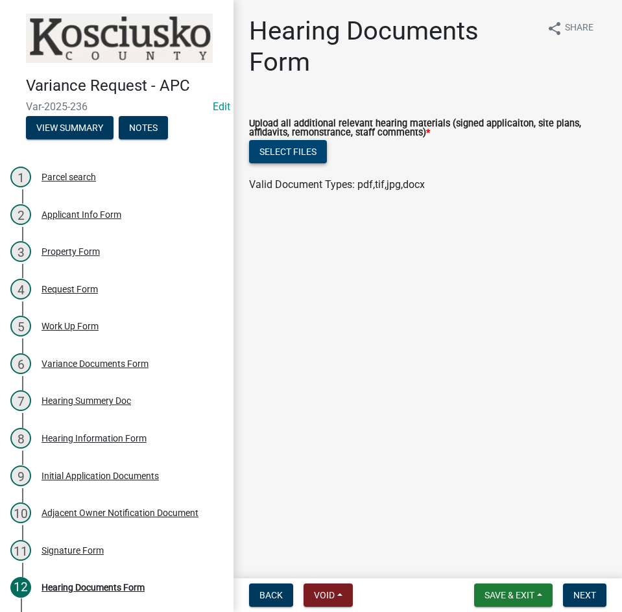
click at [274, 151] on button "Select files" at bounding box center [288, 151] width 78 height 23
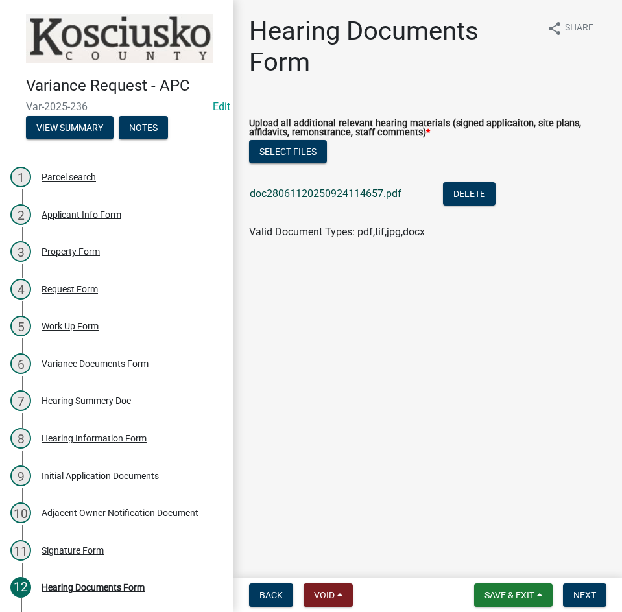
click at [298, 193] on link "doc28061120250924114657.pdf" at bounding box center [326, 193] width 152 height 12
click at [581, 591] on span "Next" at bounding box center [584, 595] width 23 height 10
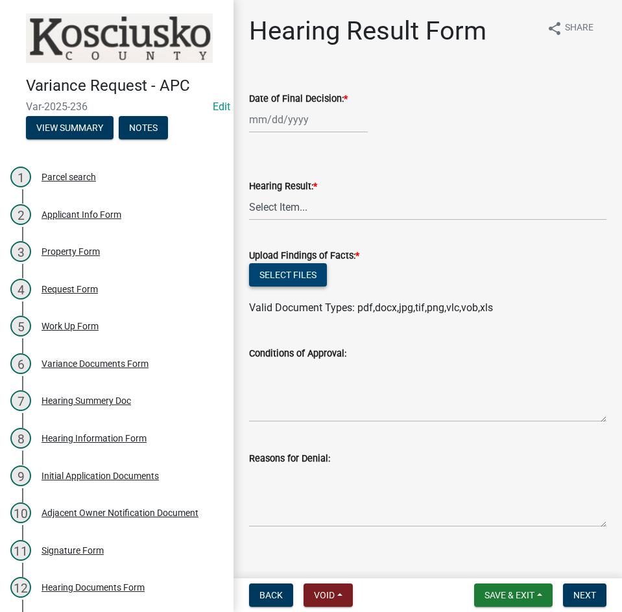
click at [275, 270] on button "Select files" at bounding box center [288, 274] width 78 height 23
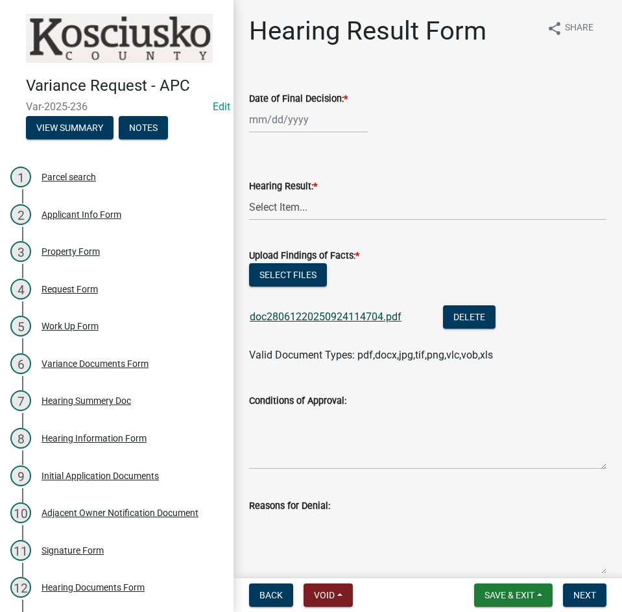
click at [311, 313] on link "doc28061220250924114704.pdf" at bounding box center [326, 317] width 152 height 12
click at [293, 275] on button "Select files" at bounding box center [288, 274] width 78 height 23
click at [315, 126] on div at bounding box center [308, 119] width 119 height 27
select select "9"
select select "2025"
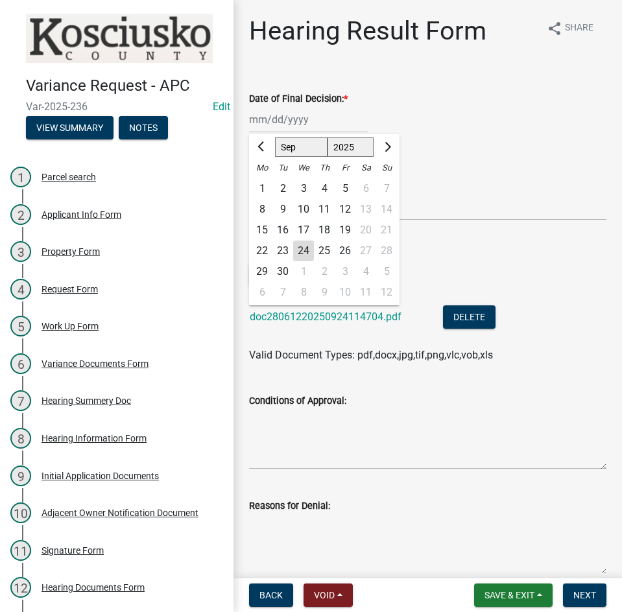
click at [265, 208] on div "8" at bounding box center [262, 209] width 21 height 21
type input "[DATE]"
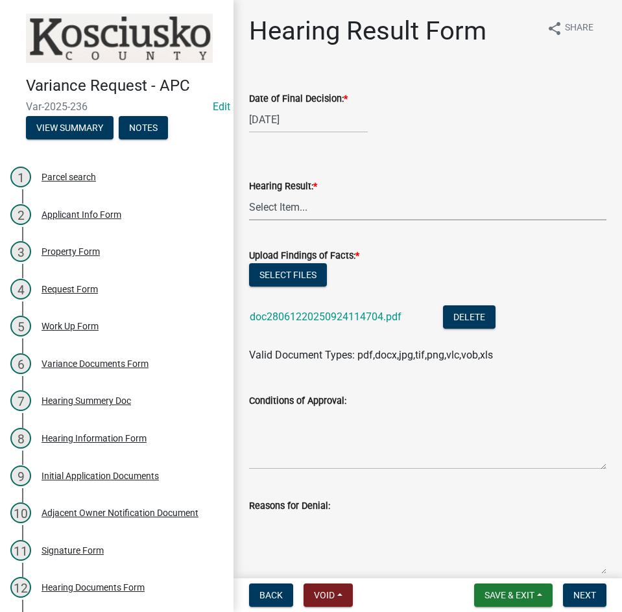
click at [301, 210] on select "Select Item... Approved Denied Withdrawn/Dropped" at bounding box center [427, 207] width 357 height 27
click at [249, 194] on select "Select Item... Approved Denied Withdrawn/Dropped" at bounding box center [427, 207] width 357 height 27
select select "808690c7-bf4f-4afa-b87c-7c10797e051c"
click at [309, 430] on textarea "Conditions of Approval:" at bounding box center [427, 439] width 357 height 61
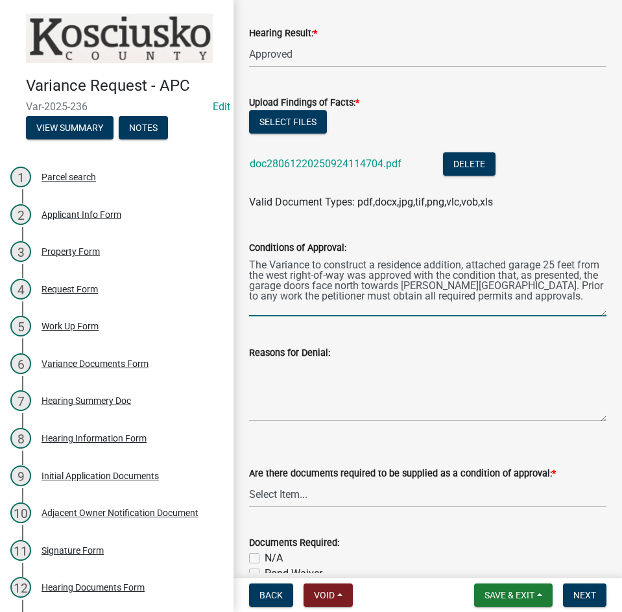
scroll to position [195, 0]
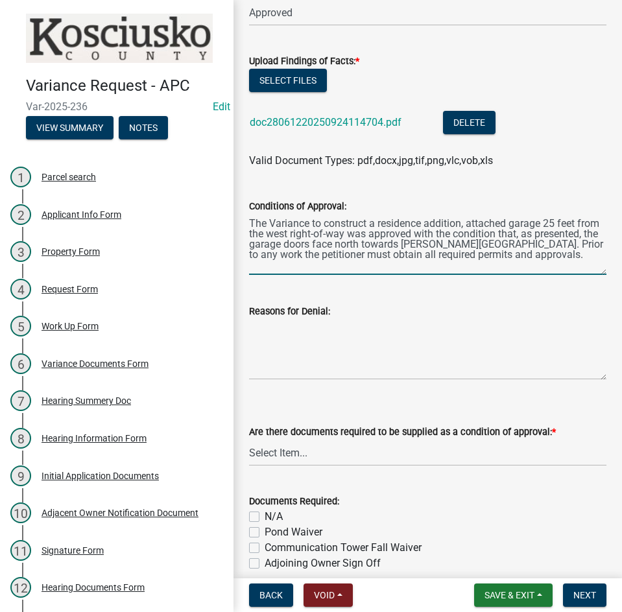
type textarea "The Variance to construct a residence addition, attached garage 25 feet from th…"
click at [347, 452] on select "Select Item... Yes No N/A" at bounding box center [427, 453] width 357 height 27
click at [249, 440] on select "Select Item... Yes No N/A" at bounding box center [427, 453] width 357 height 27
select select "3ebdabd2-24d2-4634-81b5-20525b4a7a54"
click at [265, 516] on label "N/A" at bounding box center [274, 517] width 18 height 16
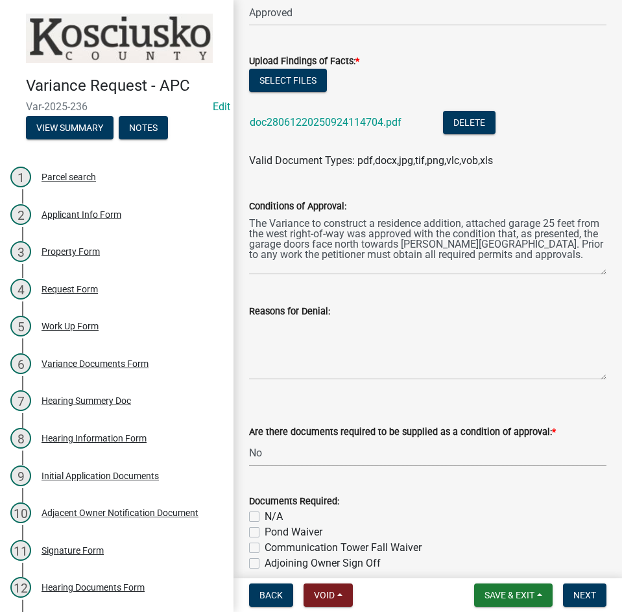
click at [265, 516] on input "N/A" at bounding box center [269, 513] width 8 height 8
checkbox input "true"
checkbox input "false"
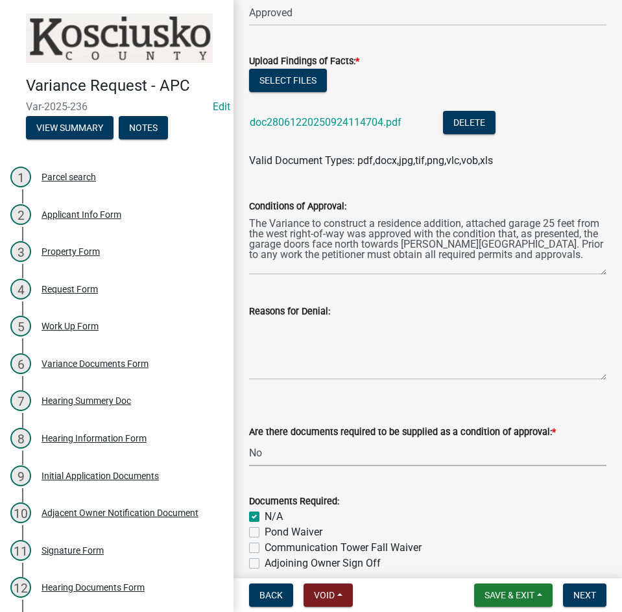
checkbox input "false"
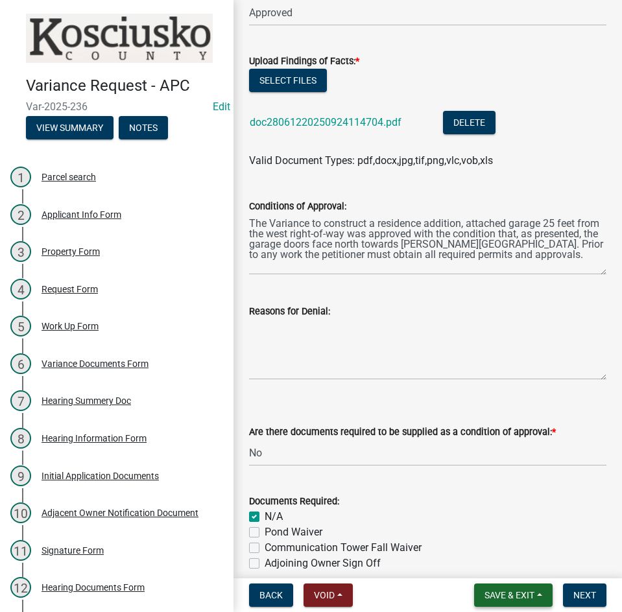
click at [487, 586] on button "Save & Exit" at bounding box center [513, 595] width 78 height 23
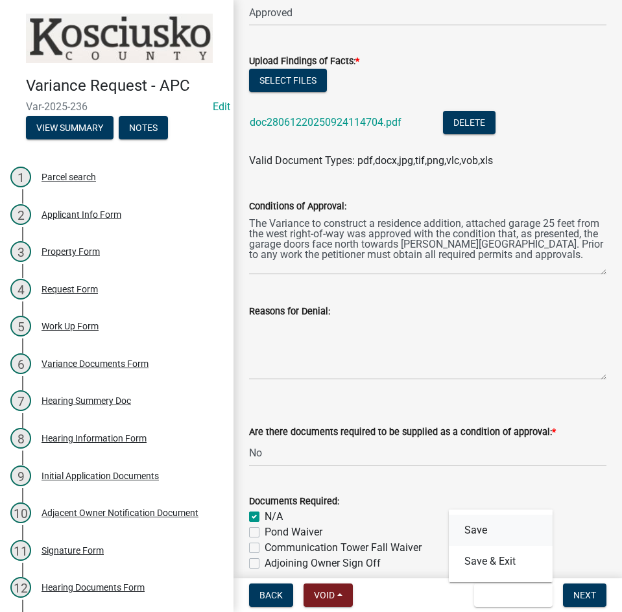
click at [478, 524] on button "Save" at bounding box center [501, 530] width 104 height 31
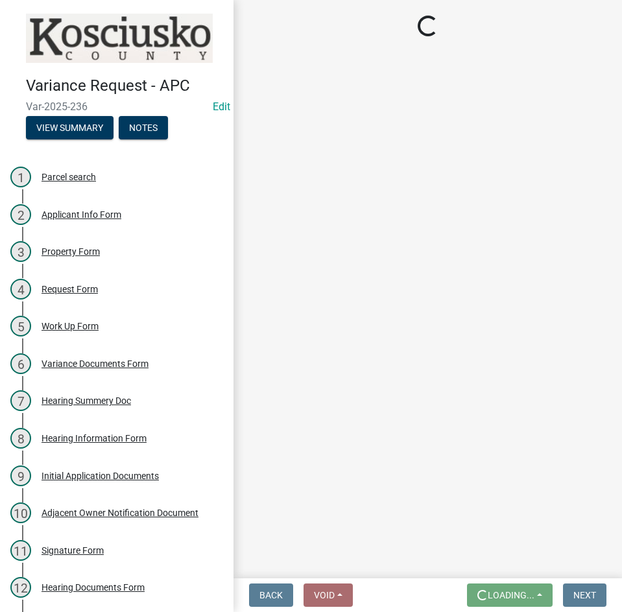
scroll to position [0, 0]
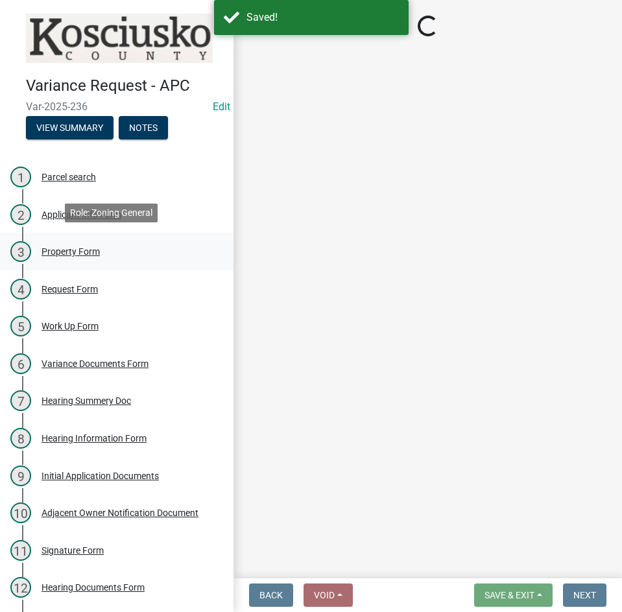
select select "808690c7-bf4f-4afa-b87c-7c10797e051c"
select select "3ebdabd2-24d2-4634-81b5-20525b4a7a54"
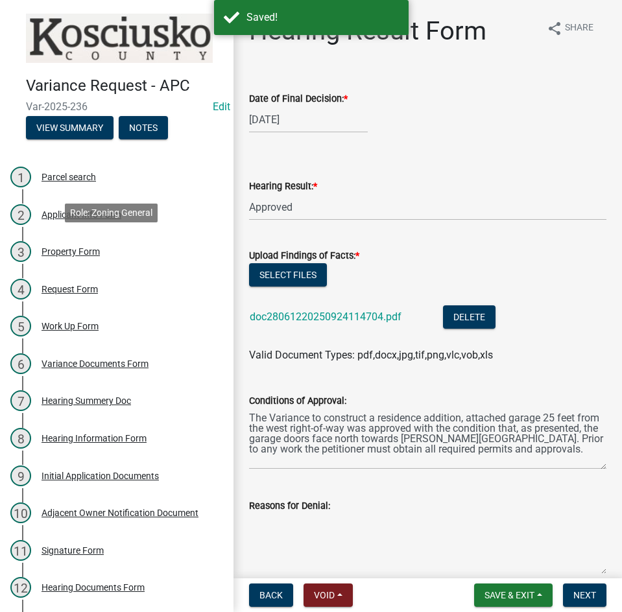
click at [72, 250] on div "Property Form" at bounding box center [71, 251] width 58 height 9
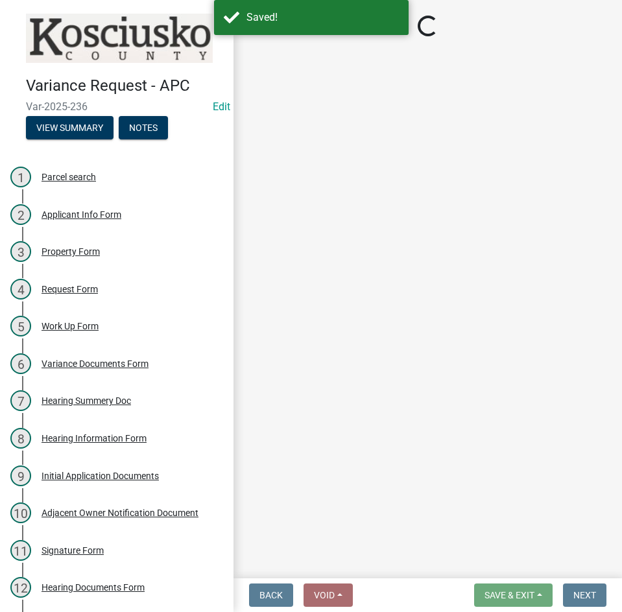
select select "1146270b-2111-4e23-bf7f-74ce85cf7041"
select select "659087aa-417e-424e-9111-bed556ed72cb"
select select "8c3b6099-7925-4df4-a459-01e50184b84c"
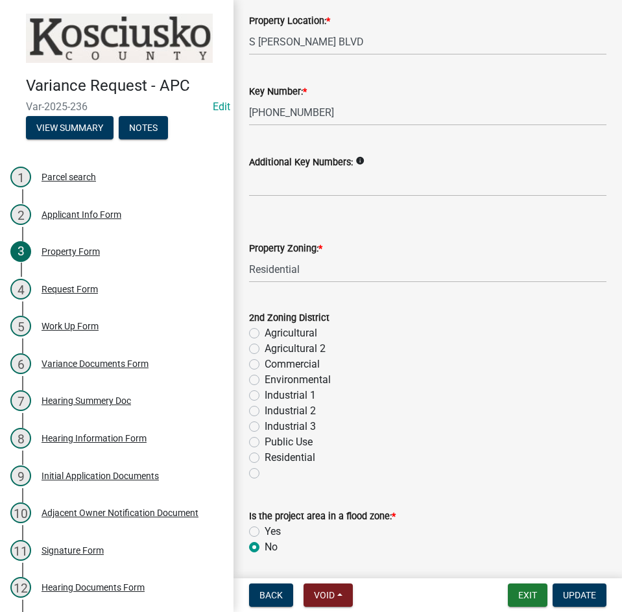
scroll to position [109, 0]
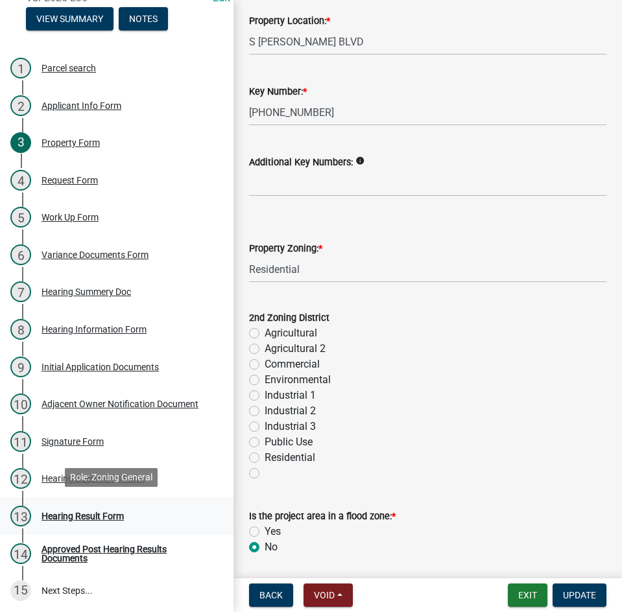
click at [82, 519] on div "13 Hearing Result Form" at bounding box center [111, 516] width 202 height 21
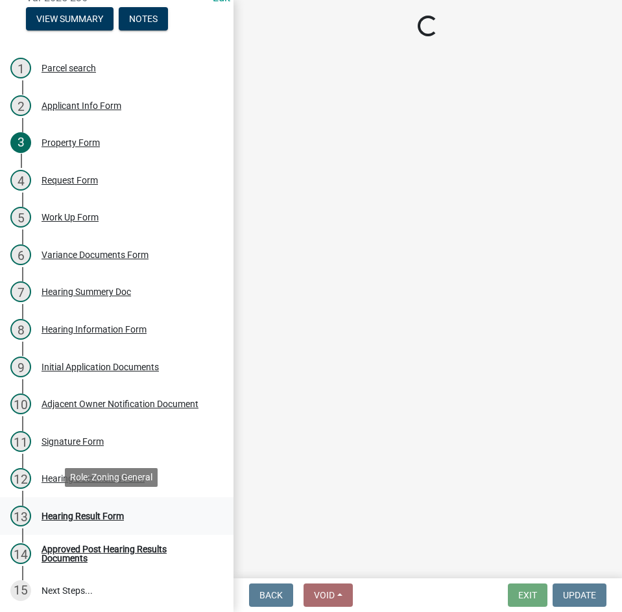
select select "808690c7-bf4f-4afa-b87c-7c10797e051c"
select select "3ebdabd2-24d2-4634-81b5-20525b4a7a54"
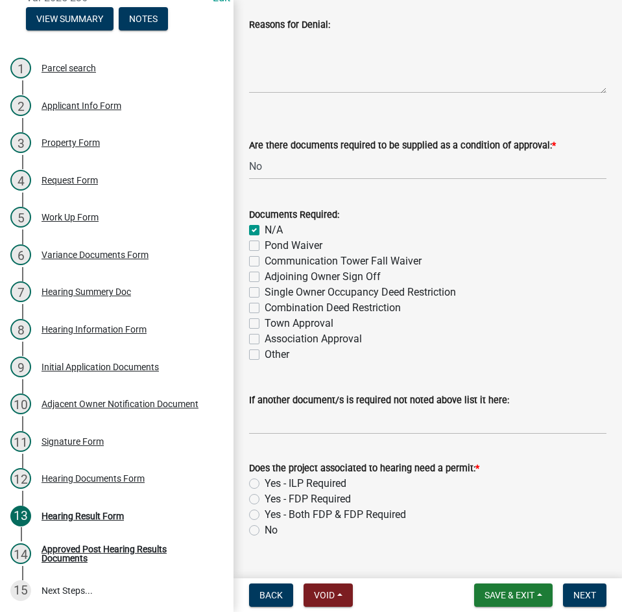
scroll to position [508, 0]
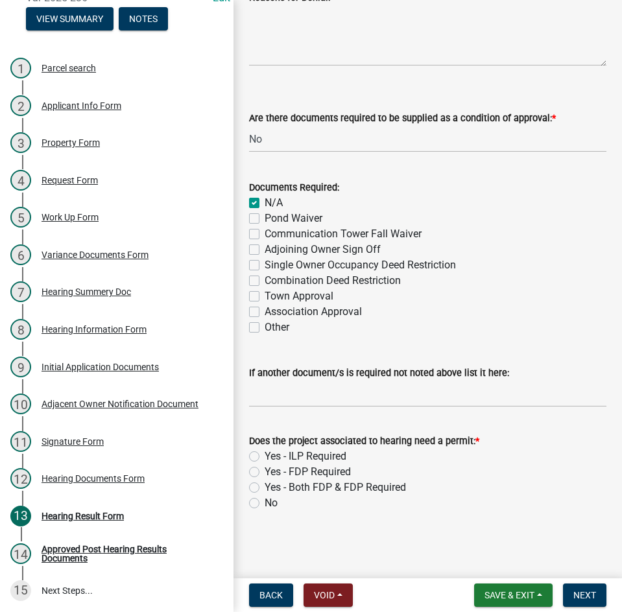
click at [265, 454] on label "Yes - ILP Required" at bounding box center [306, 457] width 82 height 16
click at [265, 454] on input "Yes - ILP Required" at bounding box center [269, 453] width 8 height 8
radio input "true"
click at [571, 594] on button "Next" at bounding box center [584, 595] width 43 height 23
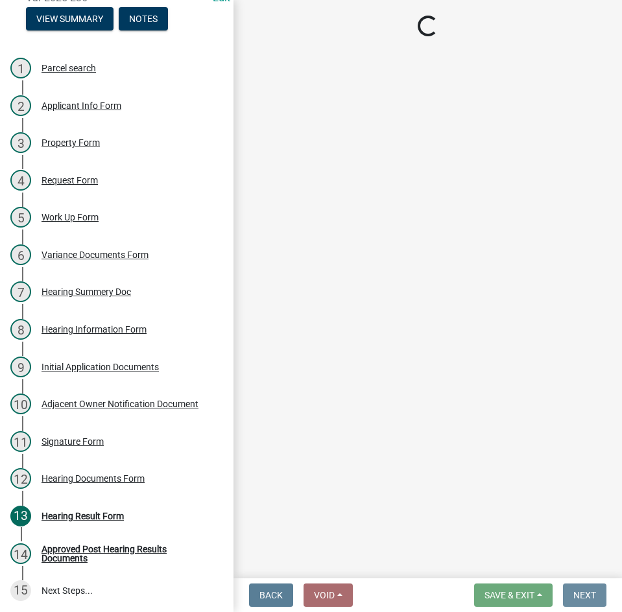
scroll to position [0, 0]
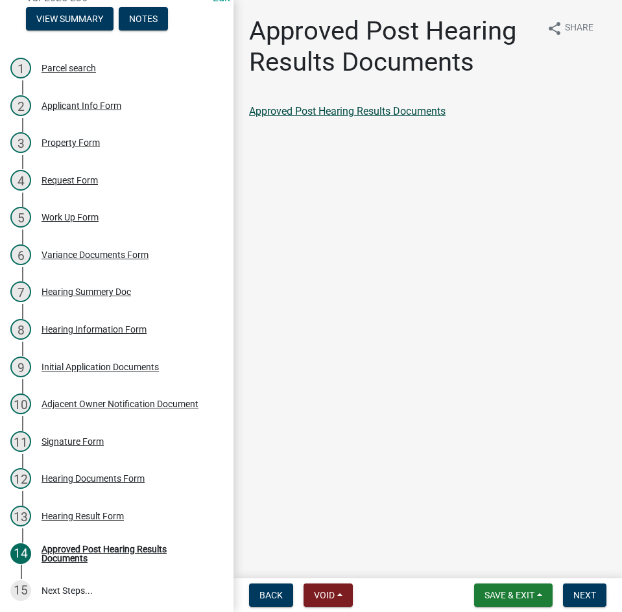
click at [359, 115] on link "Approved Post Hearing Results Documents" at bounding box center [347, 111] width 197 height 12
click at [574, 598] on span "Next" at bounding box center [584, 595] width 23 height 10
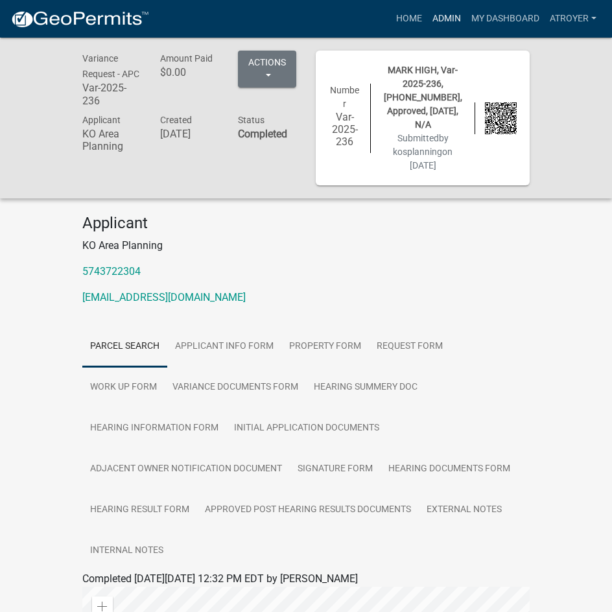
click at [448, 18] on link "Admin" at bounding box center [446, 18] width 39 height 25
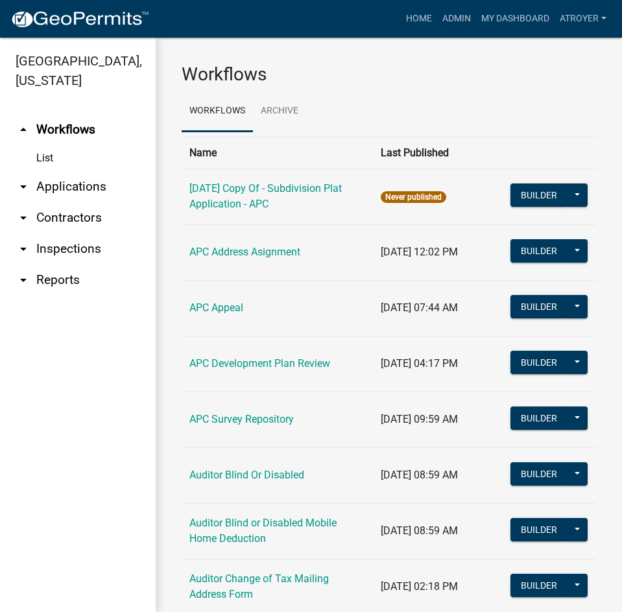
click at [77, 185] on link "arrow_drop_down Applications" at bounding box center [78, 186] width 156 height 31
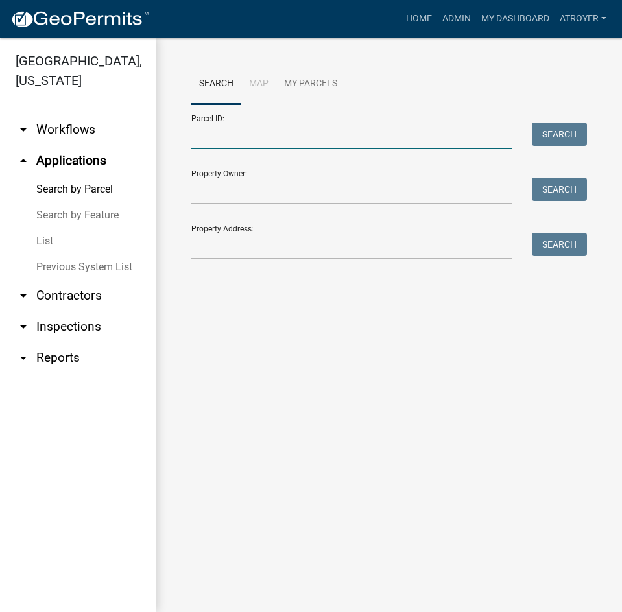
click at [245, 137] on input "Parcel ID:" at bounding box center [351, 136] width 321 height 27
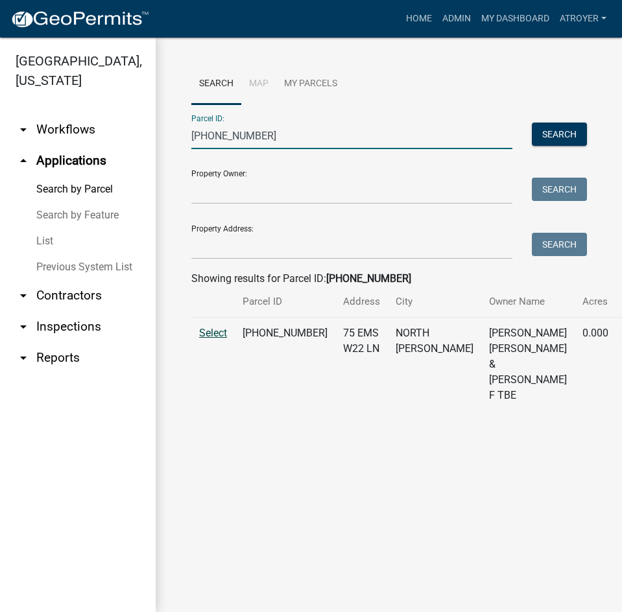
type input "[PHONE_NUMBER]"
click at [214, 339] on span "Select" at bounding box center [213, 333] width 28 height 12
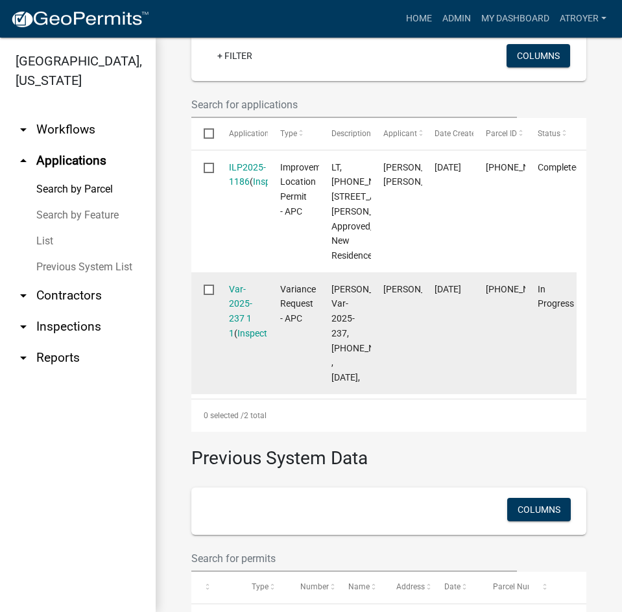
scroll to position [454, 0]
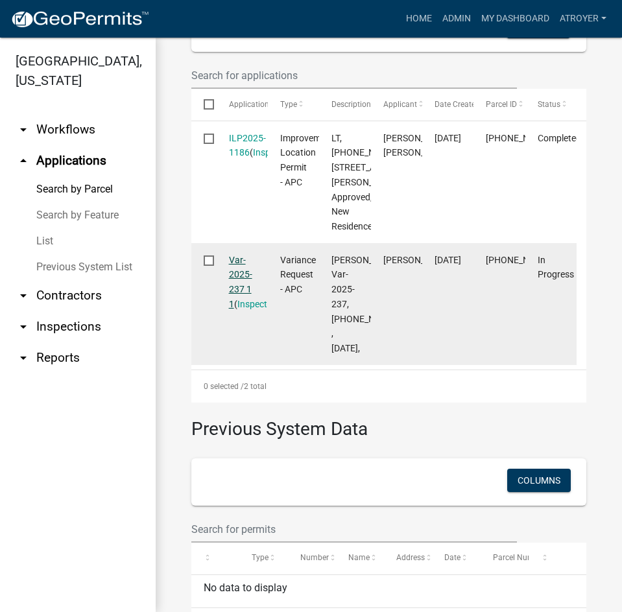
click at [241, 309] on link "Var-2025-237 1 1" at bounding box center [240, 282] width 23 height 54
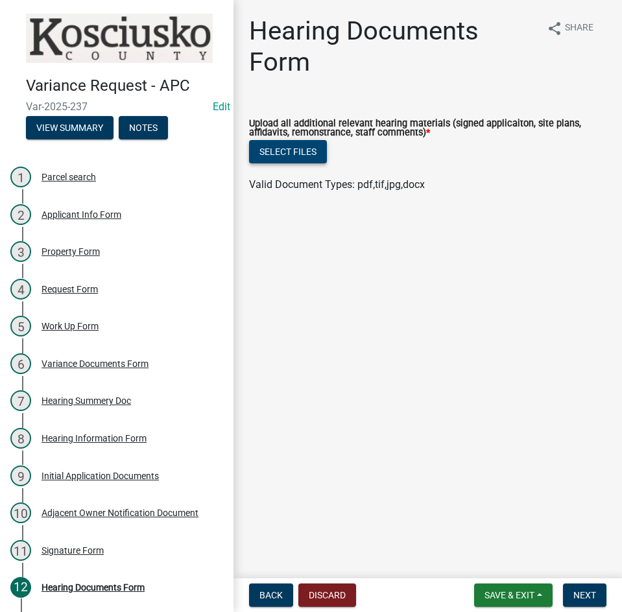
click at [268, 156] on button "Select files" at bounding box center [288, 151] width 78 height 23
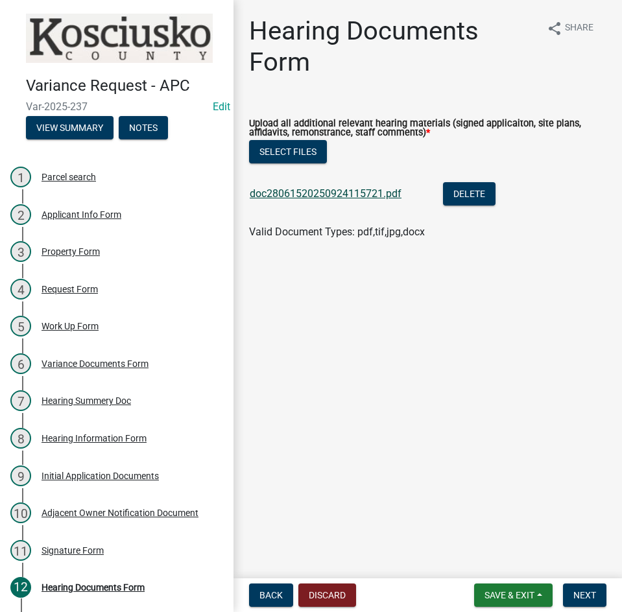
click at [318, 189] on link "doc28061520250924115721.pdf" at bounding box center [326, 193] width 152 height 12
click at [579, 593] on span "Next" at bounding box center [584, 595] width 23 height 10
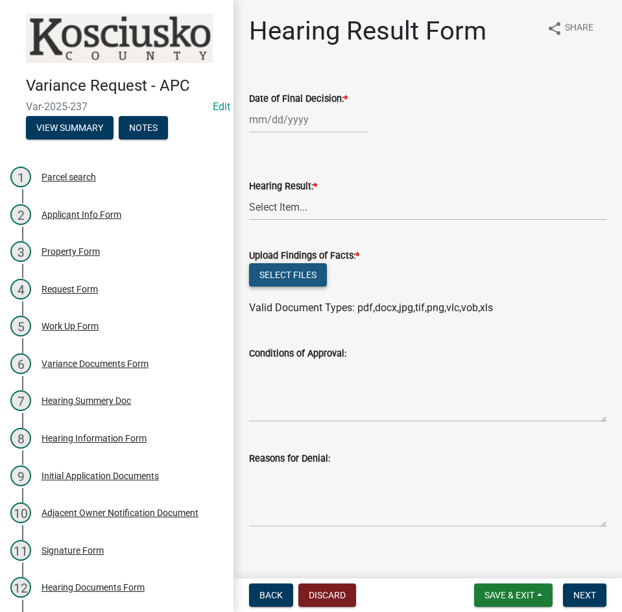
click at [272, 272] on button "Select files" at bounding box center [288, 274] width 78 height 23
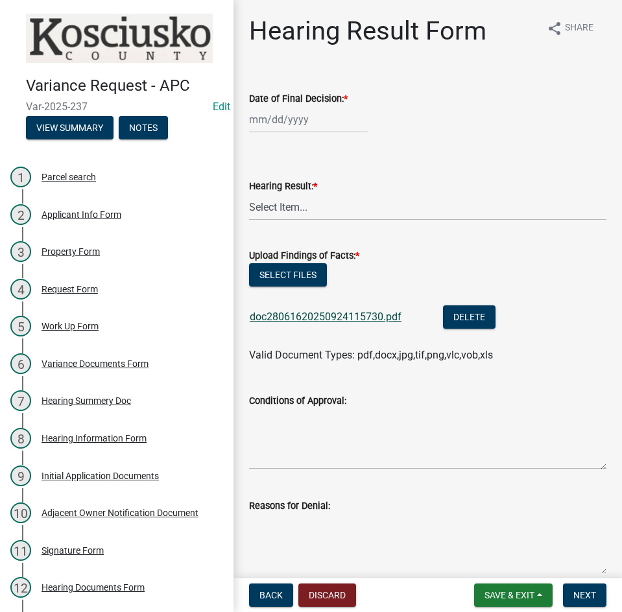
click at [348, 315] on link "doc28061620250924115730.pdf" at bounding box center [326, 317] width 152 height 12
click at [274, 272] on button "Select files" at bounding box center [288, 274] width 78 height 23
click at [307, 119] on div at bounding box center [308, 119] width 119 height 27
select select "9"
select select "2025"
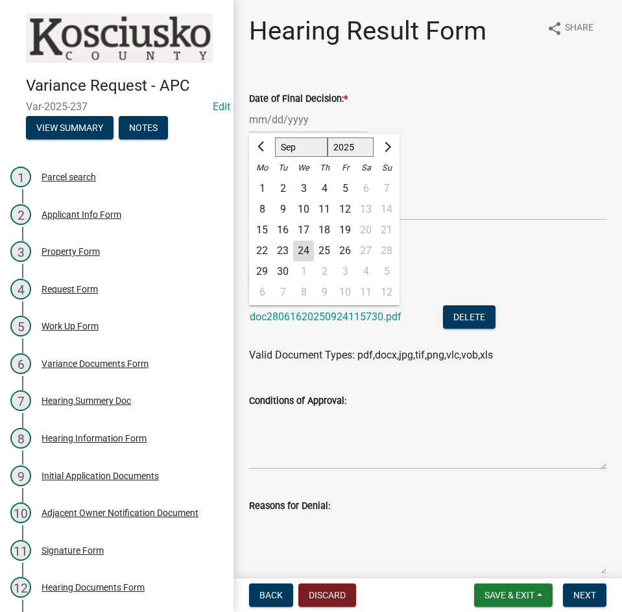
click at [264, 209] on div "8" at bounding box center [262, 209] width 21 height 21
type input "[DATE]"
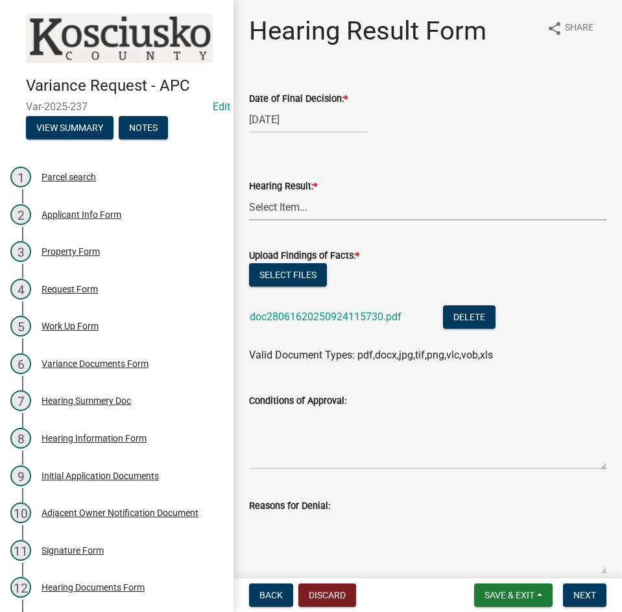
click at [270, 212] on select "Select Item... Approved Denied Withdrawn/Dropped" at bounding box center [427, 207] width 357 height 27
click at [249, 194] on select "Select Item... Approved Denied Withdrawn/Dropped" at bounding box center [427, 207] width 357 height 27
select select "808690c7-bf4f-4afa-b87c-7c10797e051c"
click at [293, 418] on textarea "Conditions of Approval:" at bounding box center [427, 439] width 357 height 61
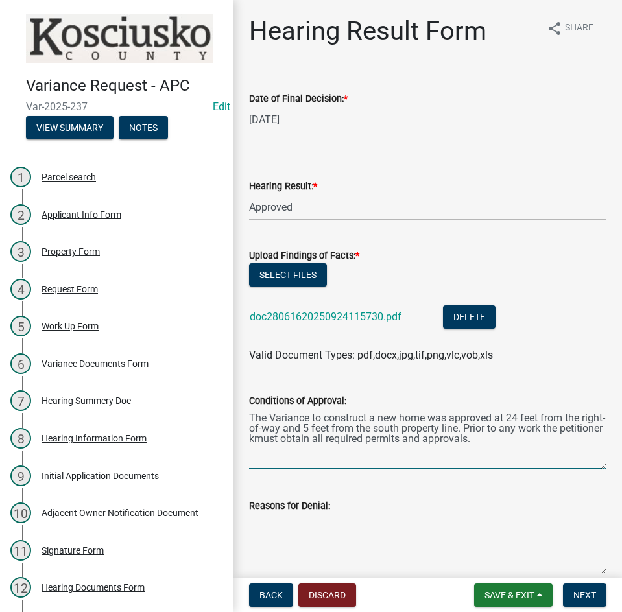
click at [300, 441] on textarea "The Variance to construct a new home was approved at 24 feet from the right-of-…" at bounding box center [427, 439] width 357 height 61
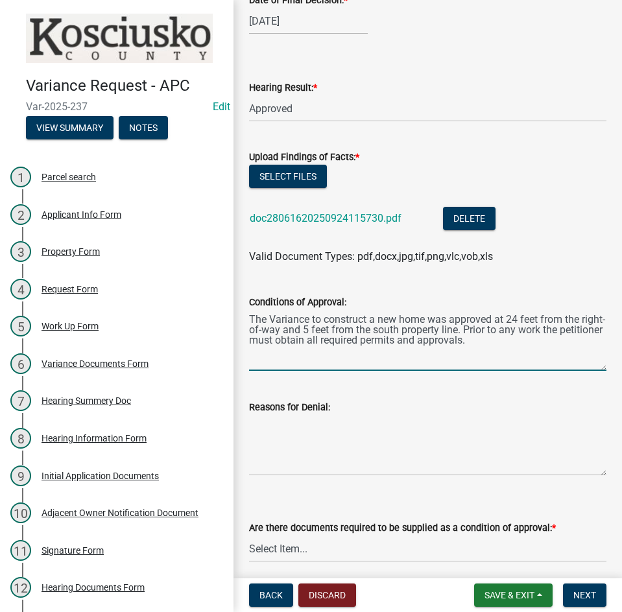
scroll to position [259, 0]
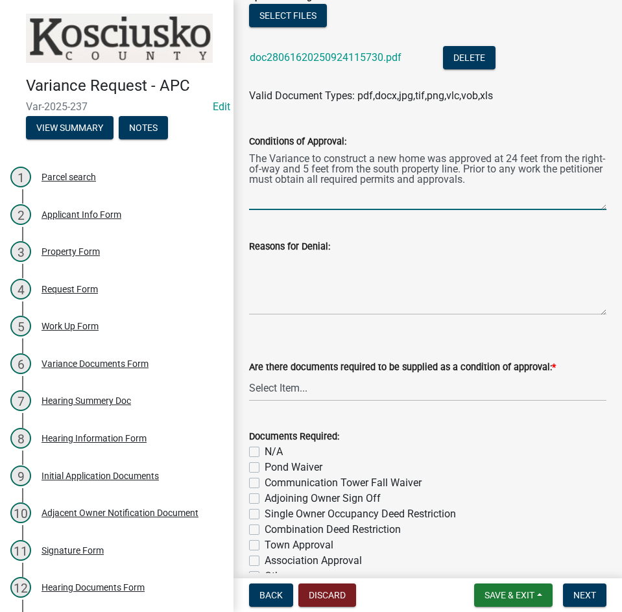
type textarea "The Variance to construct a new home was approved at 24 feet from the right-of-…"
click at [355, 390] on select "Select Item... Yes No N/A" at bounding box center [427, 388] width 357 height 27
click at [249, 375] on select "Select Item... Yes No N/A" at bounding box center [427, 388] width 357 height 27
select select "3ebdabd2-24d2-4634-81b5-20525b4a7a54"
click at [265, 455] on label "N/A" at bounding box center [274, 452] width 18 height 16
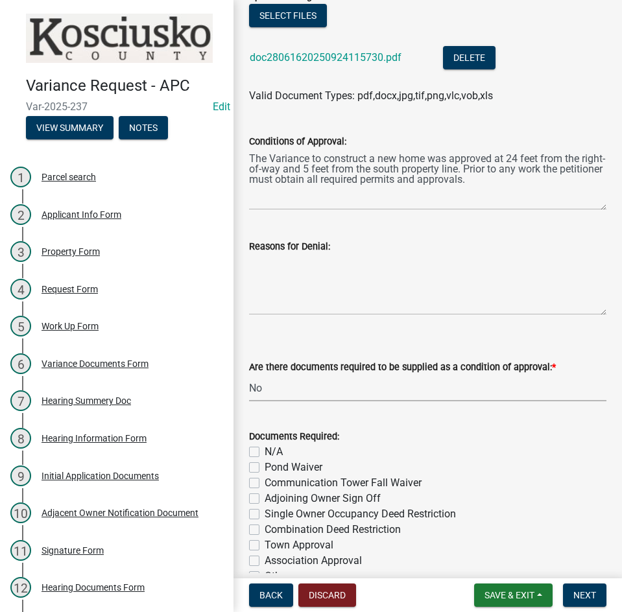
click at [265, 453] on input "N/A" at bounding box center [269, 448] width 8 height 8
checkbox input "true"
checkbox input "false"
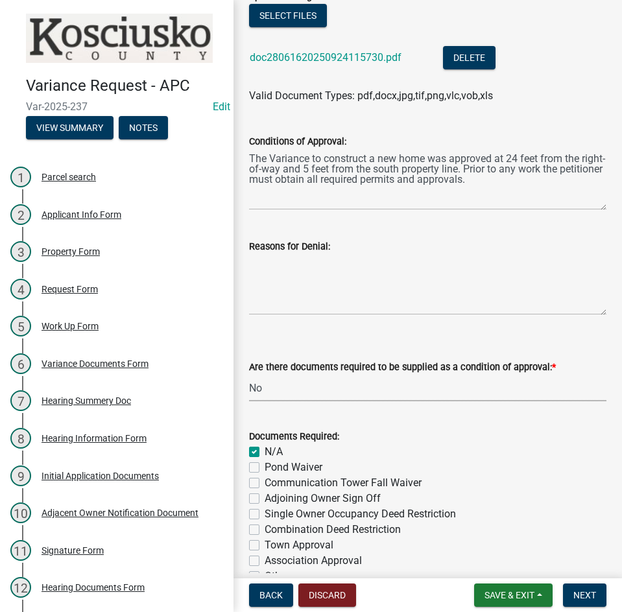
checkbox input "false"
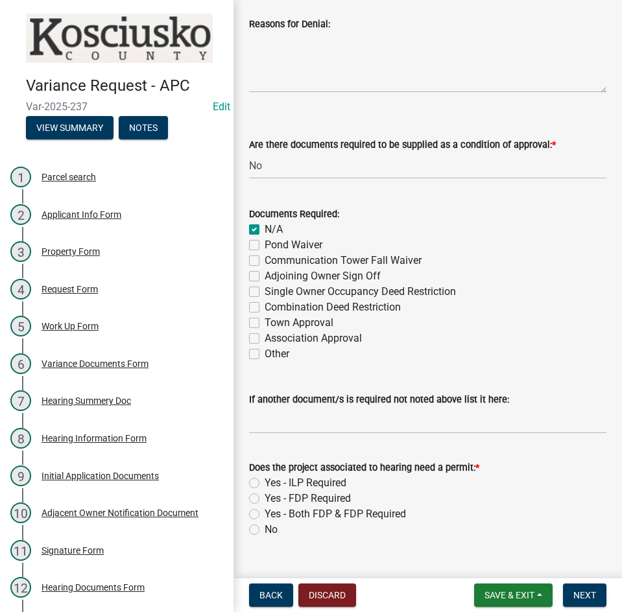
scroll to position [508, 0]
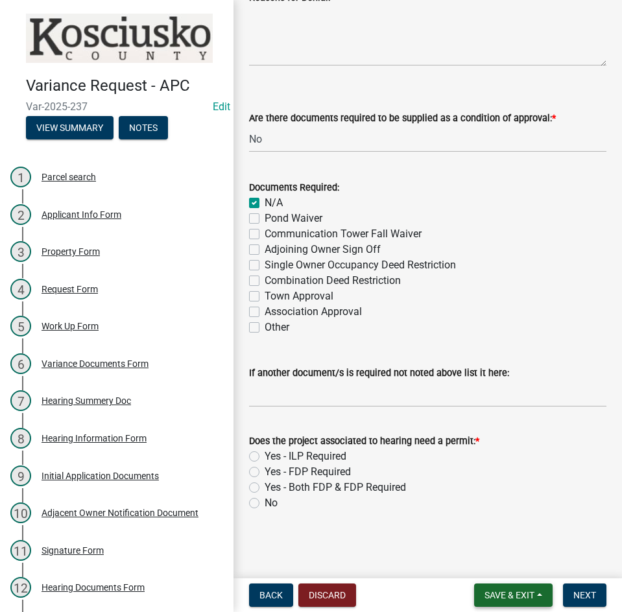
click at [508, 591] on span "Save & Exit" at bounding box center [509, 595] width 50 height 10
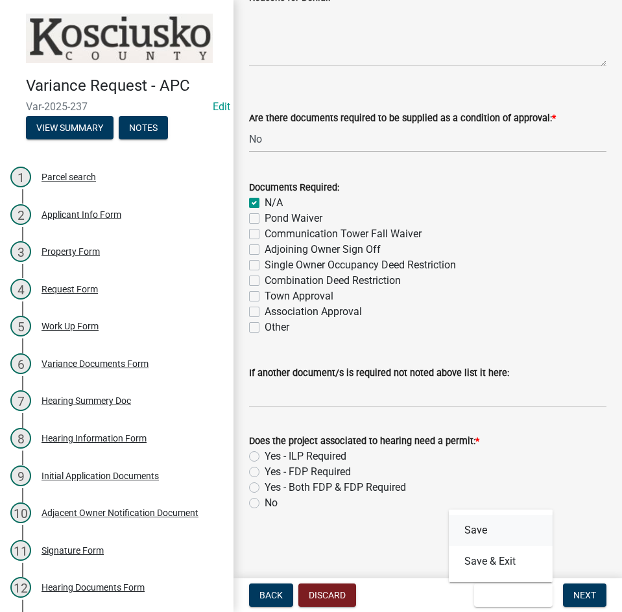
click at [495, 530] on button "Save" at bounding box center [501, 530] width 104 height 31
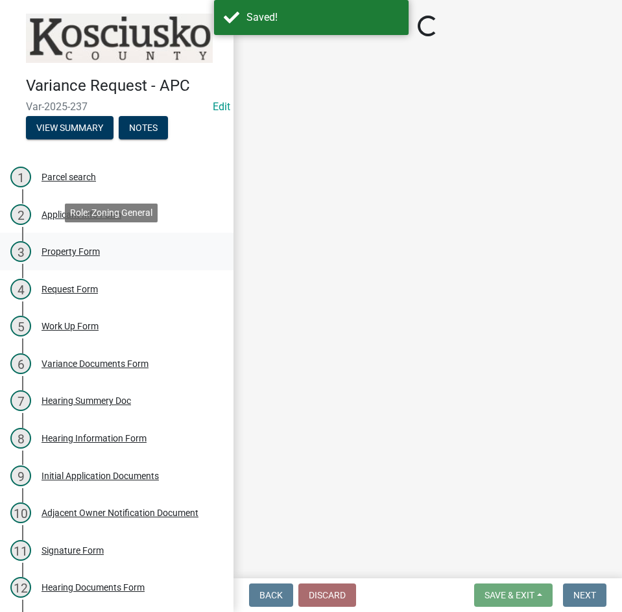
click at [87, 247] on div "Property Form" at bounding box center [71, 251] width 58 height 9
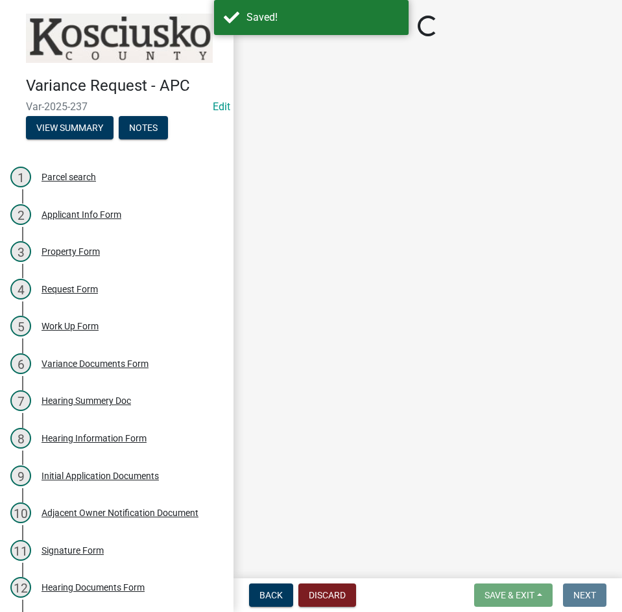
select select "1146270b-2111-4e23-bf7f-74ce85cf7041"
select select "dd23c302-fd8e-4dc5-81ce-e8ac1d060e01"
select select "8c3b6099-7925-4df4-a459-01e50184b84c"
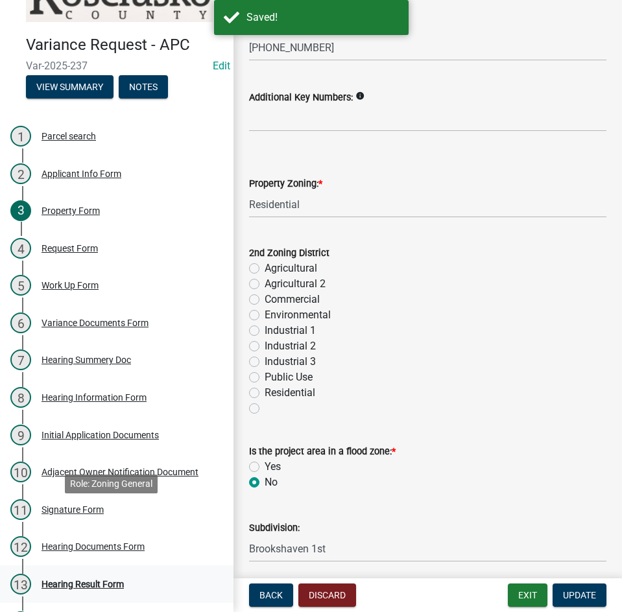
scroll to position [109, 0]
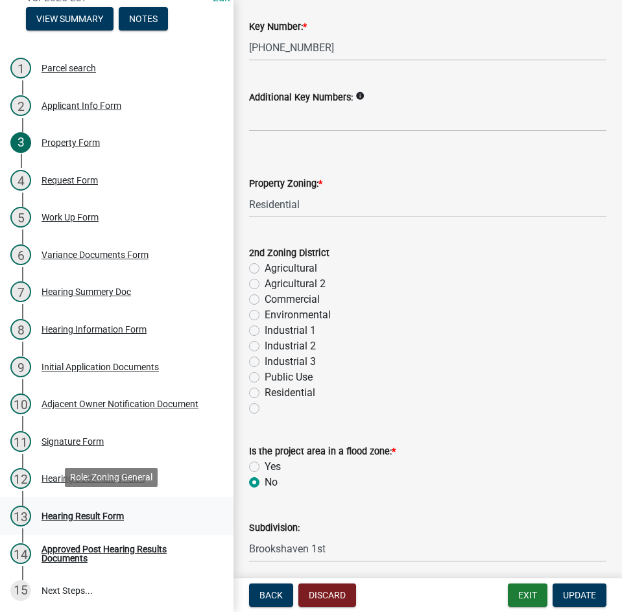
click at [64, 513] on div "Hearing Result Form" at bounding box center [83, 516] width 82 height 9
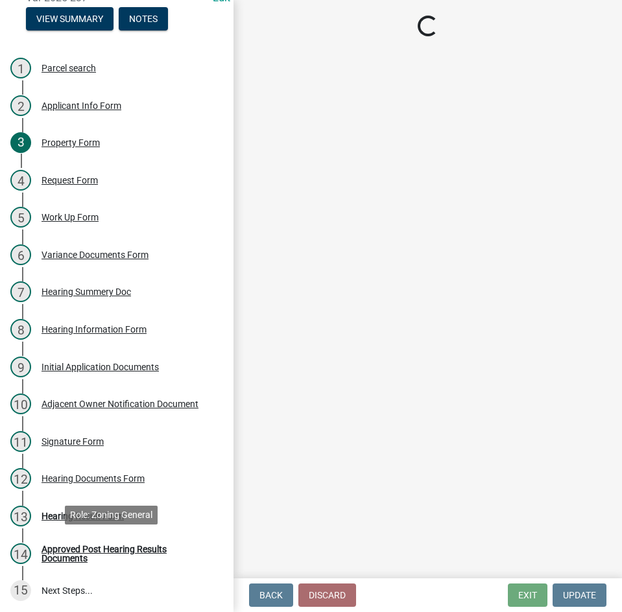
select select "808690c7-bf4f-4afa-b87c-7c10797e051c"
select select "3ebdabd2-24d2-4634-81b5-20525b4a7a54"
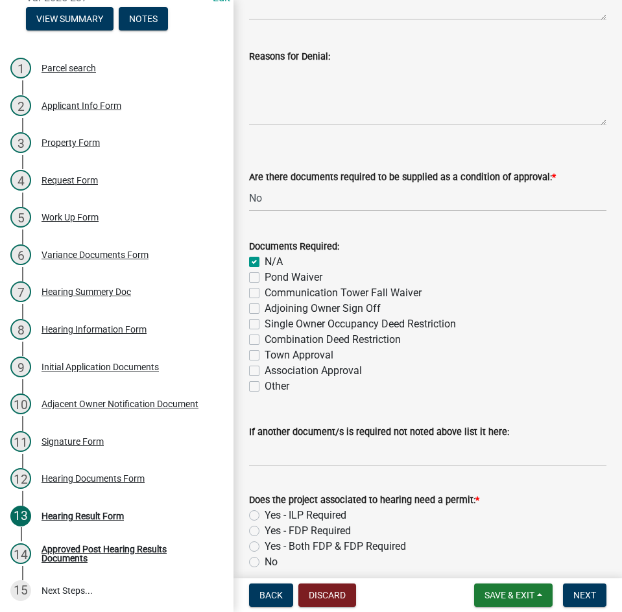
scroll to position [508, 0]
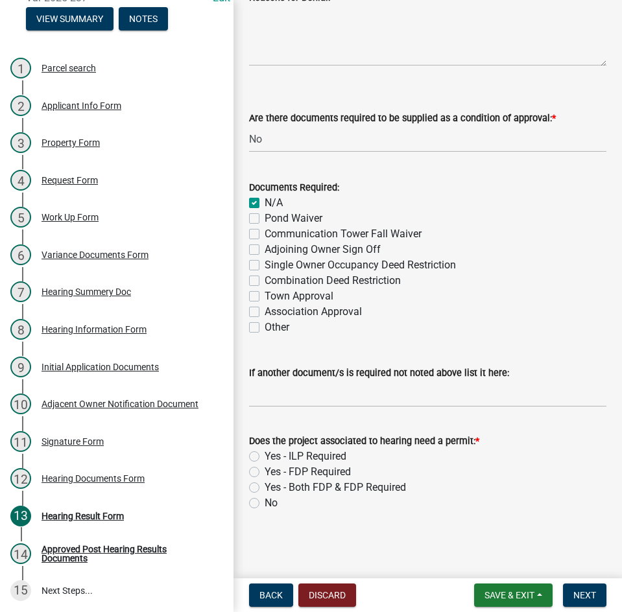
click at [265, 457] on label "Yes - ILP Required" at bounding box center [306, 457] width 82 height 16
click at [265, 457] on input "Yes - ILP Required" at bounding box center [269, 453] width 8 height 8
radio input "true"
click at [584, 593] on span "Next" at bounding box center [584, 595] width 23 height 10
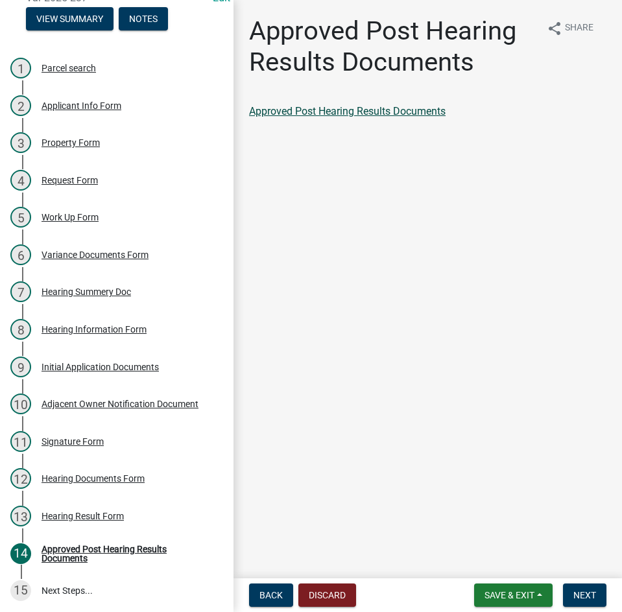
click at [375, 111] on link "Approved Post Hearing Results Documents" at bounding box center [347, 111] width 197 height 12
click at [584, 591] on span "Next" at bounding box center [584, 595] width 23 height 10
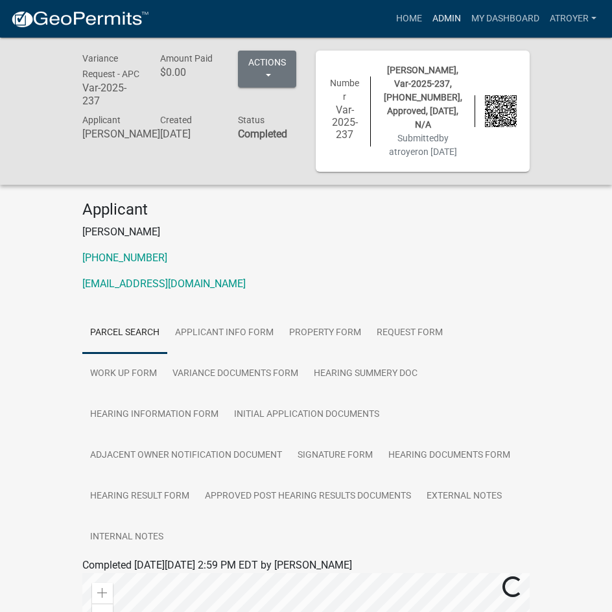
click at [442, 18] on link "Admin" at bounding box center [446, 18] width 39 height 25
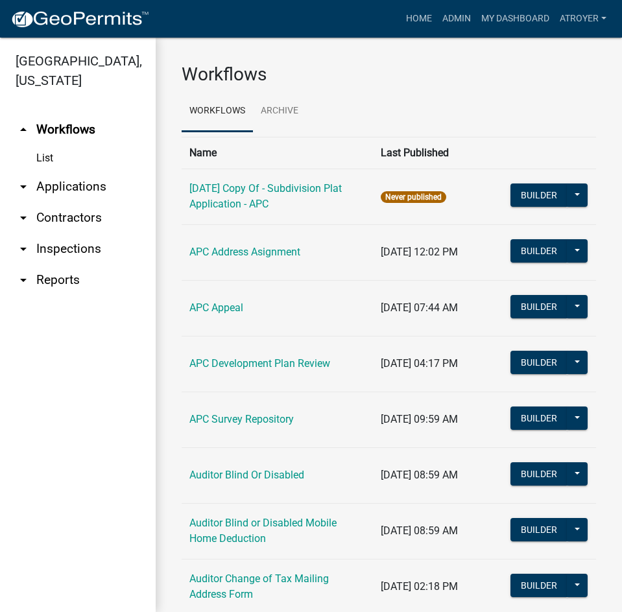
click at [66, 184] on link "arrow_drop_down Applications" at bounding box center [78, 186] width 156 height 31
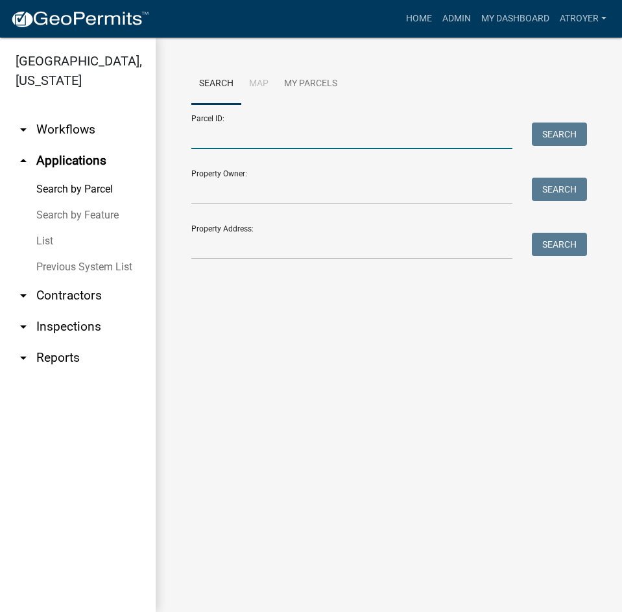
click at [267, 145] on input "Parcel ID:" at bounding box center [351, 136] width 321 height 27
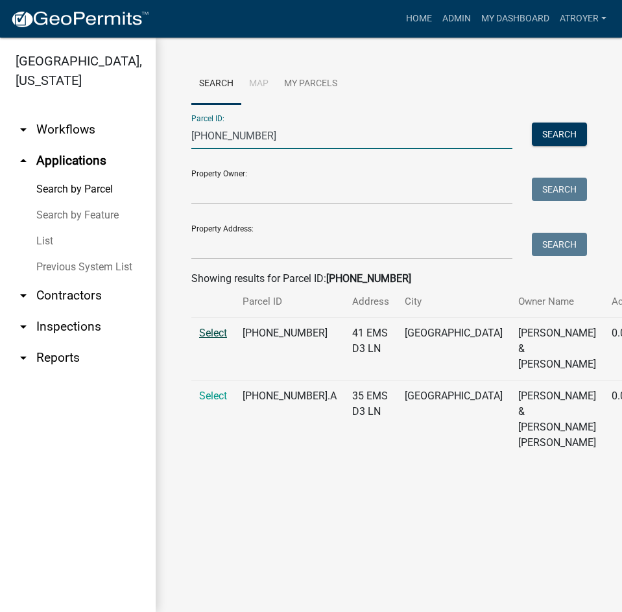
type input "[PHONE_NUMBER]"
click at [215, 339] on span "Select" at bounding box center [213, 333] width 28 height 12
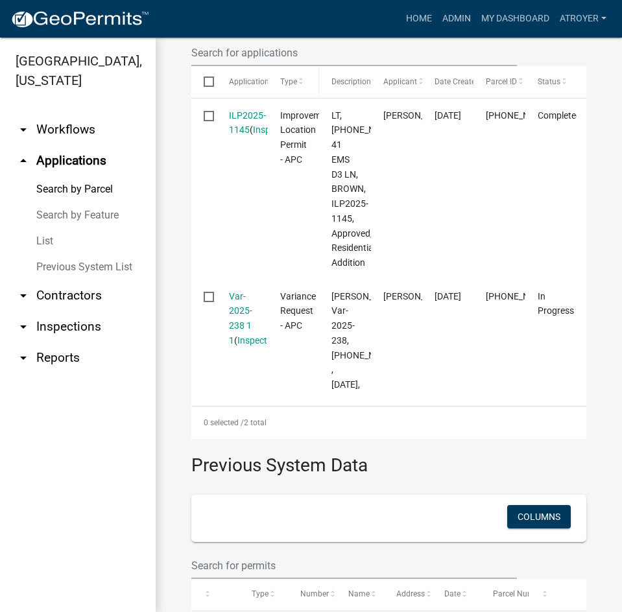
scroll to position [454, 0]
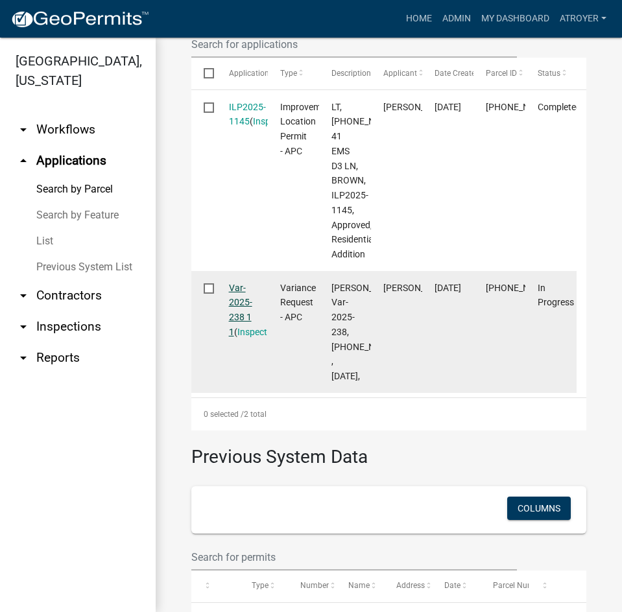
click at [239, 337] on link "Var-2025-238 1 1" at bounding box center [240, 310] width 23 height 54
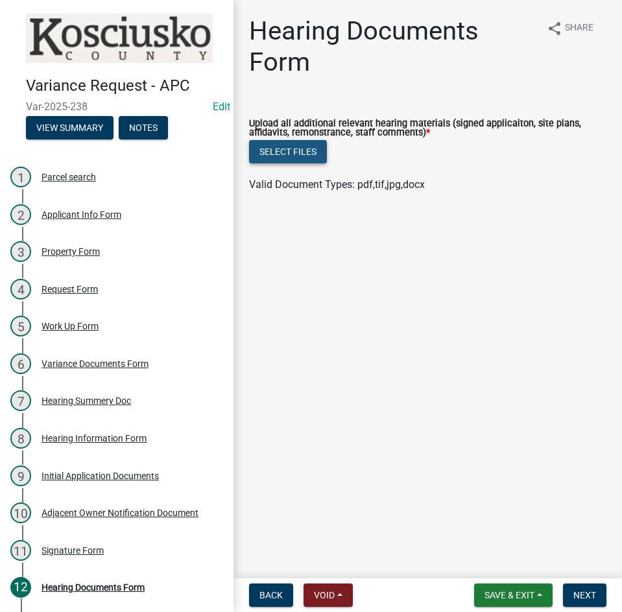
click at [298, 152] on button "Select files" at bounding box center [288, 151] width 78 height 23
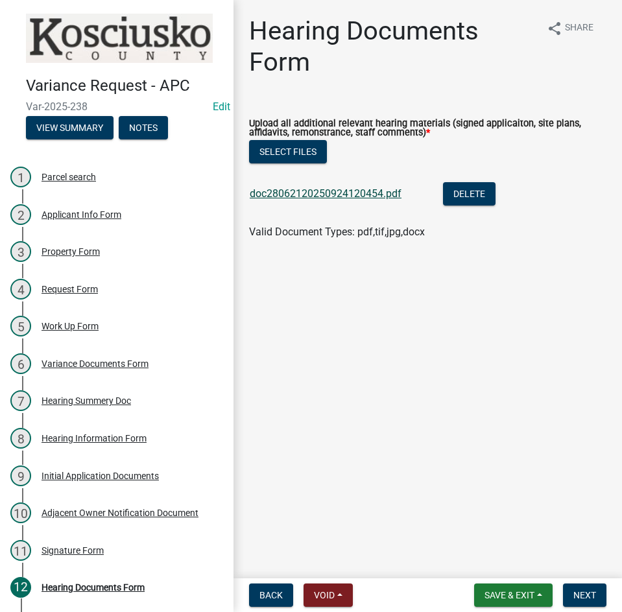
click at [351, 191] on link "doc28062120250924120454.pdf" at bounding box center [326, 193] width 152 height 12
click at [575, 594] on span "Next" at bounding box center [584, 595] width 23 height 10
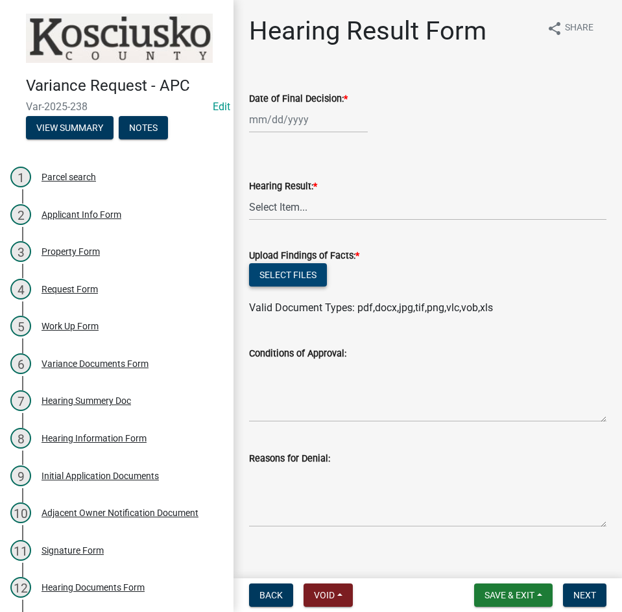
click at [299, 280] on button "Select files" at bounding box center [288, 274] width 78 height 23
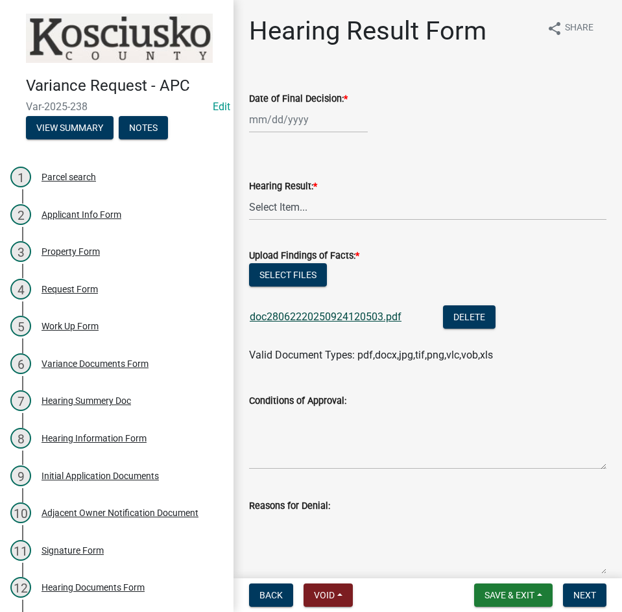
click at [334, 313] on link "doc28062220250924120503.pdf" at bounding box center [326, 317] width 152 height 12
click at [299, 272] on button "Select files" at bounding box center [288, 274] width 78 height 23
click at [308, 117] on div at bounding box center [308, 119] width 119 height 27
select select "9"
select select "2025"
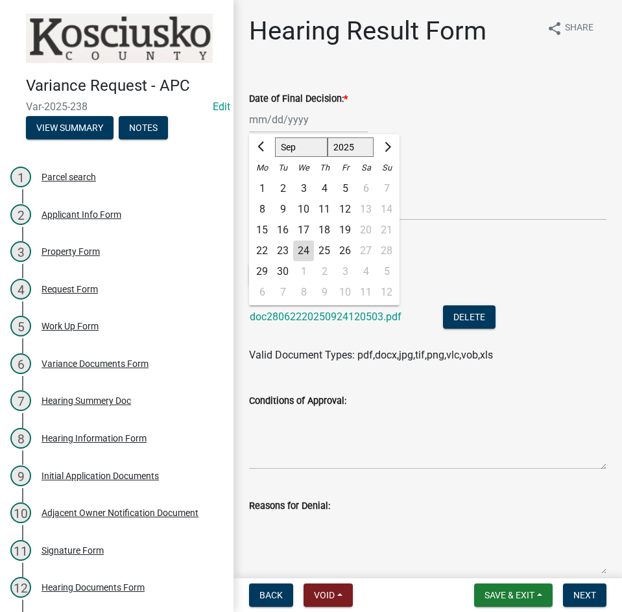
click at [261, 206] on div "8" at bounding box center [262, 209] width 21 height 21
type input "[DATE]"
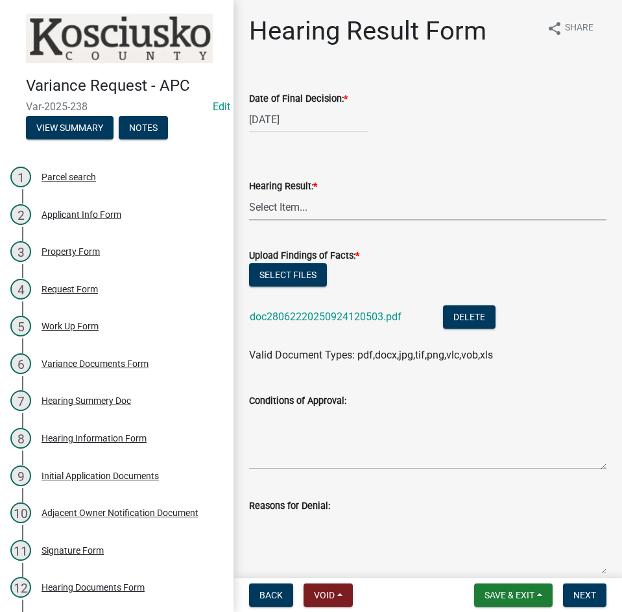
click at [268, 203] on select "Select Item... Approved Denied Withdrawn/Dropped" at bounding box center [427, 207] width 357 height 27
click at [249, 194] on select "Select Item... Approved Denied Withdrawn/Dropped" at bounding box center [427, 207] width 357 height 27
select select "808690c7-bf4f-4afa-b87c-7c10797e051c"
drag, startPoint x: 317, startPoint y: 444, endPoint x: 345, endPoint y: 429, distance: 31.6
click at [317, 444] on textarea "Conditions of Approval:" at bounding box center [427, 439] width 357 height 61
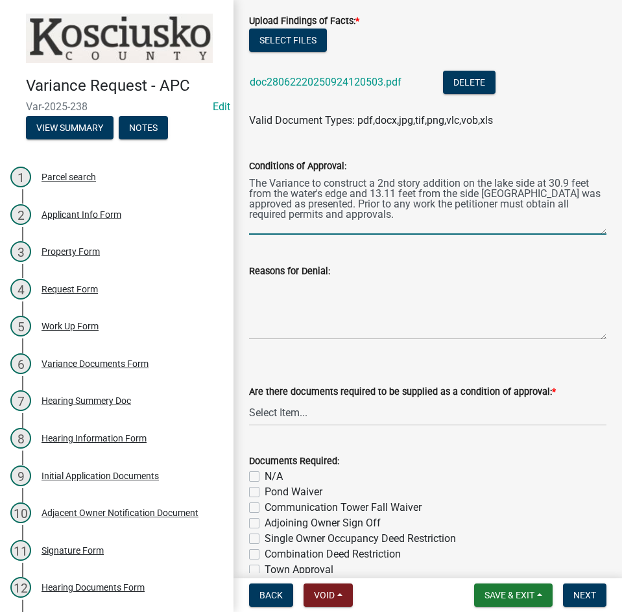
scroll to position [259, 0]
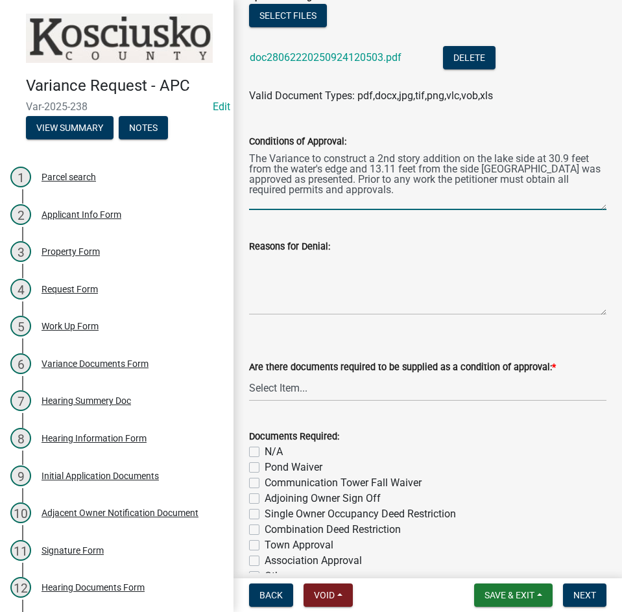
type textarea "The Variance to construct a 2nd story addition on the lake side at 30.9 feet fr…"
click at [345, 395] on select "Select Item... Yes No N/A" at bounding box center [427, 388] width 357 height 27
click at [249, 375] on select "Select Item... Yes No N/A" at bounding box center [427, 388] width 357 height 27
select select "3ebdabd2-24d2-4634-81b5-20525b4a7a54"
click at [265, 450] on label "N/A" at bounding box center [274, 452] width 18 height 16
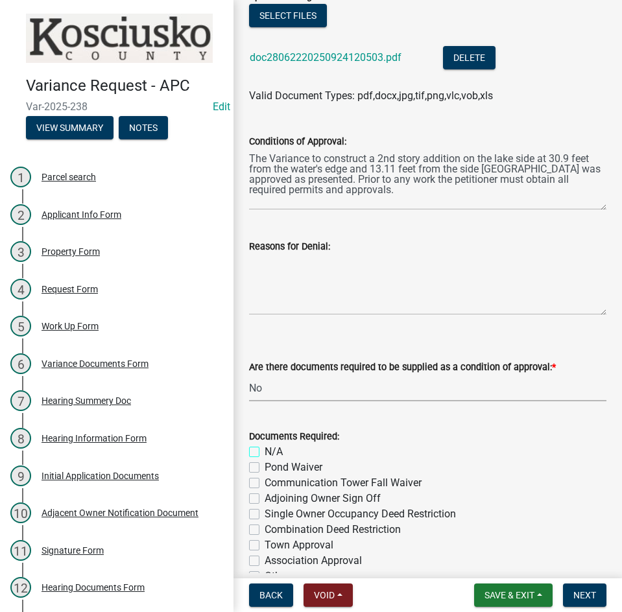
click at [265, 450] on input "N/A" at bounding box center [269, 448] width 8 height 8
checkbox input "true"
checkbox input "false"
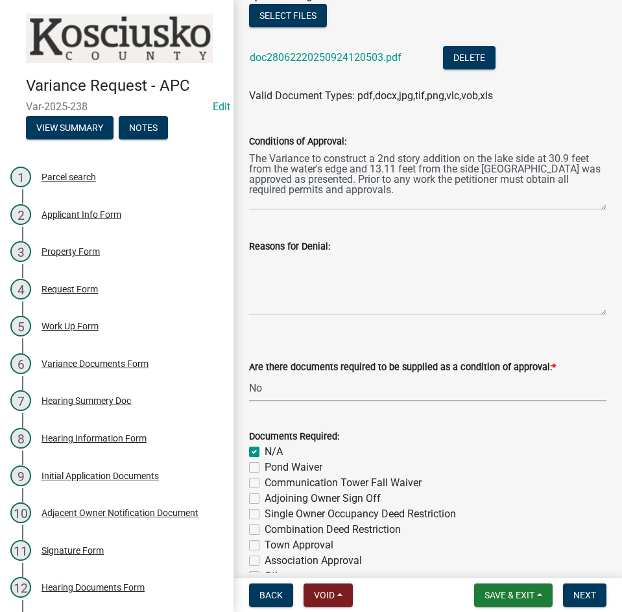
checkbox input "false"
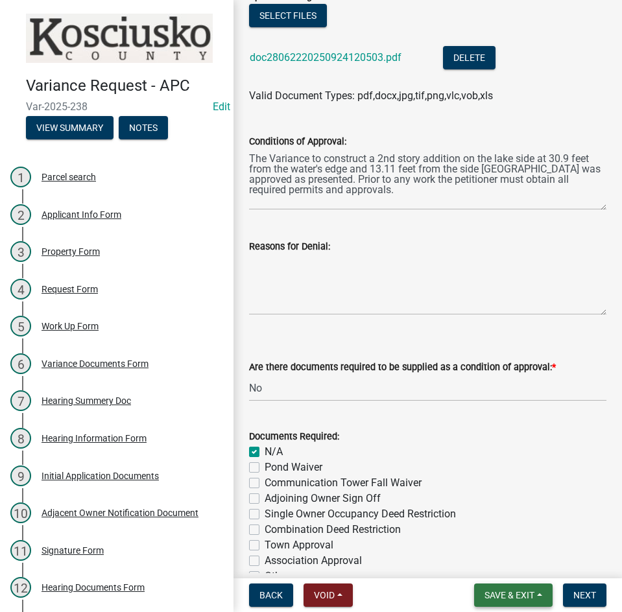
click at [498, 595] on span "Save & Exit" at bounding box center [509, 595] width 50 height 10
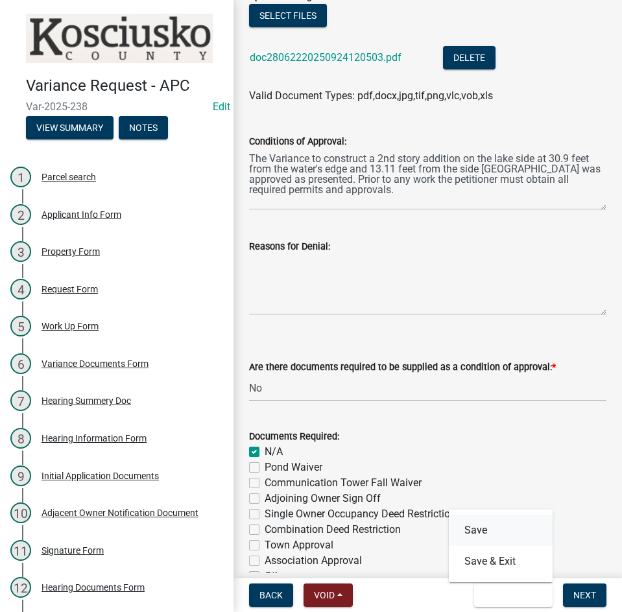
click at [481, 524] on button "Save" at bounding box center [501, 530] width 104 height 31
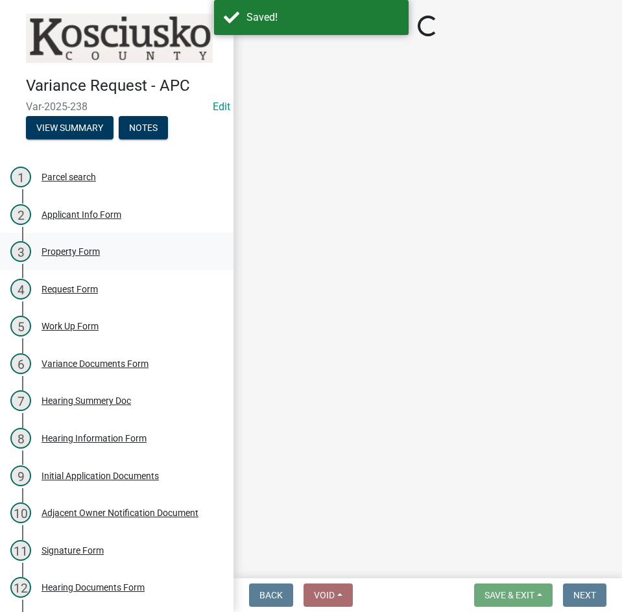
click at [83, 248] on div "Property Form" at bounding box center [71, 251] width 58 height 9
select select "1146270b-2111-4e23-bf7f-74ce85cf7041"
select select "d8c320fa-3fd0-4fe1-af08-bb647ef17508"
select select "b983368b-bd6c-49f0-a245-937c986c7d91"
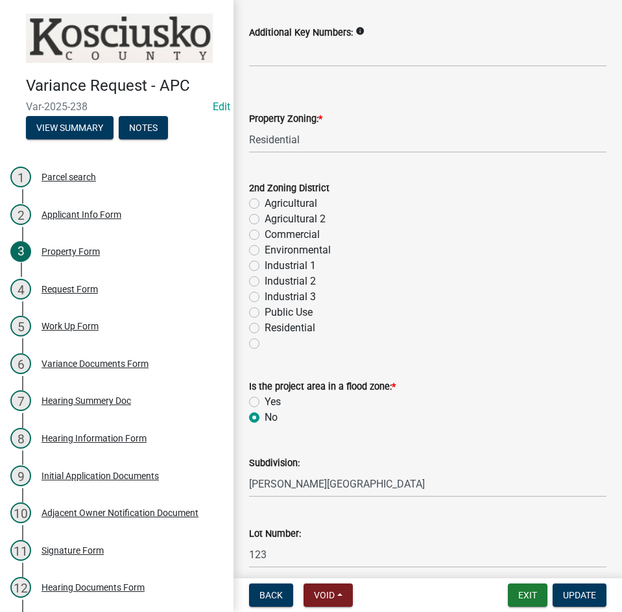
scroll to position [109, 0]
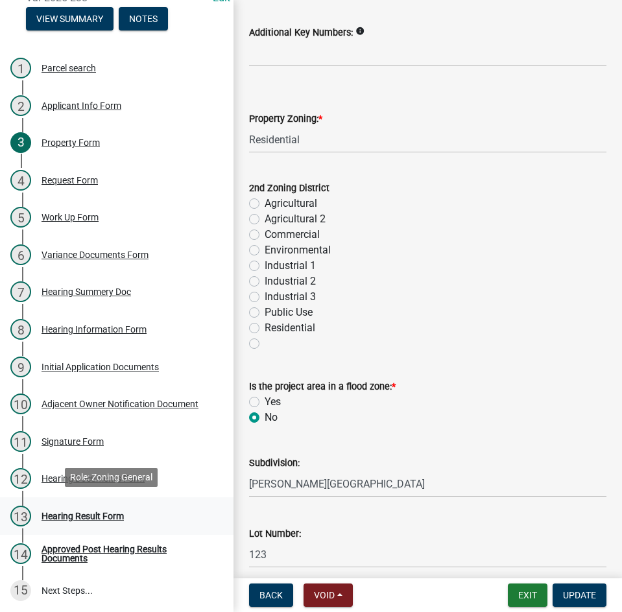
click at [64, 512] on div "Hearing Result Form" at bounding box center [83, 516] width 82 height 9
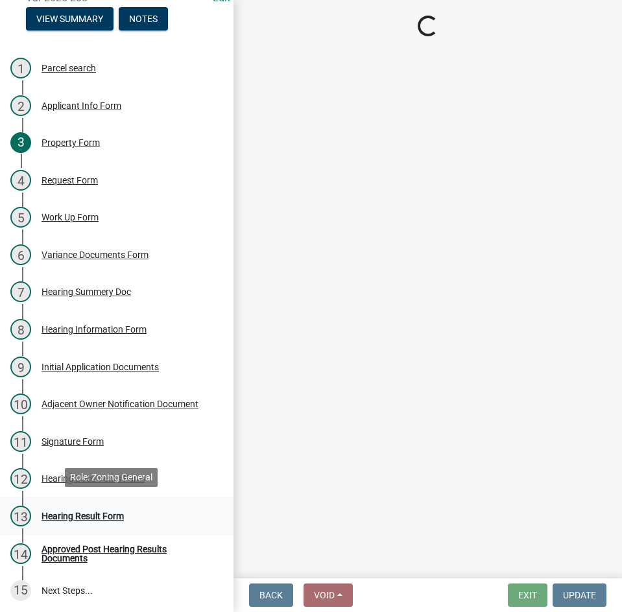
scroll to position [0, 0]
select select "808690c7-bf4f-4afa-b87c-7c10797e051c"
select select "3ebdabd2-24d2-4634-81b5-20525b4a7a54"
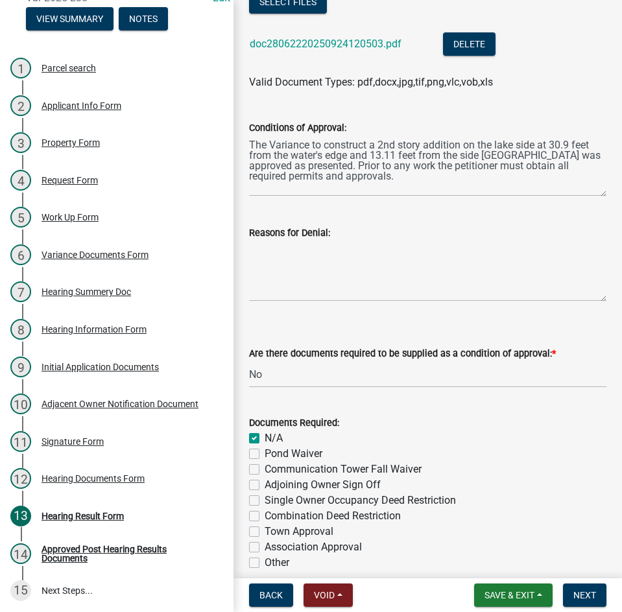
scroll to position [508, 0]
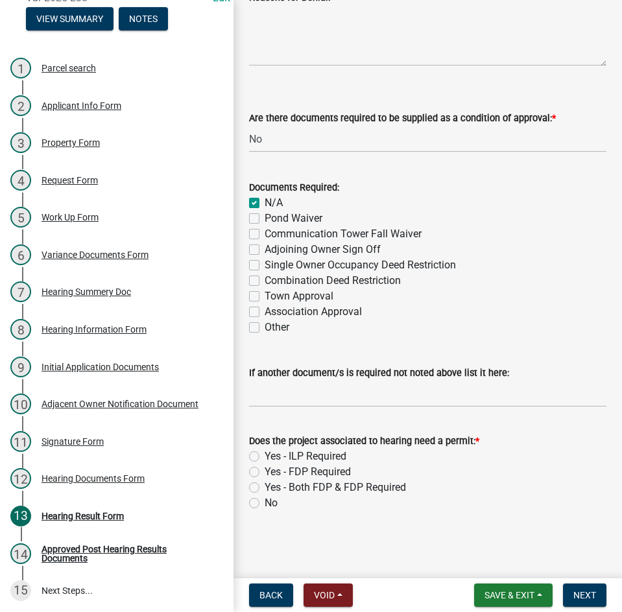
click at [265, 460] on label "Yes - ILP Required" at bounding box center [306, 457] width 82 height 16
click at [265, 457] on input "Yes - ILP Required" at bounding box center [269, 453] width 8 height 8
radio input "true"
click at [590, 597] on span "Next" at bounding box center [584, 595] width 23 height 10
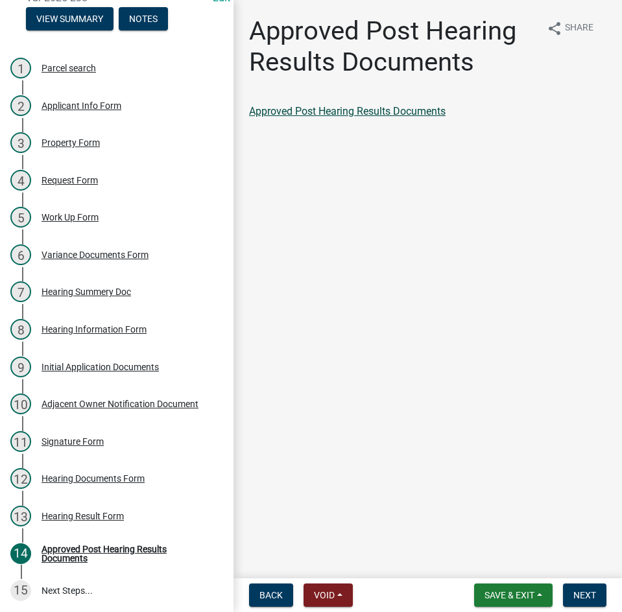
click at [326, 110] on link "Approved Post Hearing Results Documents" at bounding box center [347, 111] width 197 height 12
click at [583, 591] on span "Next" at bounding box center [584, 595] width 23 height 10
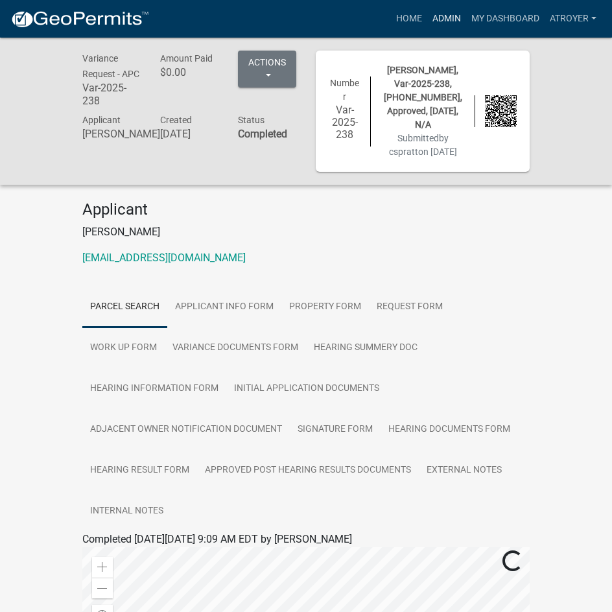
click at [446, 19] on link "Admin" at bounding box center [446, 18] width 39 height 25
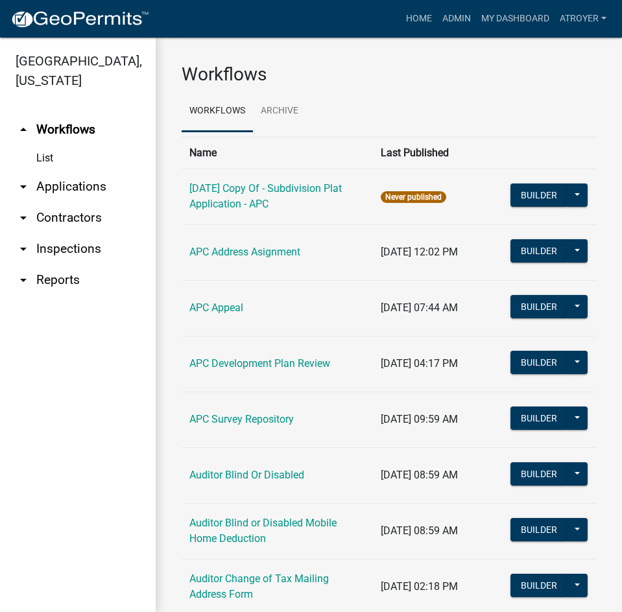
click at [65, 186] on link "arrow_drop_down Applications" at bounding box center [78, 186] width 156 height 31
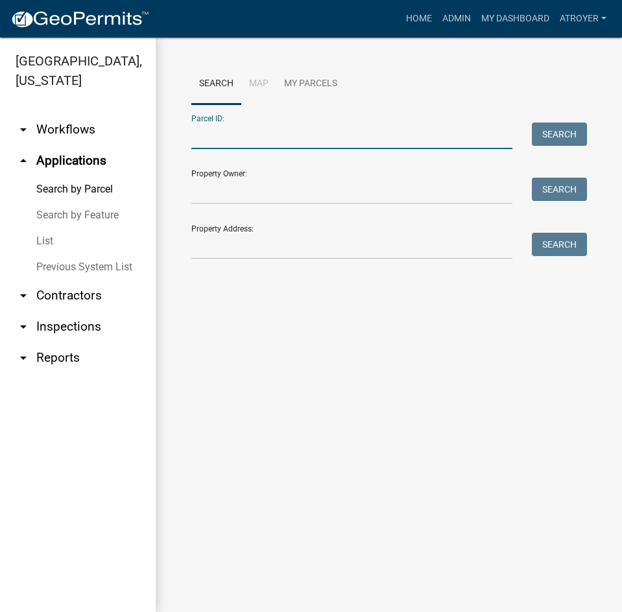
drag, startPoint x: 261, startPoint y: 134, endPoint x: 261, endPoint y: 126, distance: 7.1
click at [261, 134] on input "Parcel ID:" at bounding box center [351, 136] width 321 height 27
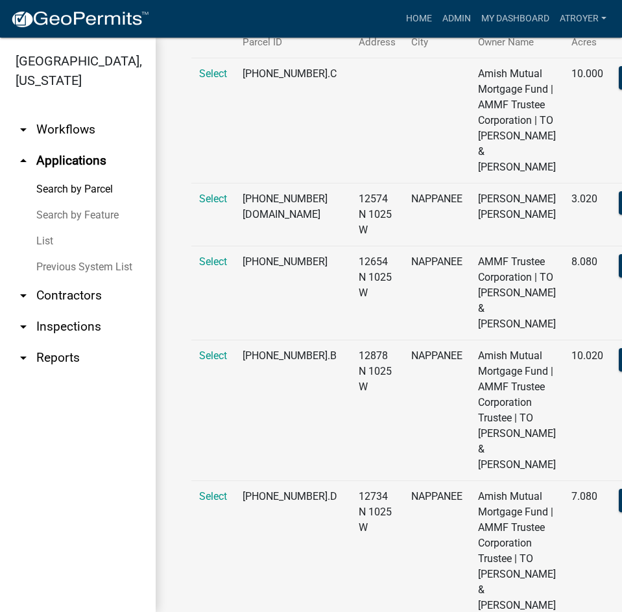
scroll to position [519, 0]
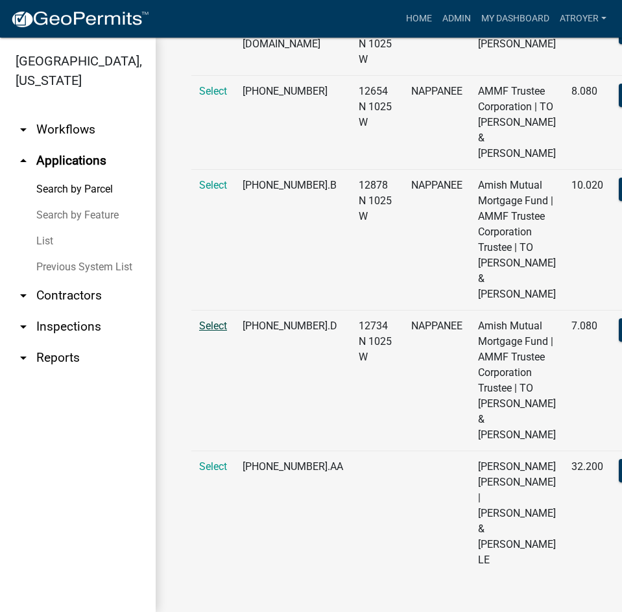
type input "[PHONE_NUMBER]."
click at [211, 332] on span "Select" at bounding box center [213, 326] width 28 height 12
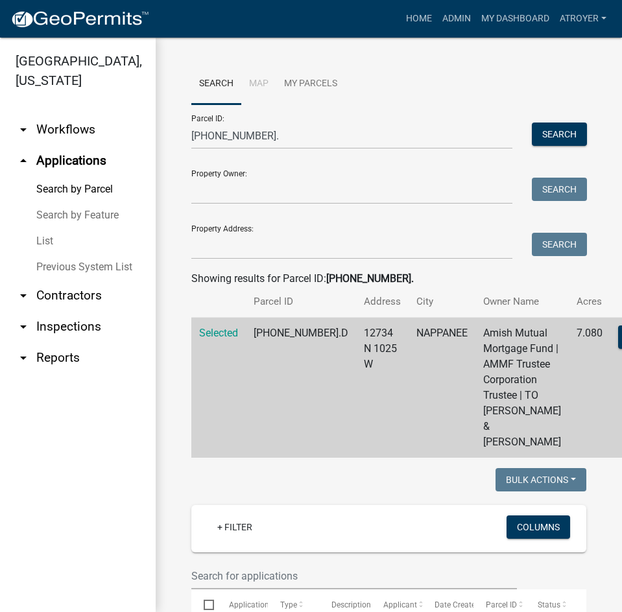
scroll to position [259, 0]
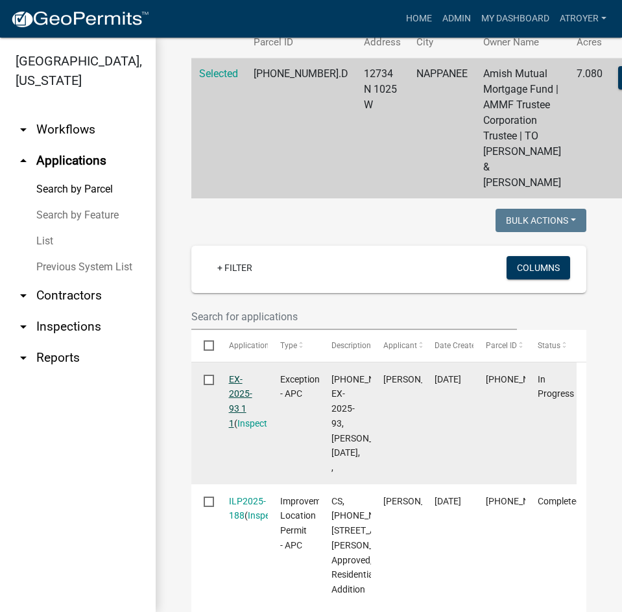
click at [237, 429] on link "EX-2025-93 1 1" at bounding box center [240, 401] width 23 height 54
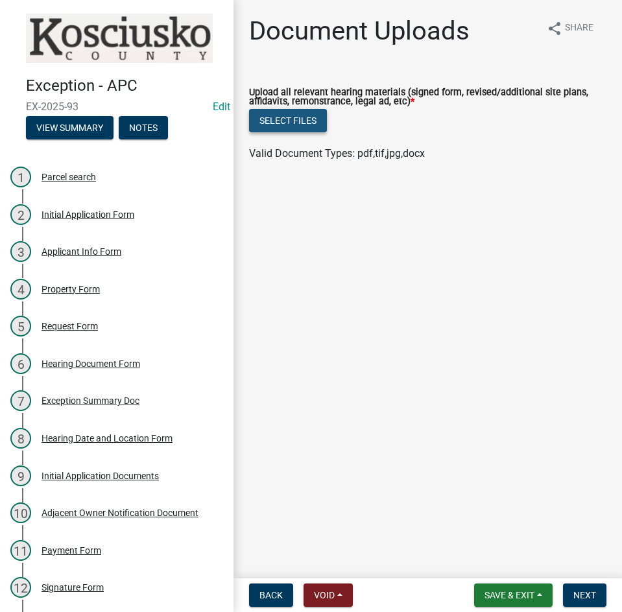
click at [289, 116] on button "Select files" at bounding box center [288, 120] width 78 height 23
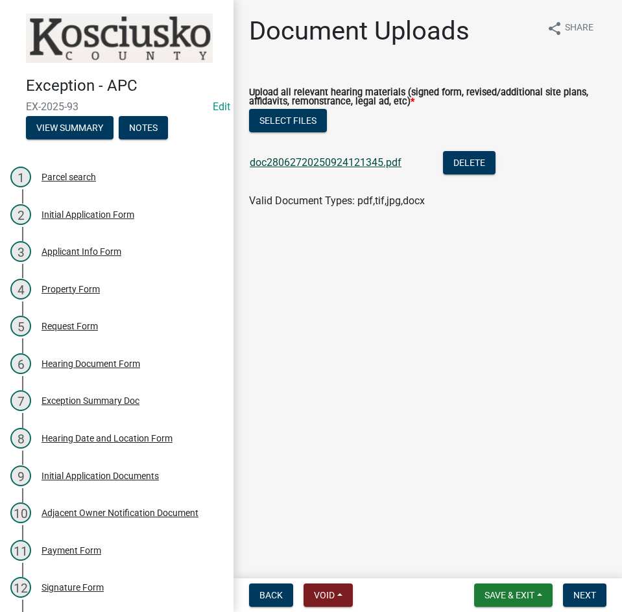
click at [343, 163] on link "doc28062720250924121345.pdf" at bounding box center [326, 162] width 152 height 12
click at [571, 590] on button "Next" at bounding box center [584, 595] width 43 height 23
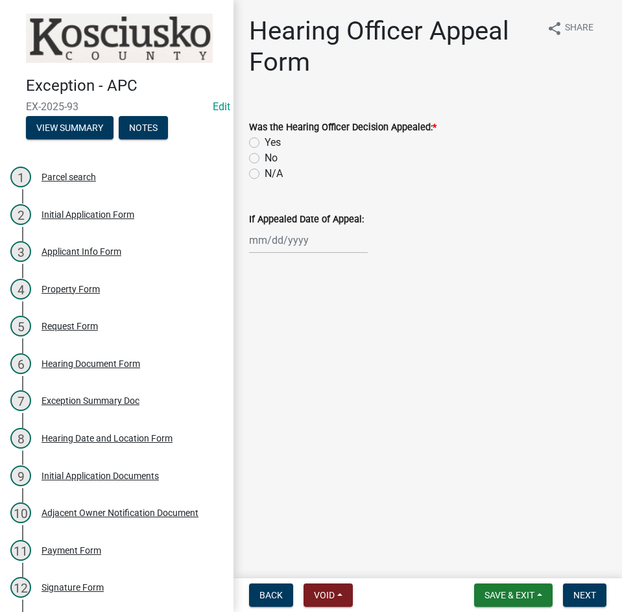
click at [265, 158] on label "No" at bounding box center [271, 158] width 13 height 16
click at [265, 158] on input "No" at bounding box center [269, 154] width 8 height 8
radio input "true"
click at [574, 597] on span "Next" at bounding box center [584, 595] width 23 height 10
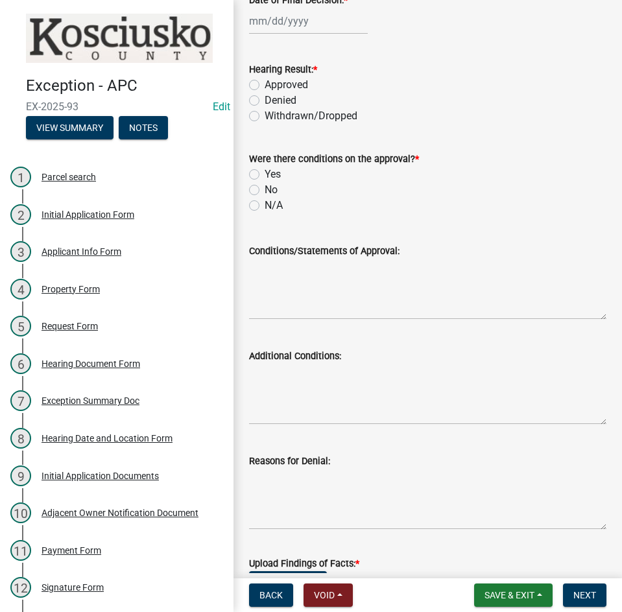
scroll to position [259, 0]
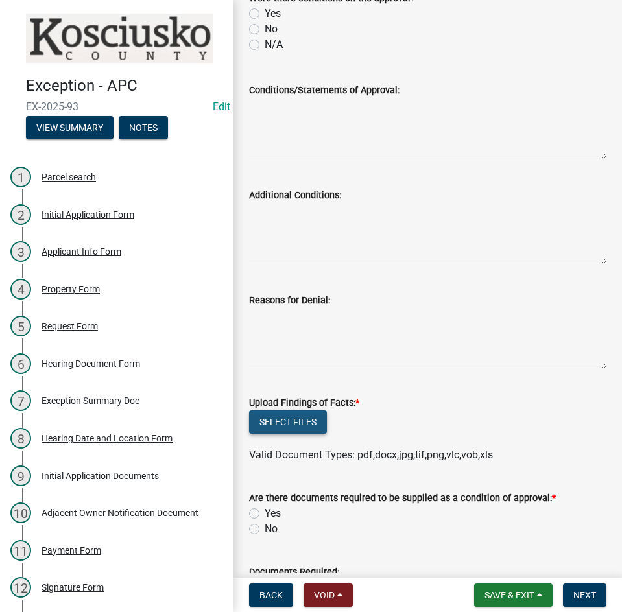
click at [300, 427] on button "Select files" at bounding box center [288, 422] width 78 height 23
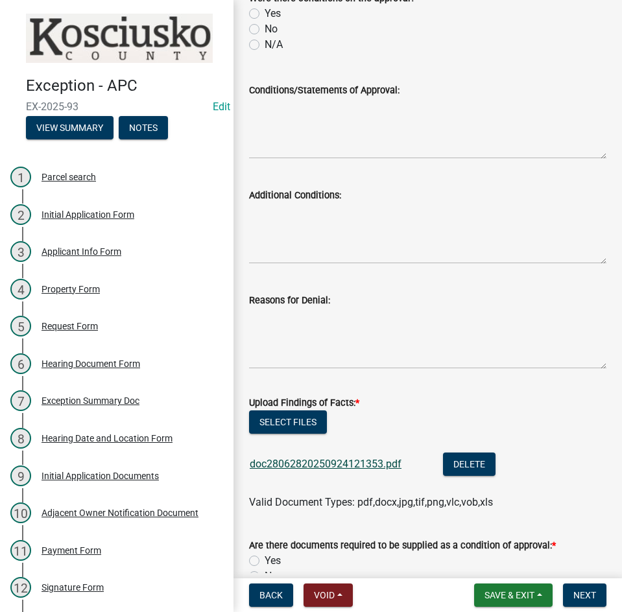
click at [340, 468] on link "doc28062820250924121353.pdf" at bounding box center [326, 464] width 152 height 12
click at [292, 419] on button "Select files" at bounding box center [288, 422] width 78 height 23
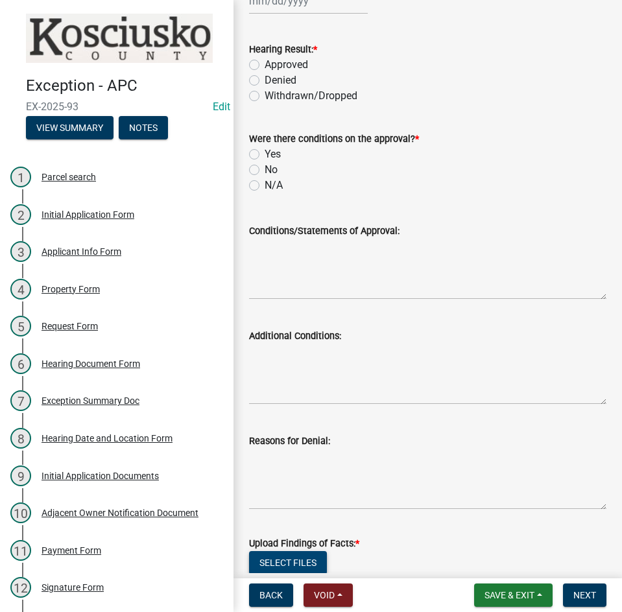
scroll to position [0, 0]
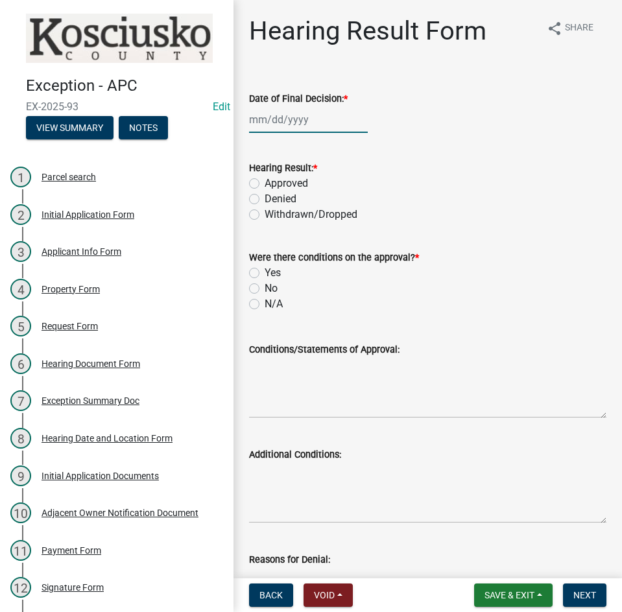
click at [270, 115] on div at bounding box center [308, 119] width 119 height 27
select select "9"
select select "2025"
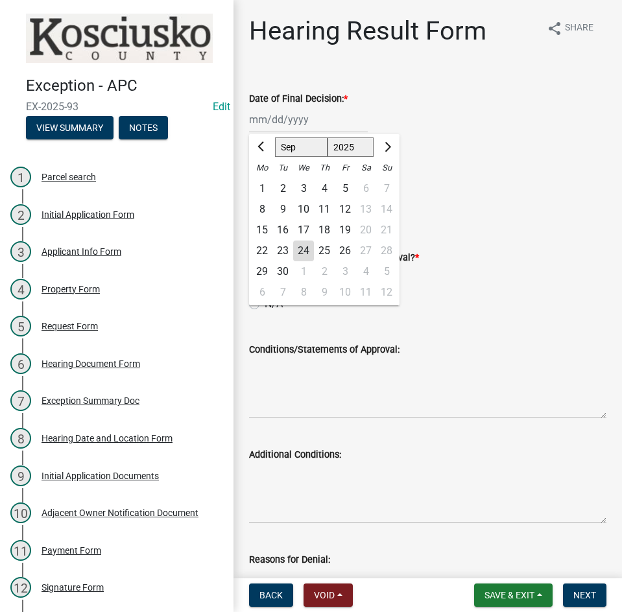
click at [260, 206] on div "8" at bounding box center [262, 209] width 21 height 21
type input "[DATE]"
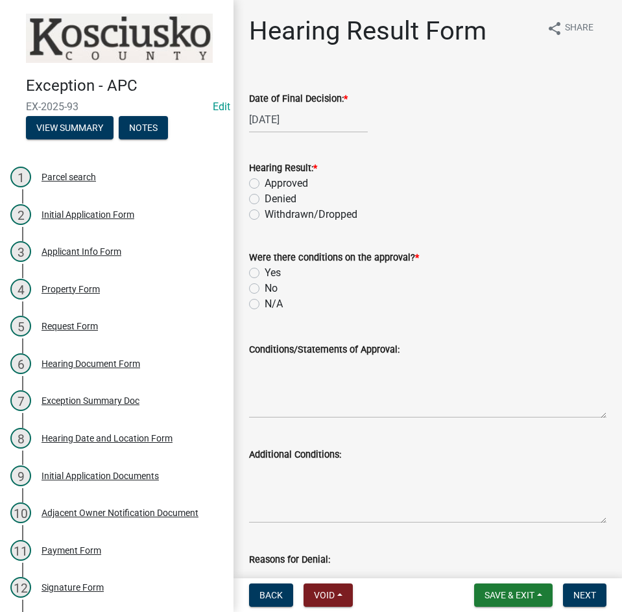
click at [265, 181] on label "Approved" at bounding box center [286, 184] width 43 height 16
click at [265, 181] on input "Approved" at bounding box center [269, 180] width 8 height 8
radio input "true"
click at [265, 307] on label "N/A" at bounding box center [274, 304] width 18 height 16
click at [265, 305] on input "N/A" at bounding box center [269, 300] width 8 height 8
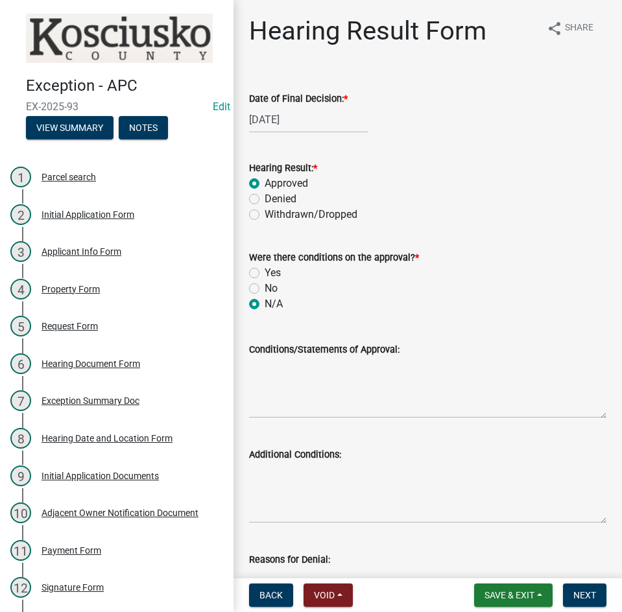
radio input "true"
click at [344, 398] on textarea "Conditions/Statements of Approval:" at bounding box center [427, 387] width 357 height 61
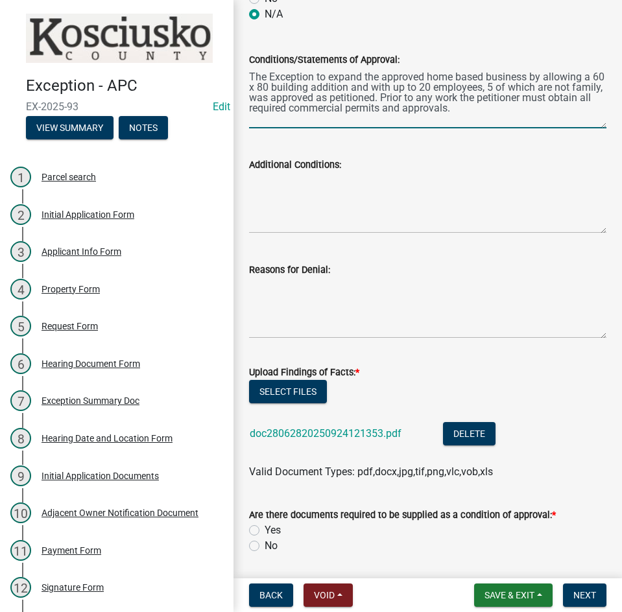
scroll to position [389, 0]
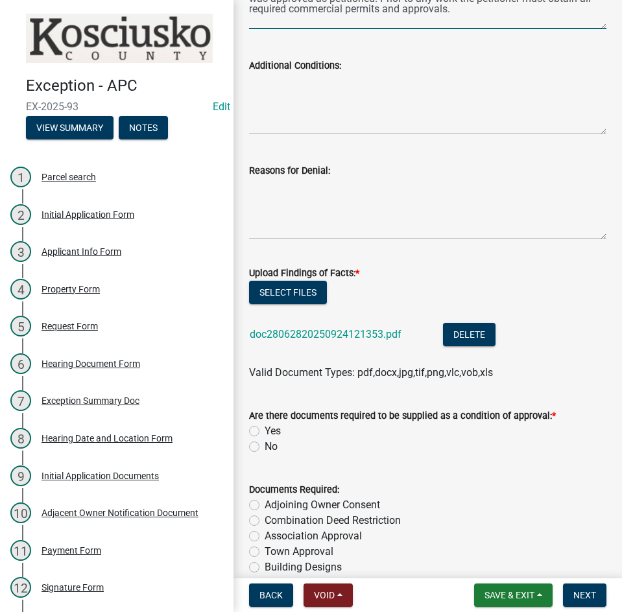
type textarea "The Exception to expand the approved home based business by allowing a 60 x 80 …"
click at [265, 447] on label "No" at bounding box center [271, 447] width 13 height 16
click at [265, 447] on input "No" at bounding box center [269, 443] width 8 height 8
radio input "true"
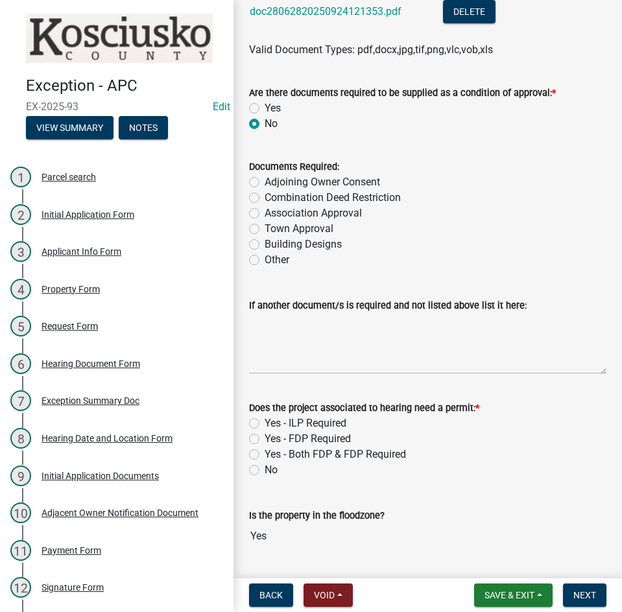
scroll to position [713, 0]
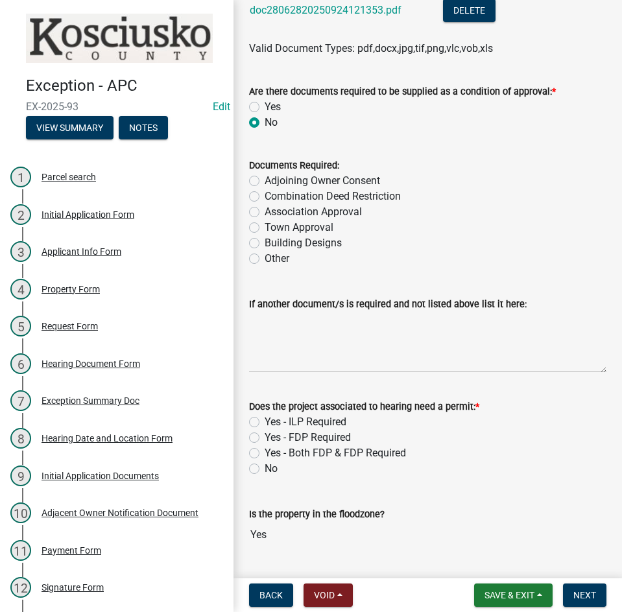
click at [265, 423] on label "Yes - ILP Required" at bounding box center [306, 422] width 82 height 16
click at [265, 423] on input "Yes - ILP Required" at bounding box center [269, 418] width 8 height 8
radio input "true"
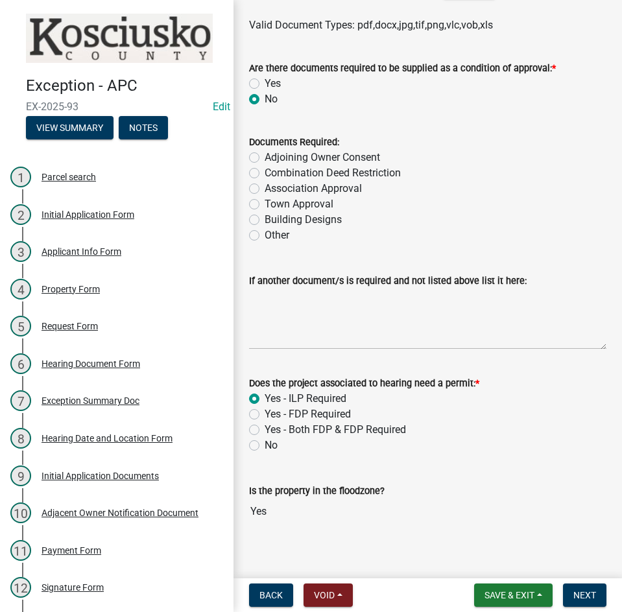
scroll to position [749, 0]
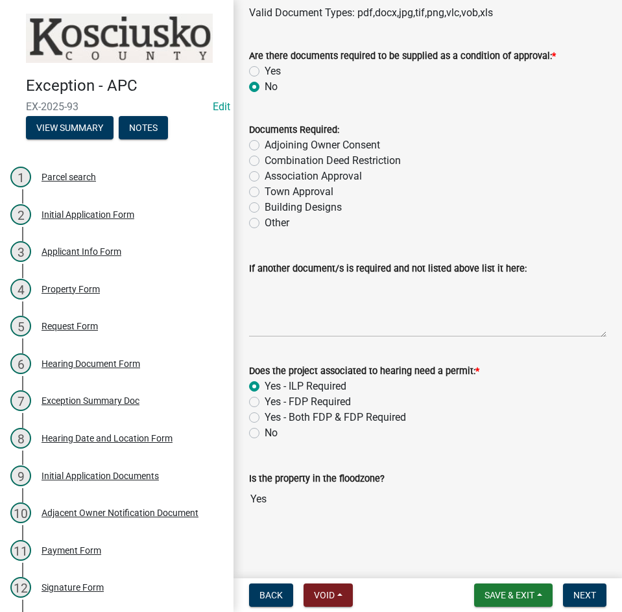
click at [265, 416] on label "Yes - Both FDP & FDP Required" at bounding box center [335, 418] width 141 height 16
click at [265, 416] on input "Yes - Both FDP & FDP Required" at bounding box center [269, 414] width 8 height 8
radio input "true"
click at [579, 594] on span "Next" at bounding box center [584, 595] width 23 height 10
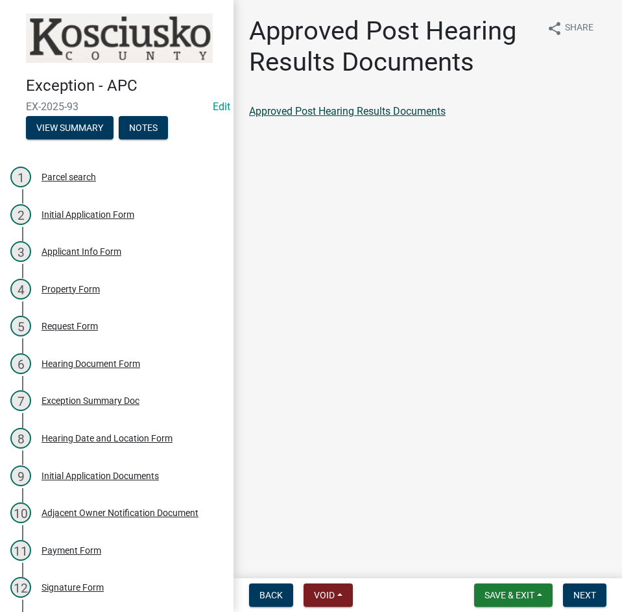
click at [377, 109] on link "Approved Post Hearing Results Documents" at bounding box center [347, 111] width 197 height 12
click at [590, 602] on button "Next" at bounding box center [584, 595] width 43 height 23
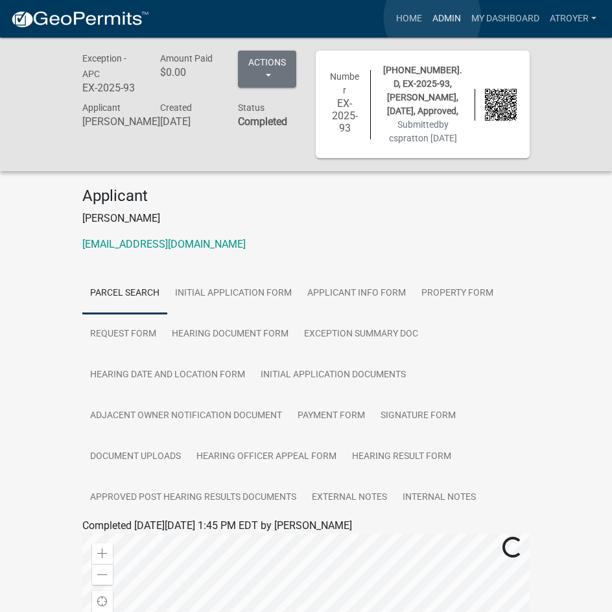
click at [433, 18] on link "Admin" at bounding box center [446, 18] width 39 height 25
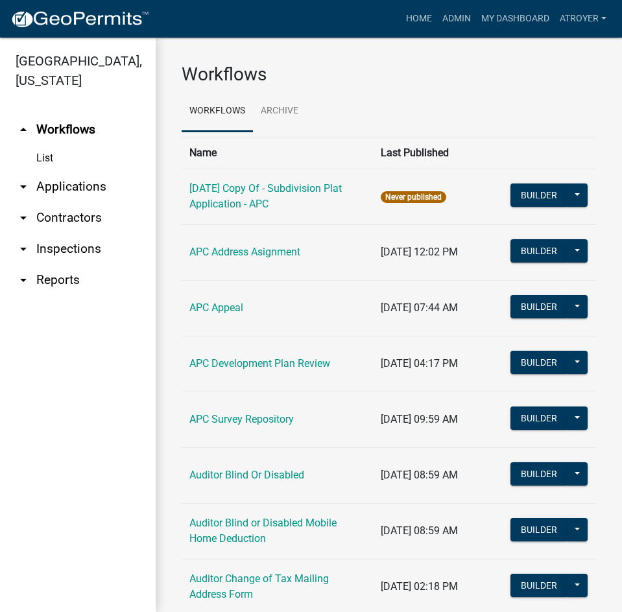
click at [99, 183] on link "arrow_drop_down Applications" at bounding box center [78, 186] width 156 height 31
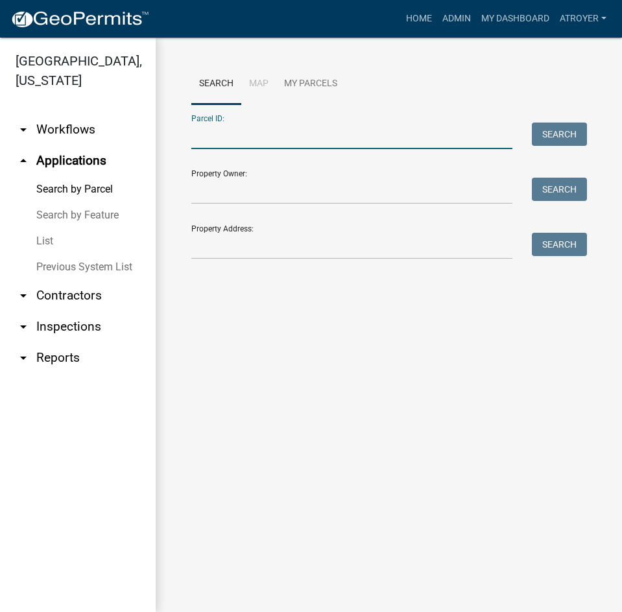
click at [313, 130] on input "Parcel ID:" at bounding box center [351, 136] width 321 height 27
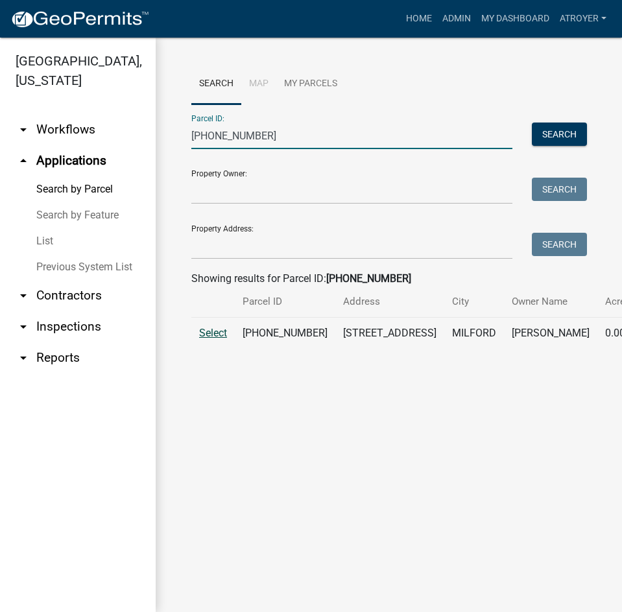
type input "[PHONE_NUMBER]"
click at [214, 339] on span "Select" at bounding box center [213, 333] width 28 height 12
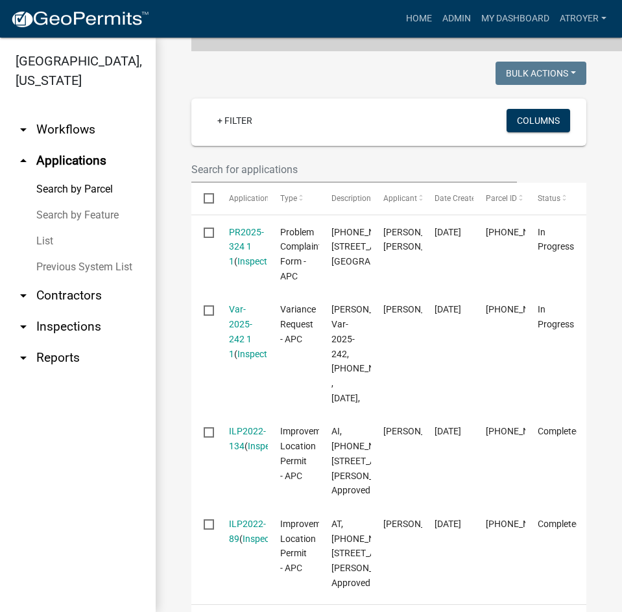
scroll to position [324, 0]
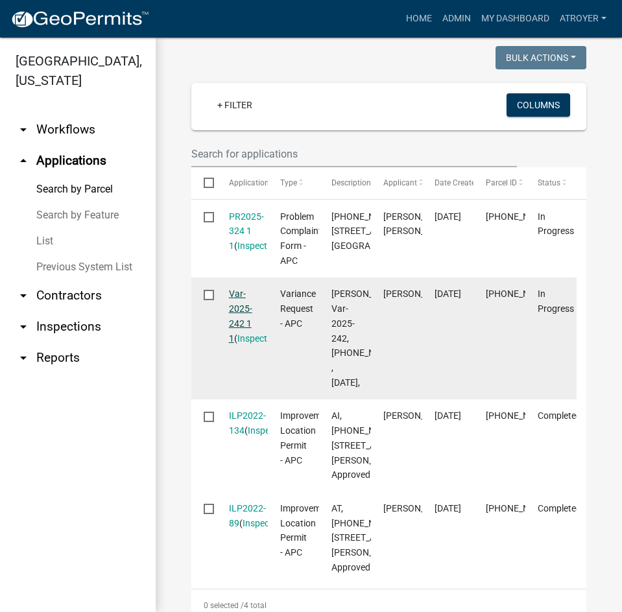
click at [242, 343] on link "Var-2025-242 1 1" at bounding box center [240, 316] width 23 height 54
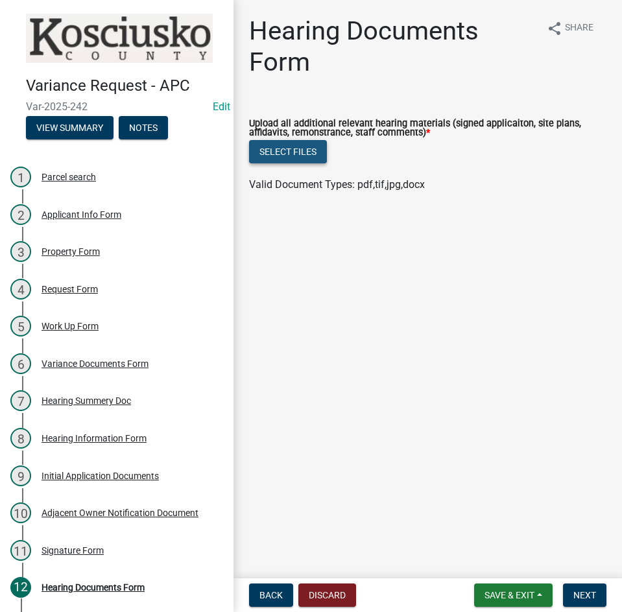
click at [293, 147] on button "Select files" at bounding box center [288, 151] width 78 height 23
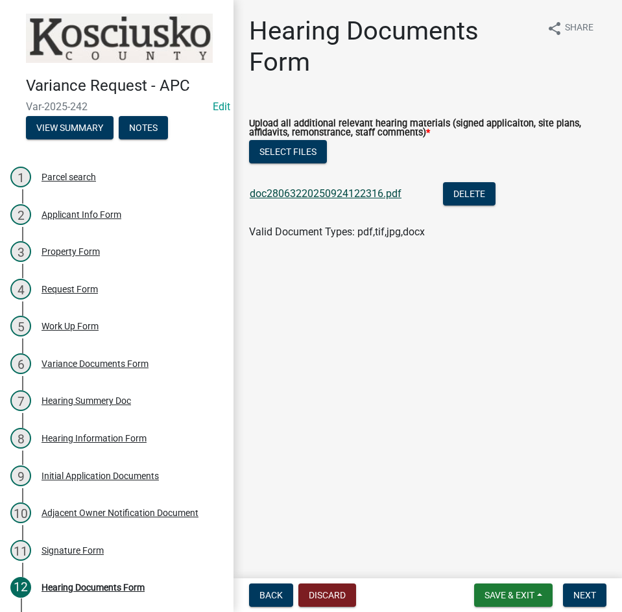
click at [291, 198] on link "doc28063220250924122316.pdf" at bounding box center [326, 193] width 152 height 12
click at [569, 588] on button "Next" at bounding box center [584, 595] width 43 height 23
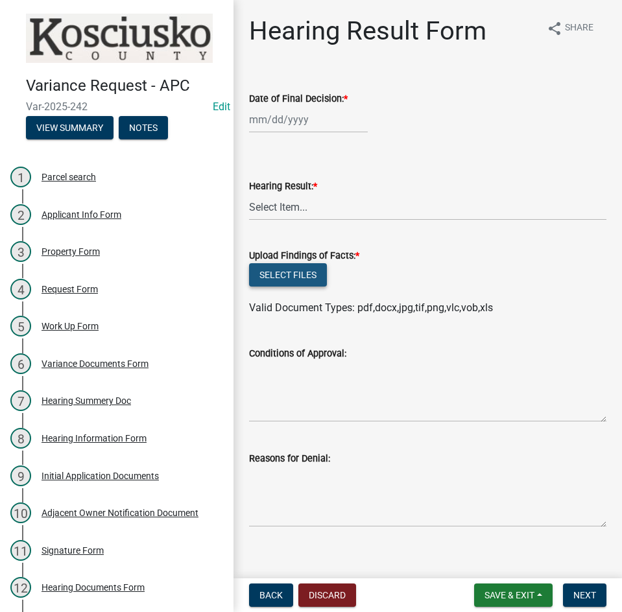
click at [270, 272] on button "Select files" at bounding box center [288, 274] width 78 height 23
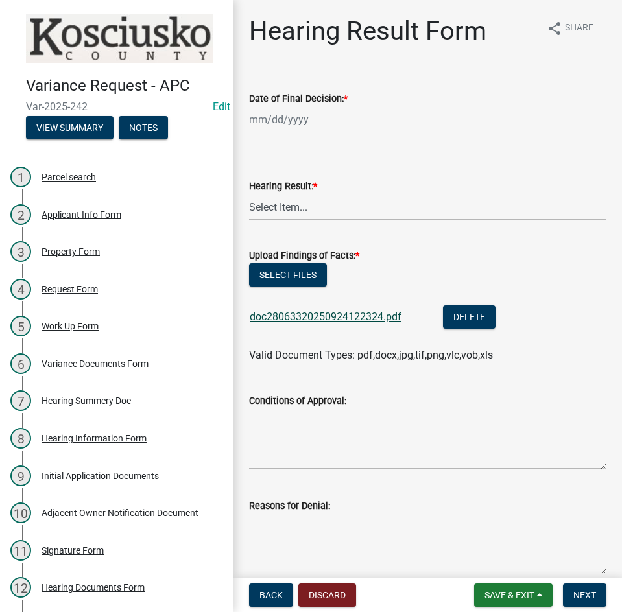
click at [372, 319] on link "doc28063320250924122324.pdf" at bounding box center [326, 317] width 152 height 12
click at [279, 276] on button "Select files" at bounding box center [288, 274] width 78 height 23
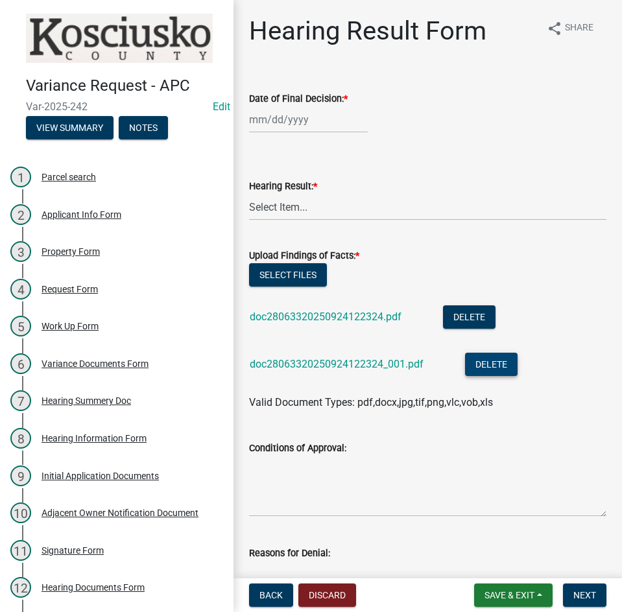
click at [481, 360] on button "Delete" at bounding box center [491, 364] width 53 height 23
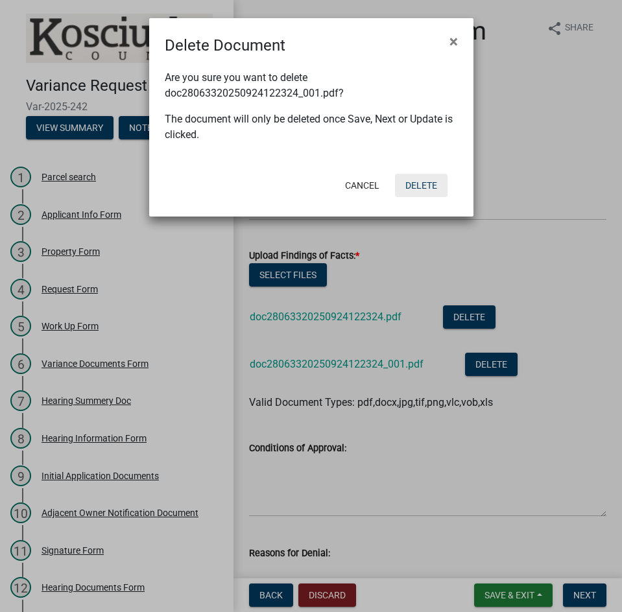
click at [429, 184] on button "Delete" at bounding box center [421, 185] width 53 height 23
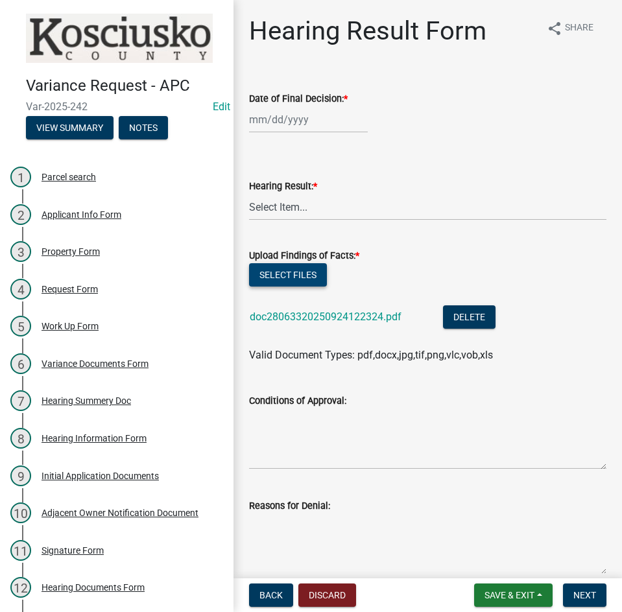
click at [292, 276] on button "Select files" at bounding box center [288, 274] width 78 height 23
click at [335, 118] on div at bounding box center [308, 119] width 119 height 27
select select "9"
select select "2025"
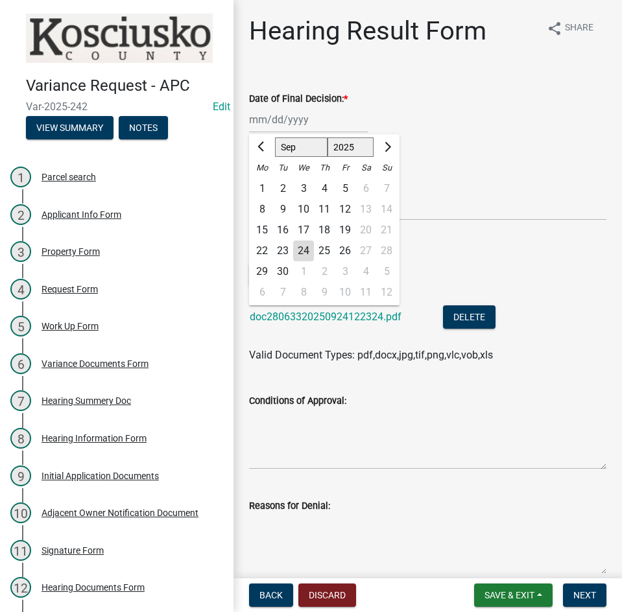
click at [260, 212] on div "8" at bounding box center [262, 209] width 21 height 21
type input "[DATE]"
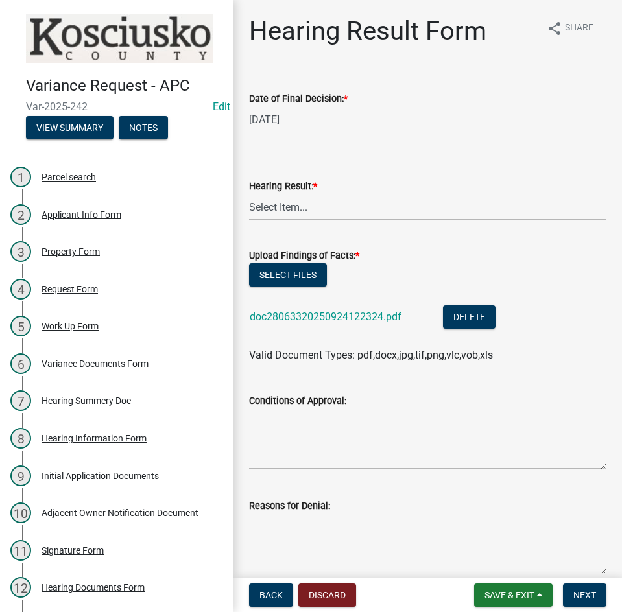
click at [280, 212] on select "Select Item... Approved Denied Withdrawn/Dropped" at bounding box center [427, 207] width 357 height 27
click at [249, 194] on select "Select Item... Approved Denied Withdrawn/Dropped" at bounding box center [427, 207] width 357 height 27
select select "808690c7-bf4f-4afa-b87c-7c10797e051c"
click at [313, 429] on textarea "Conditions of Approval:" at bounding box center [427, 439] width 357 height 61
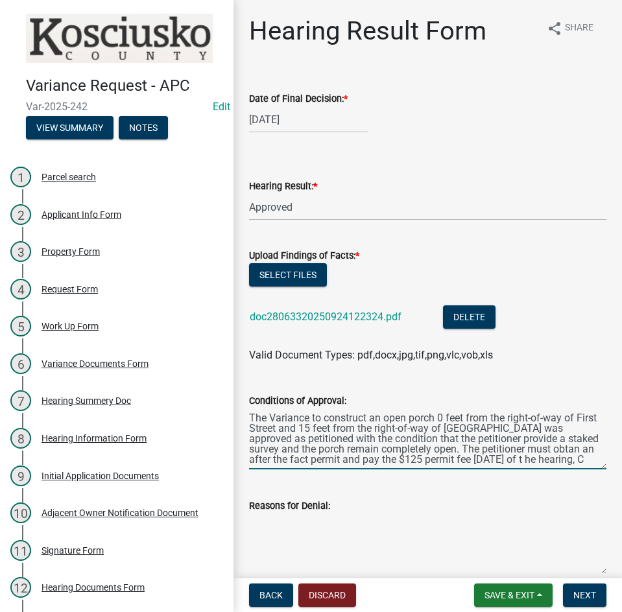
scroll to position [6, 0]
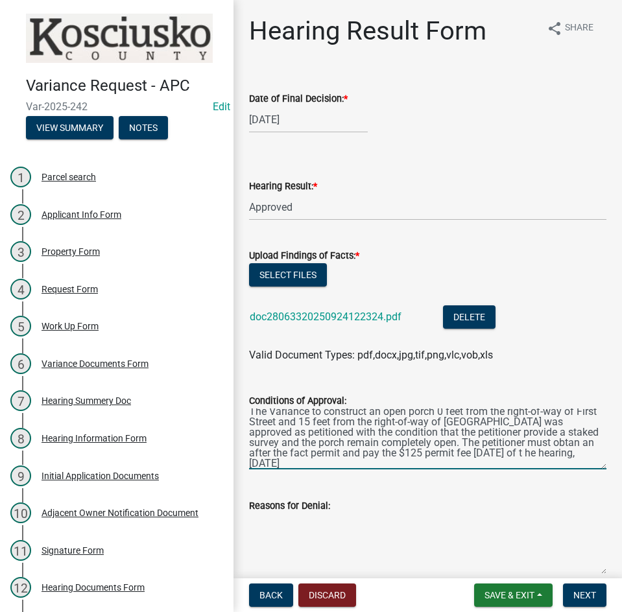
click at [271, 454] on textarea "The Variance to construct an open porch 0 feet from the right-of-way of First S…" at bounding box center [427, 439] width 357 height 61
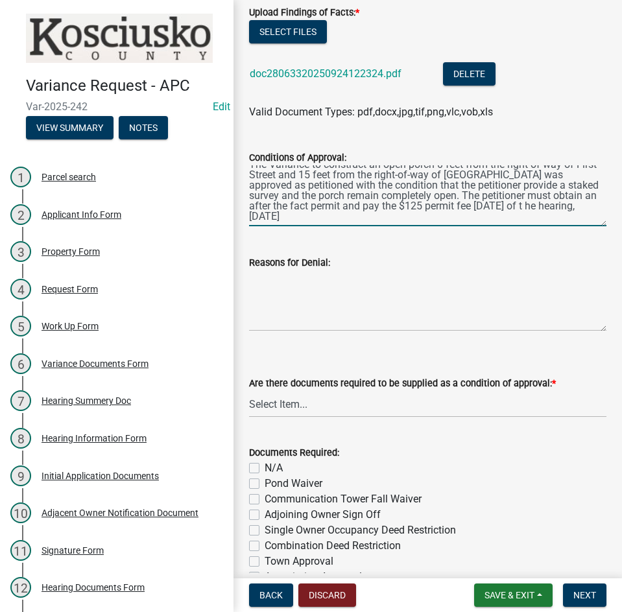
scroll to position [324, 0]
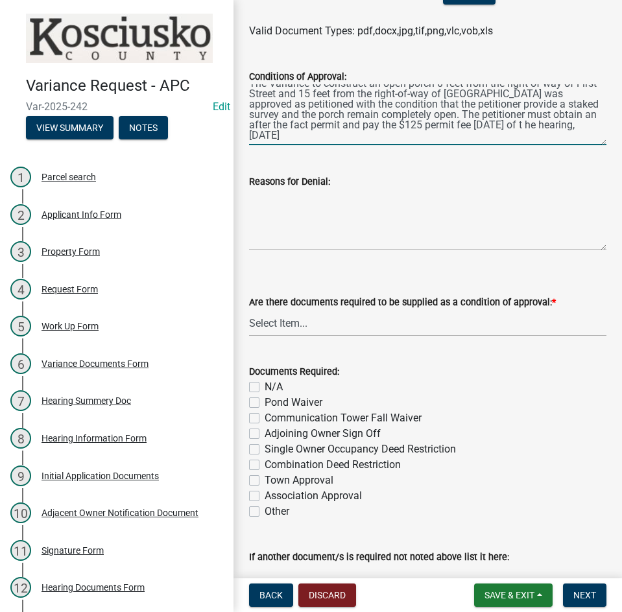
type textarea "The Variance to construct an open porch 0 feet from the right-of-way of First S…"
click at [320, 330] on select "Select Item... Yes No N/A" at bounding box center [427, 323] width 357 height 27
click at [249, 310] on select "Select Item... Yes No N/A" at bounding box center [427, 323] width 357 height 27
select select "ff6cc449-edf6-45e5-9fe1-01429fdc05a7"
click at [265, 513] on label "Other" at bounding box center [277, 512] width 25 height 16
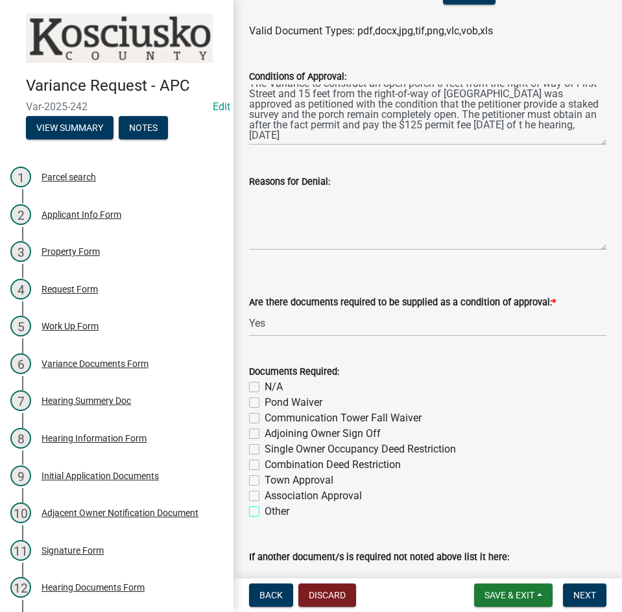
click at [265, 512] on input "Other" at bounding box center [269, 508] width 8 height 8
checkbox input "true"
checkbox input "false"
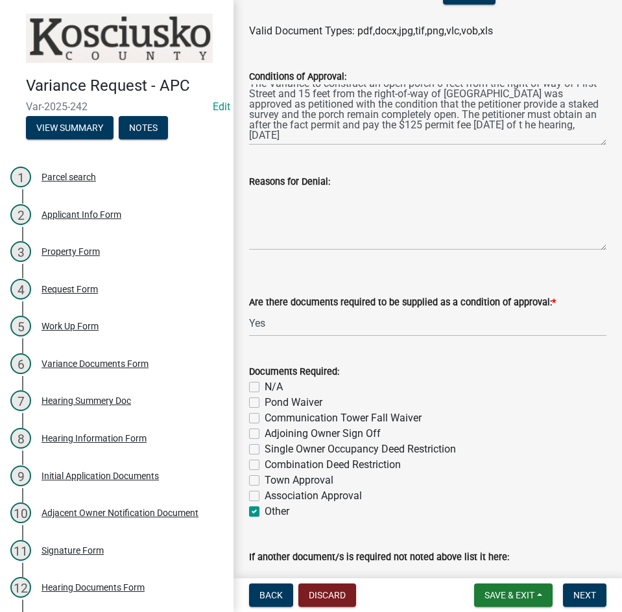
checkbox input "false"
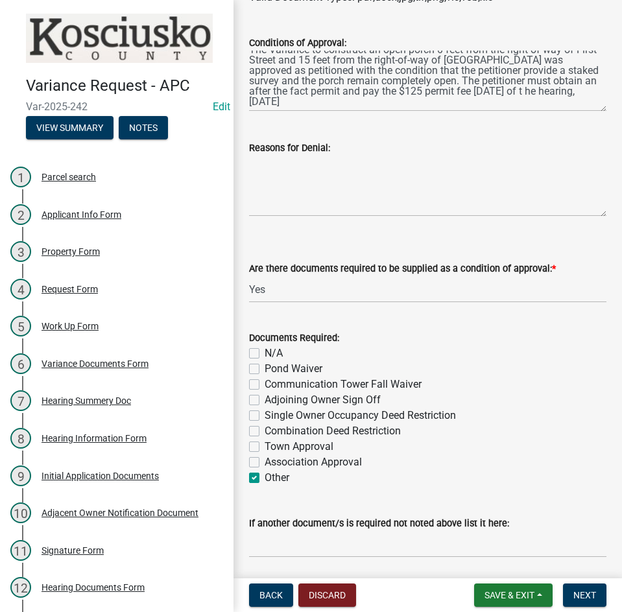
scroll to position [389, 0]
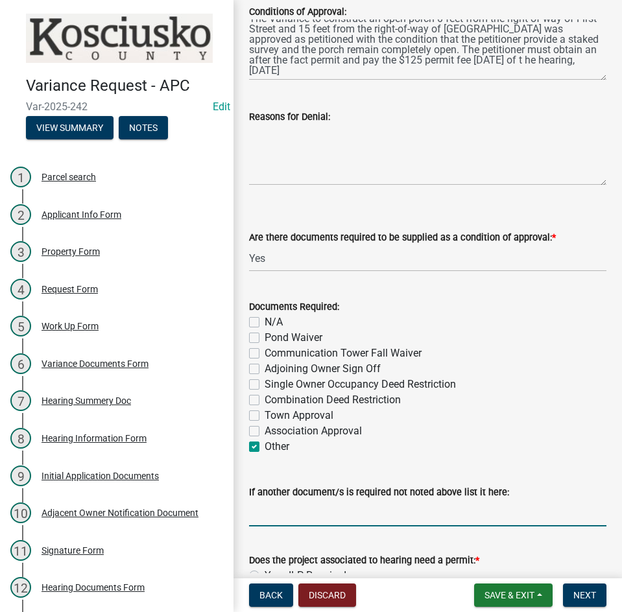
click at [352, 516] on input "If another document/s is required not noted above list it here:" at bounding box center [427, 513] width 357 height 27
click at [575, 596] on span "Next" at bounding box center [584, 595] width 23 height 10
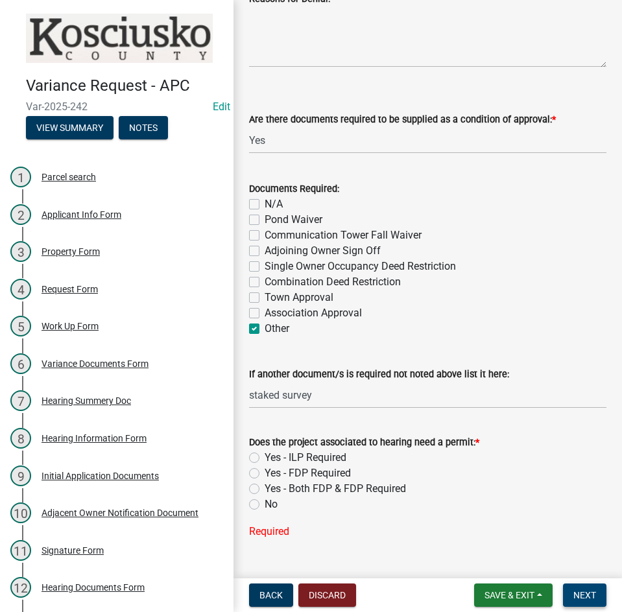
scroll to position [519, 0]
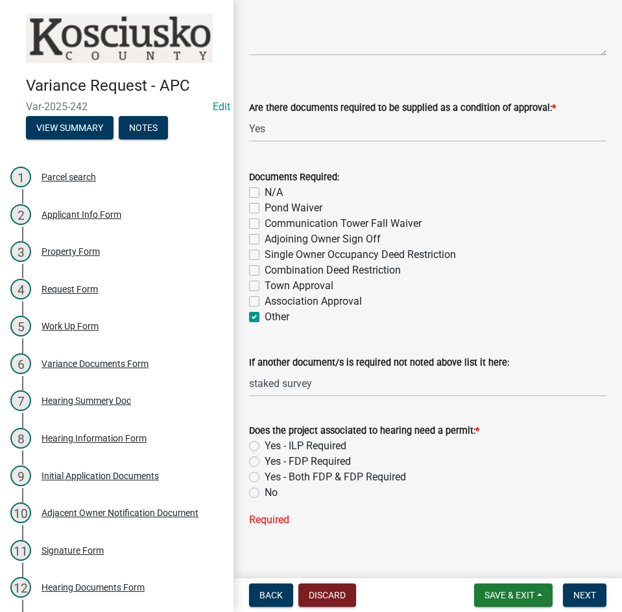
click at [265, 445] on label "Yes - ILP Required" at bounding box center [306, 446] width 82 height 16
click at [265, 445] on input "Yes - ILP Required" at bounding box center [269, 442] width 8 height 8
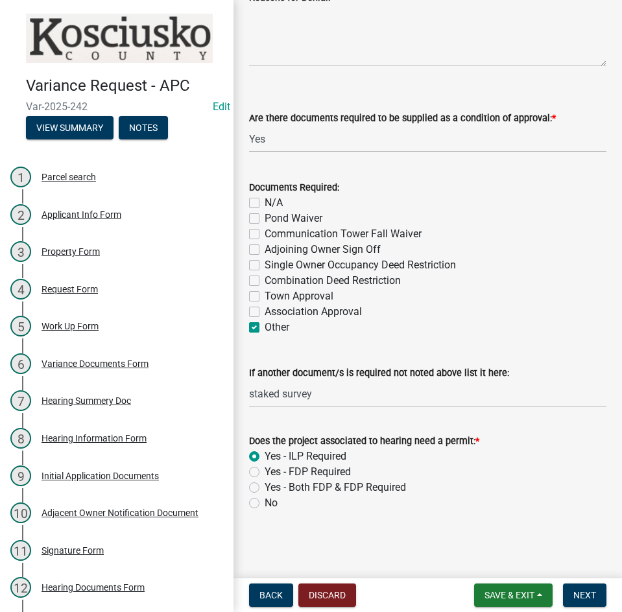
scroll to position [508, 0]
click at [578, 595] on span "Next" at bounding box center [584, 595] width 23 height 10
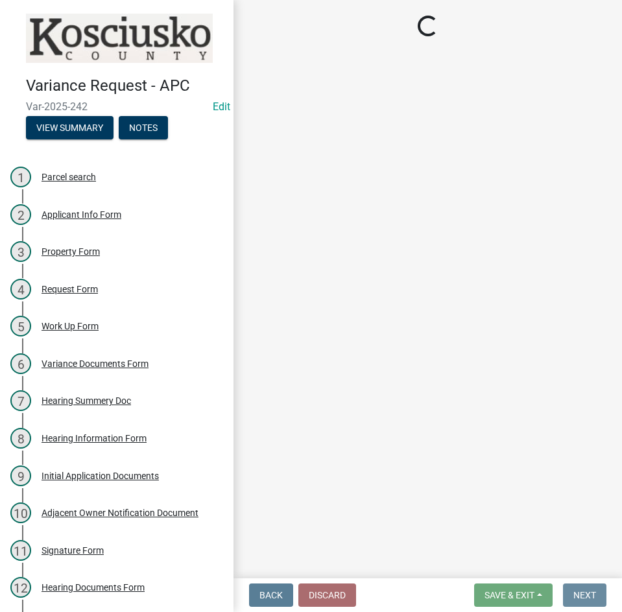
scroll to position [0, 0]
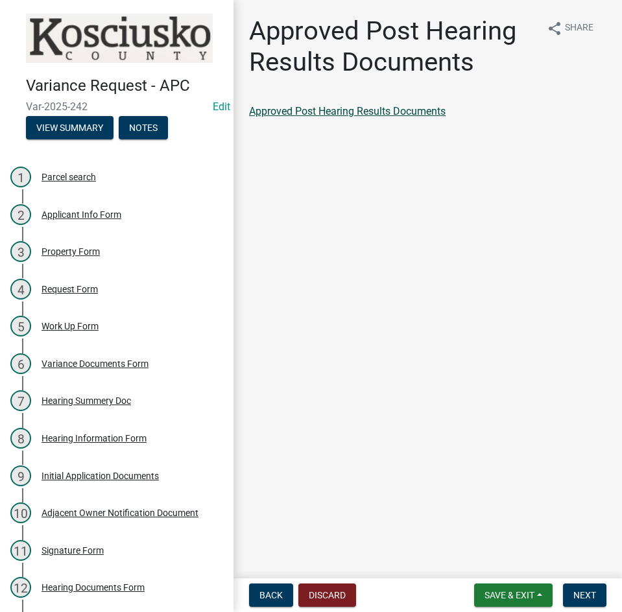
click at [361, 113] on link "Approved Post Hearing Results Documents" at bounding box center [347, 111] width 197 height 12
click at [590, 594] on span "Next" at bounding box center [584, 595] width 23 height 10
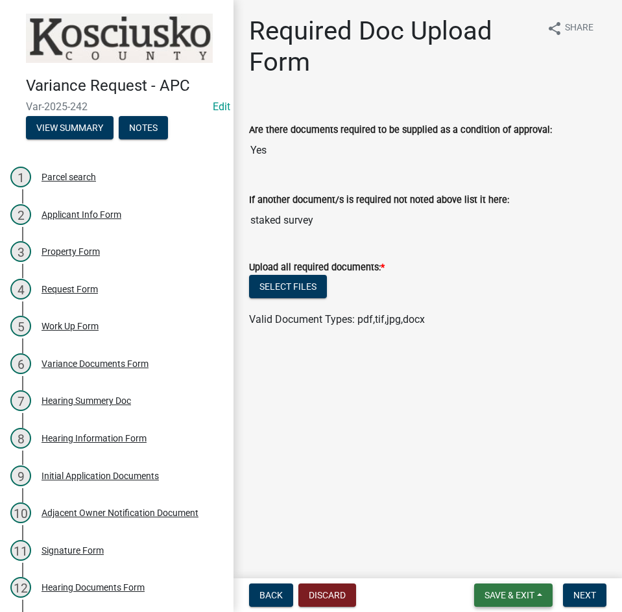
click at [512, 596] on span "Save & Exit" at bounding box center [509, 595] width 50 height 10
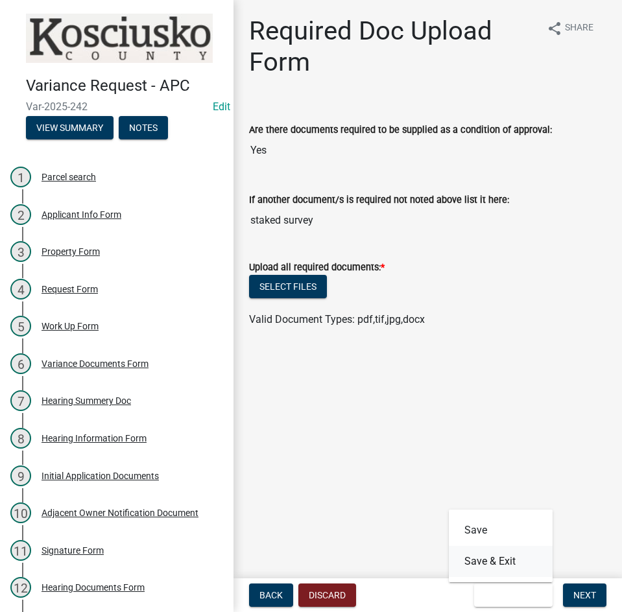
click at [501, 560] on button "Save & Exit" at bounding box center [501, 561] width 104 height 31
